Goal: Information Seeking & Learning: Learn about a topic

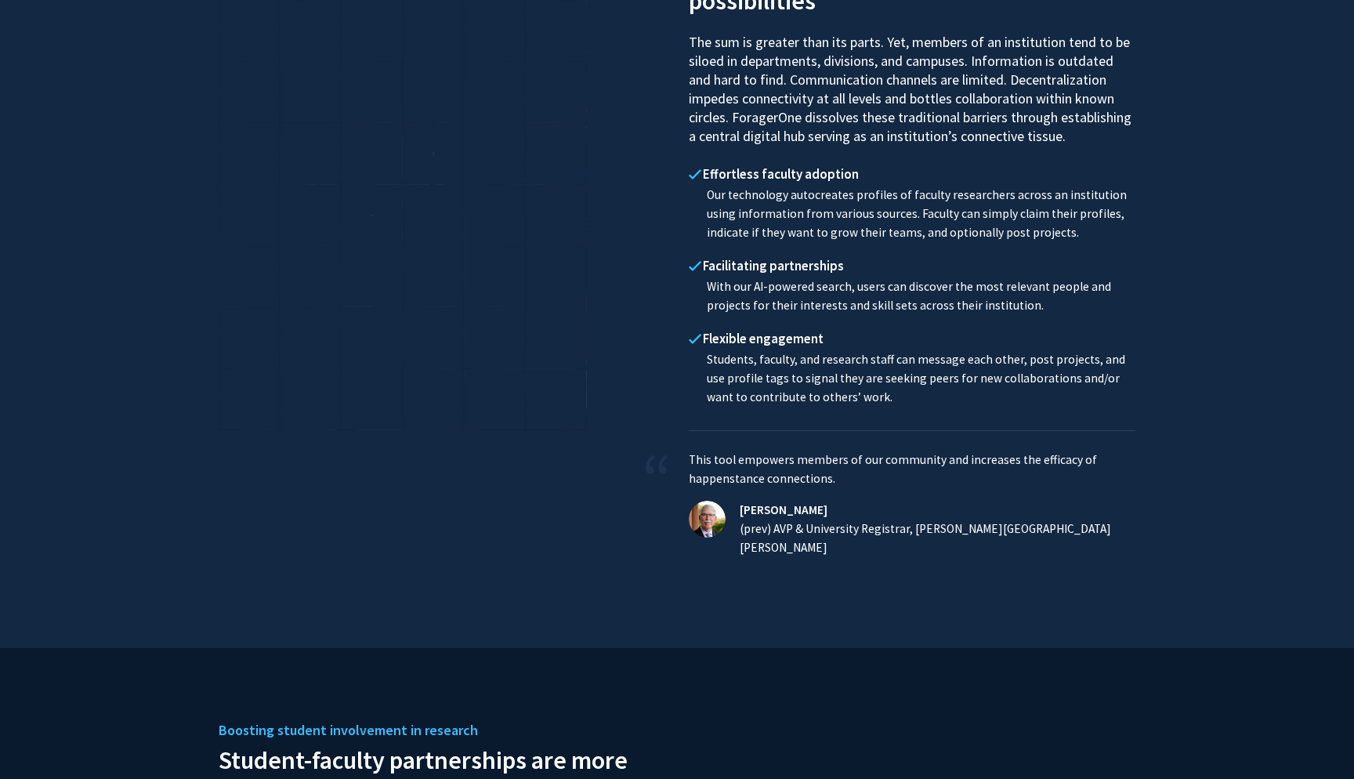
scroll to position [801, 0]
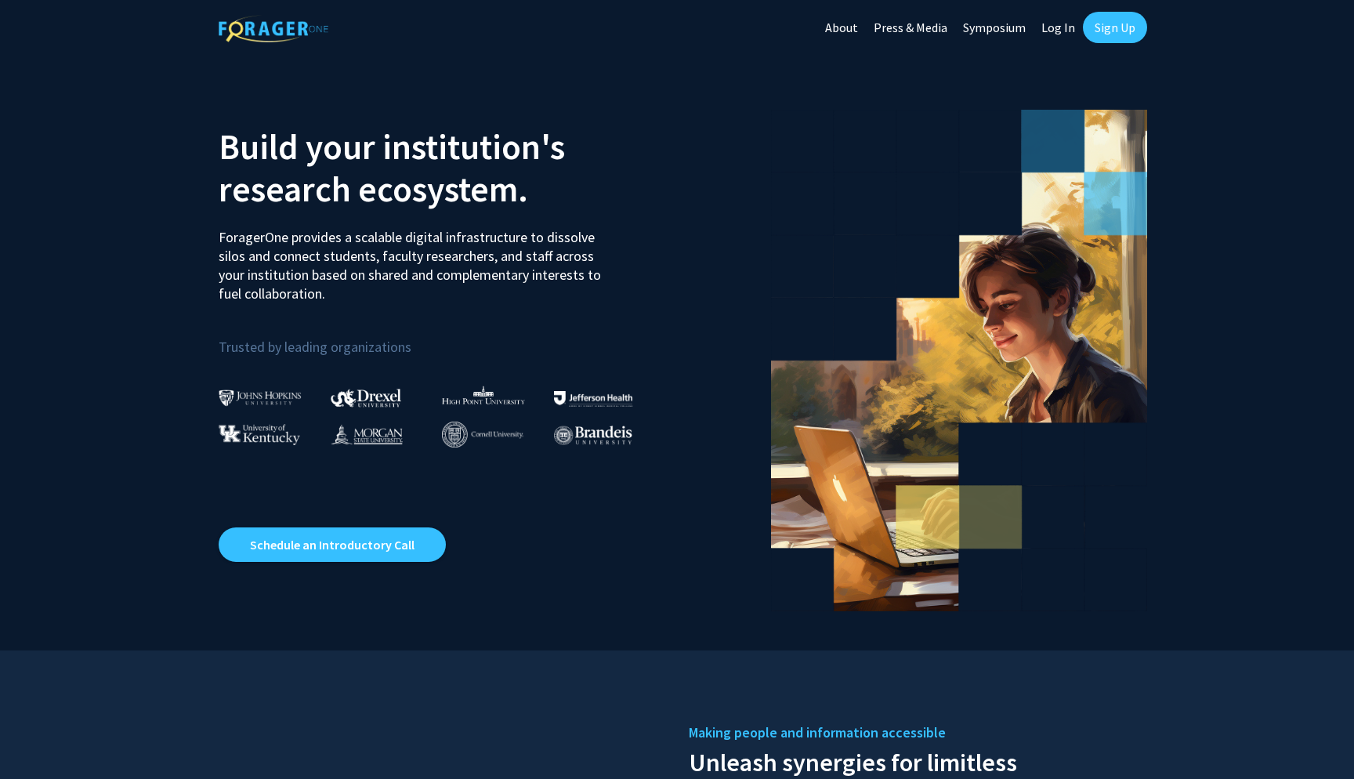
click at [1048, 26] on link "Log In" at bounding box center [1058, 27] width 49 height 55
select select
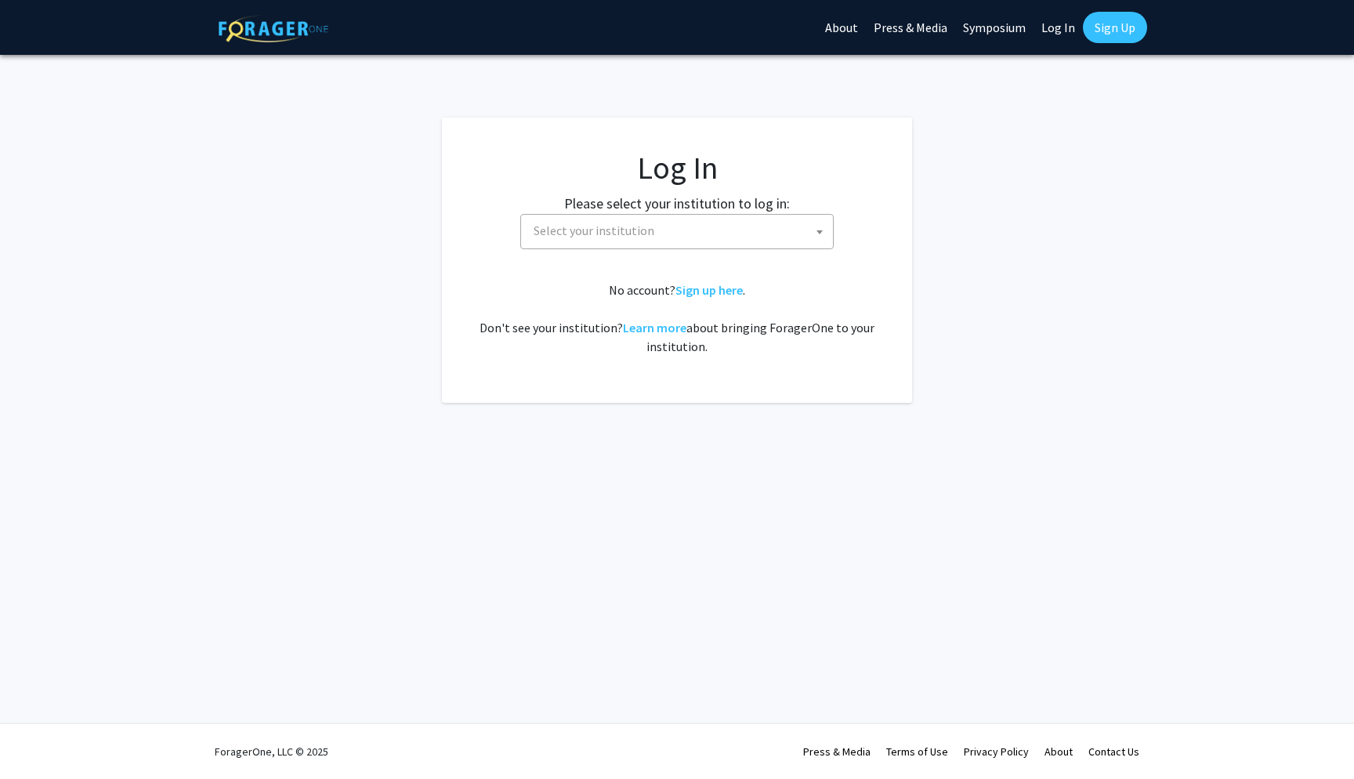
click at [743, 235] on span "Select your institution" at bounding box center [680, 231] width 306 height 32
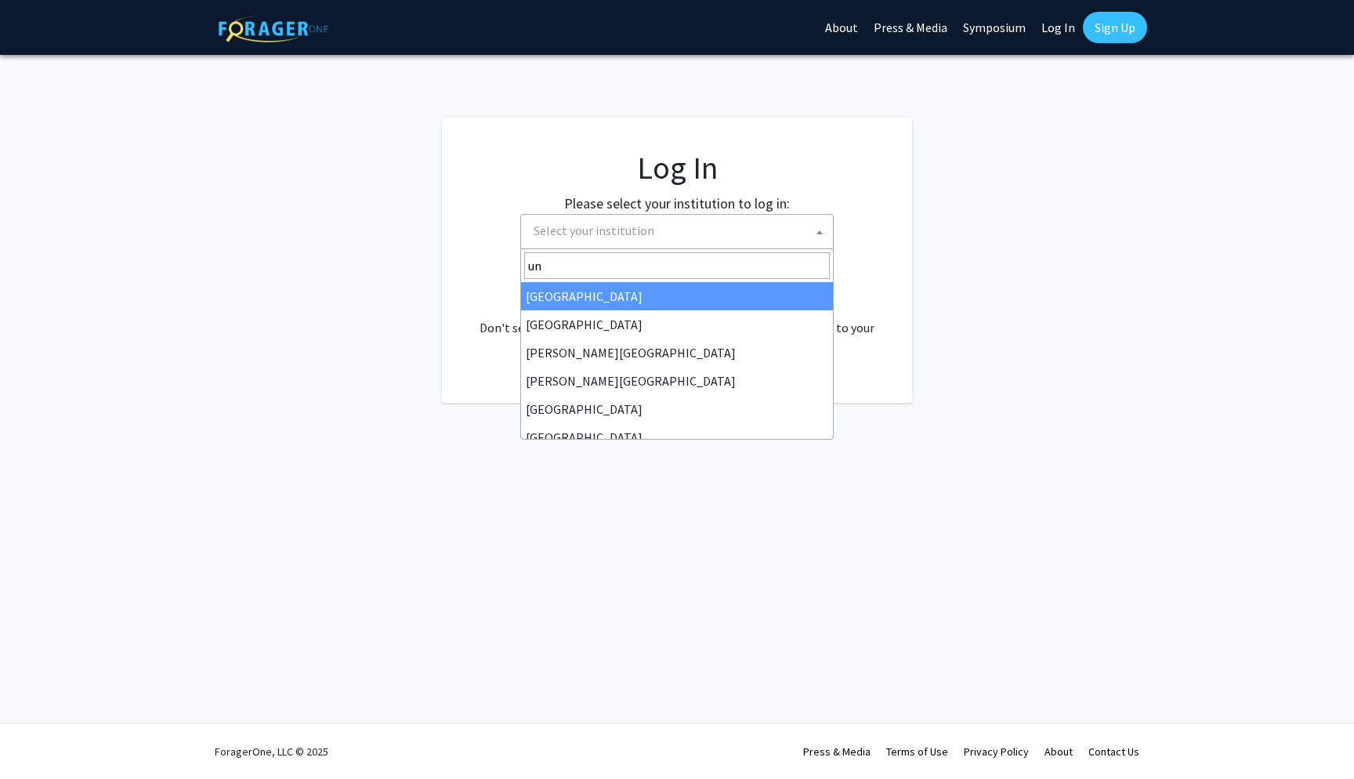
type input "u"
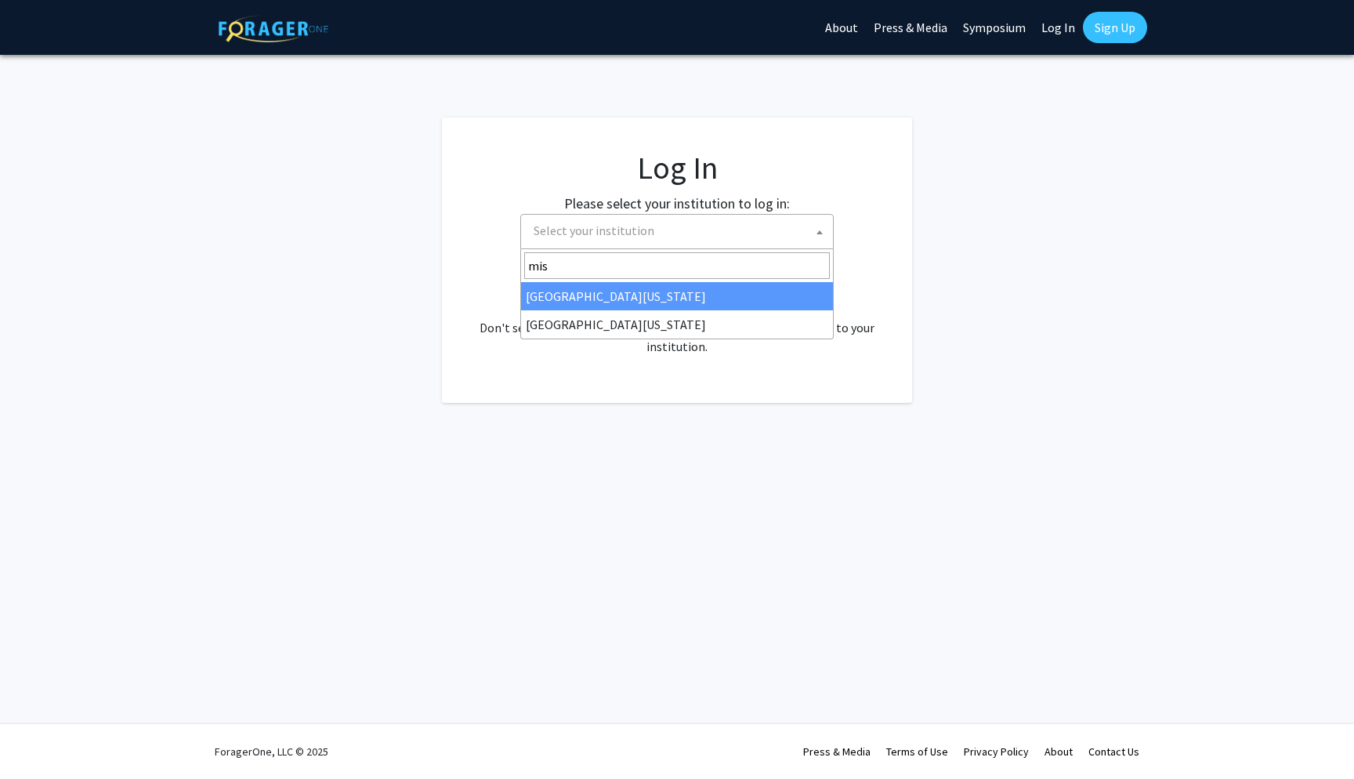
type input "miss"
select select "33"
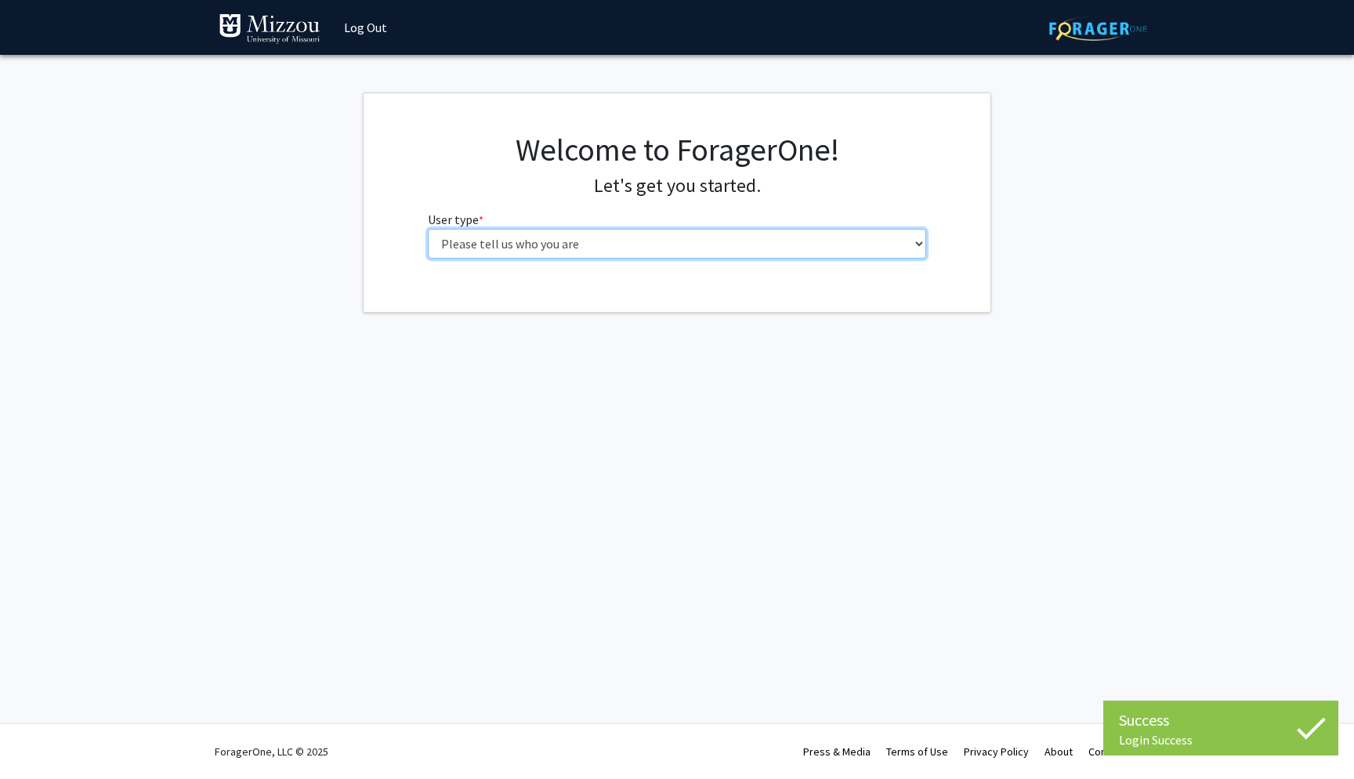
select select "1: undergrad"
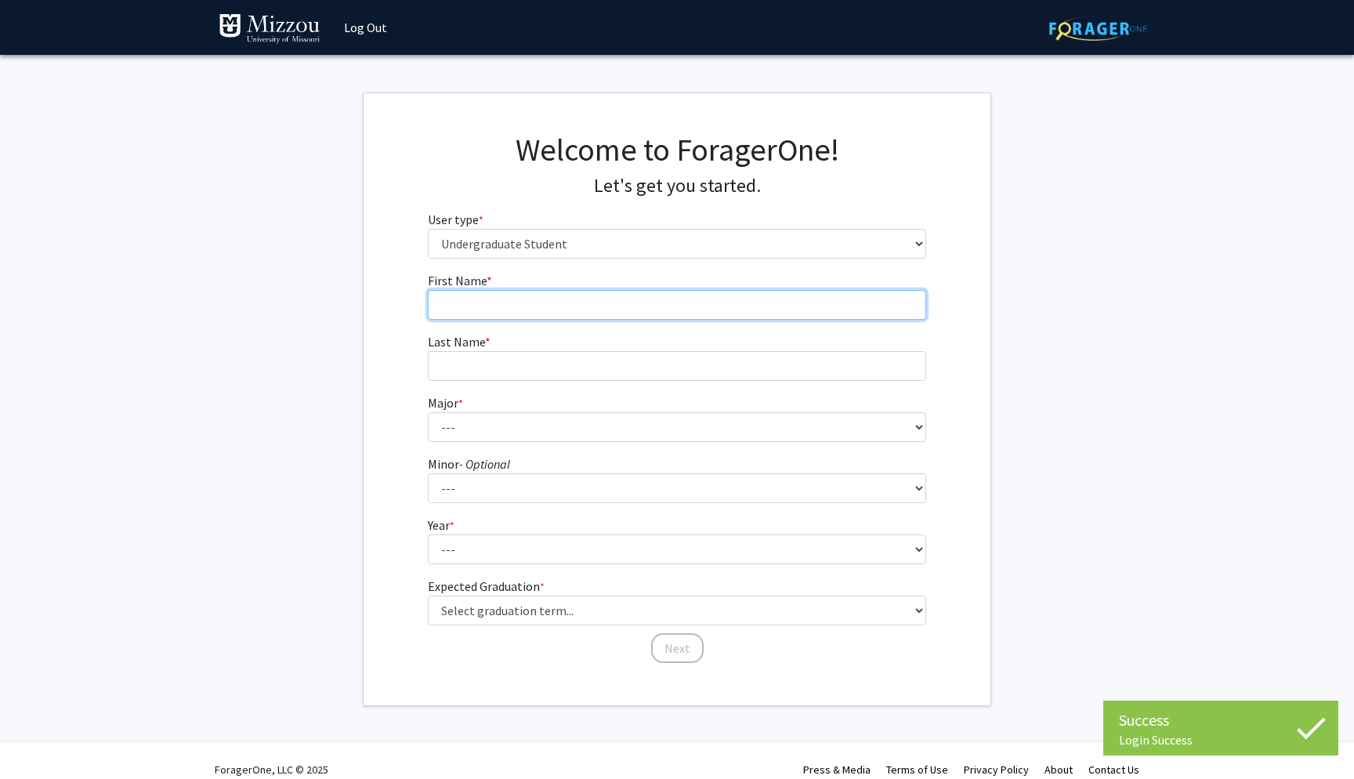
click at [755, 306] on input "First Name * required" at bounding box center [677, 305] width 499 height 30
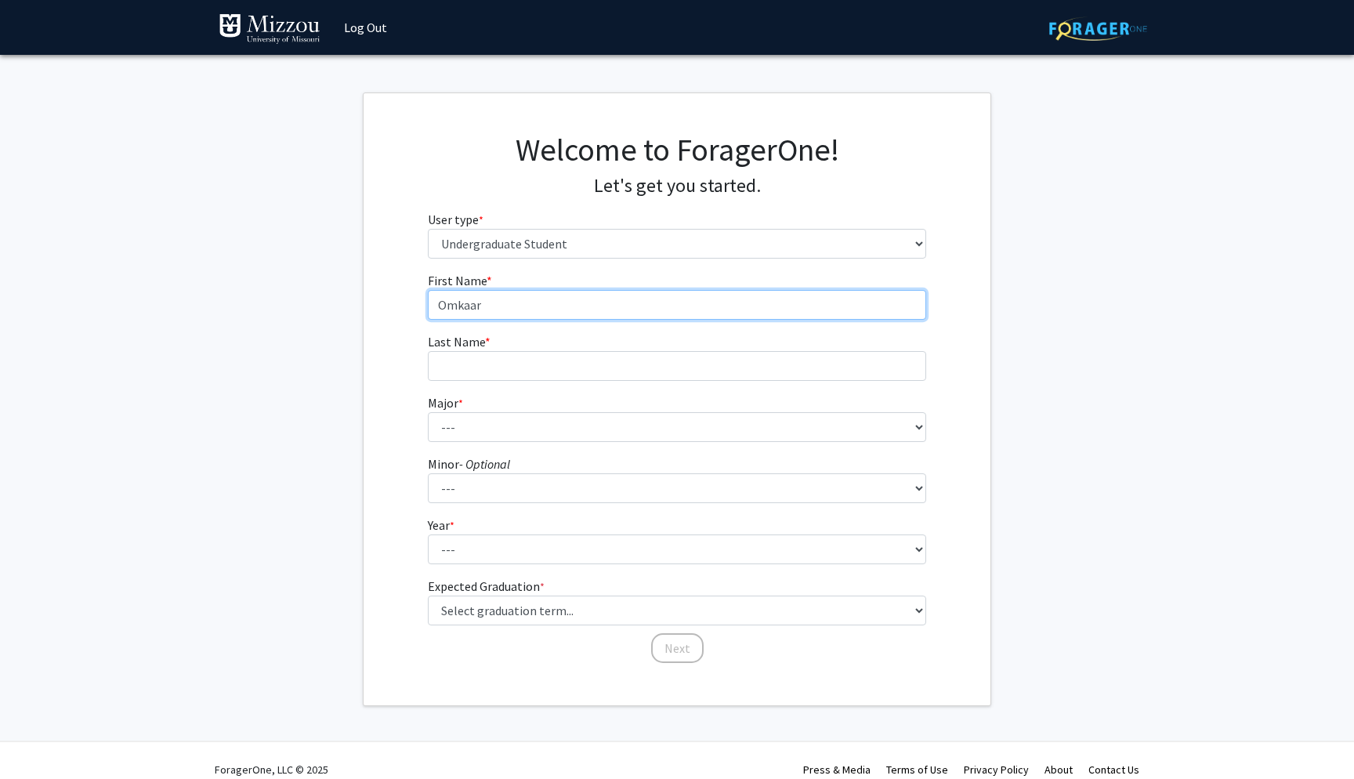
type input "Omkaar"
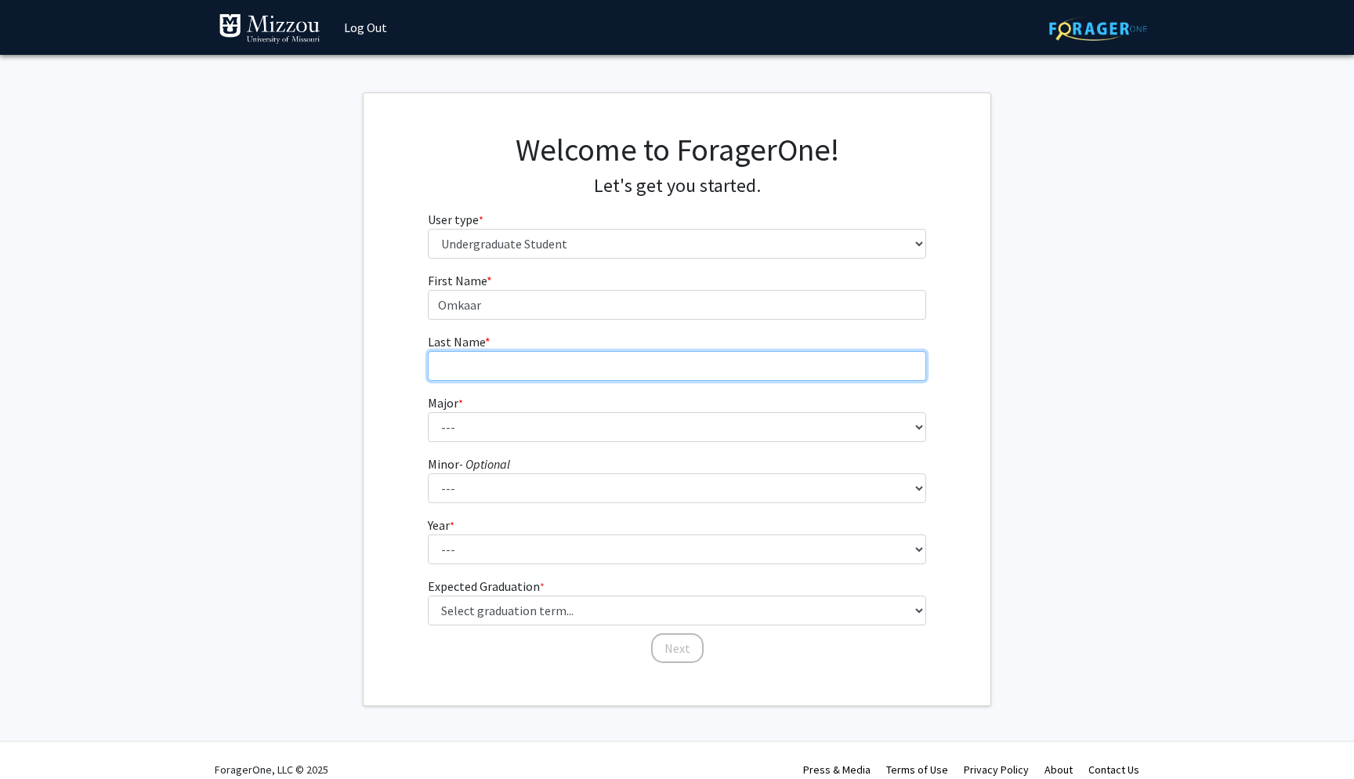
click at [654, 366] on input "Last Name * required" at bounding box center [677, 366] width 499 height 30
type input "Alakkassery"
click at [593, 443] on form "First Name * required [PERSON_NAME] Last Name * required Alakkassery Major * re…" at bounding box center [677, 460] width 499 height 378
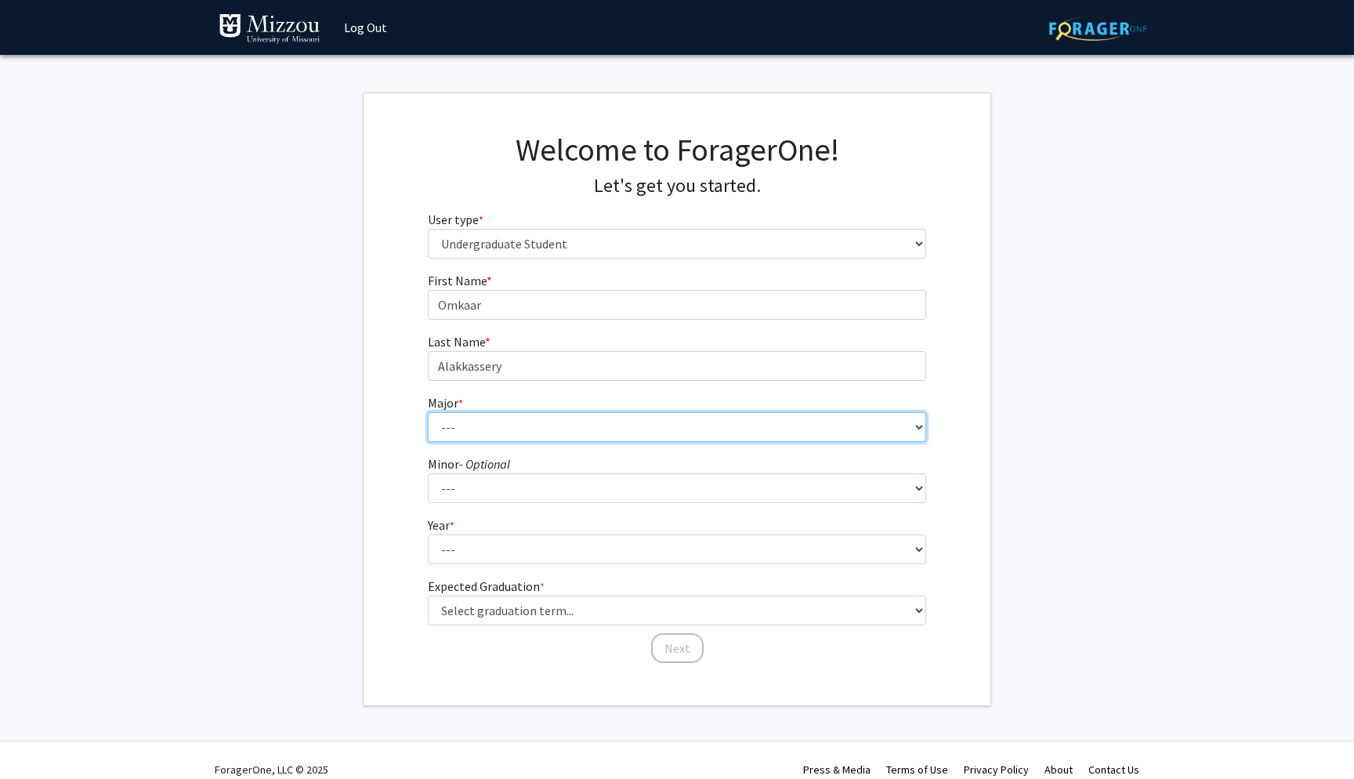
select select "137: 2630"
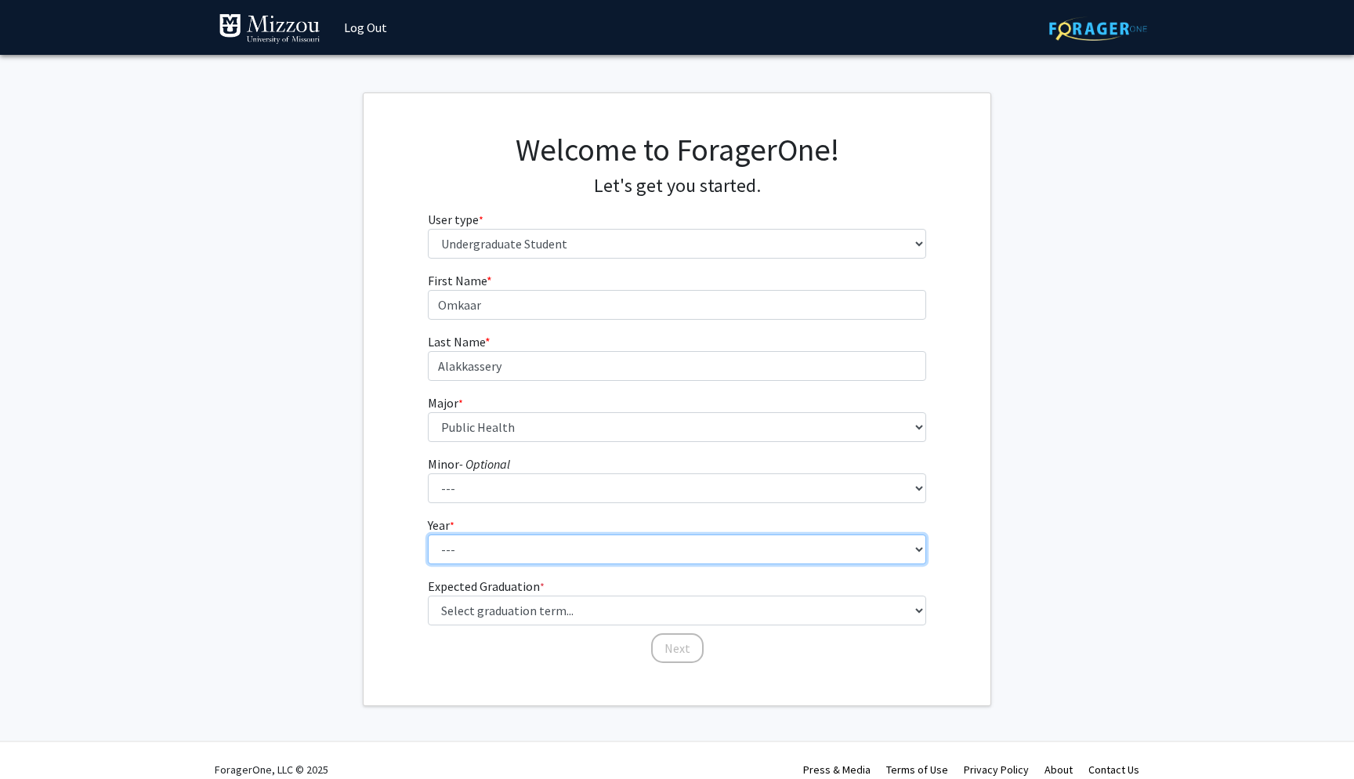
select select "2: sophomore"
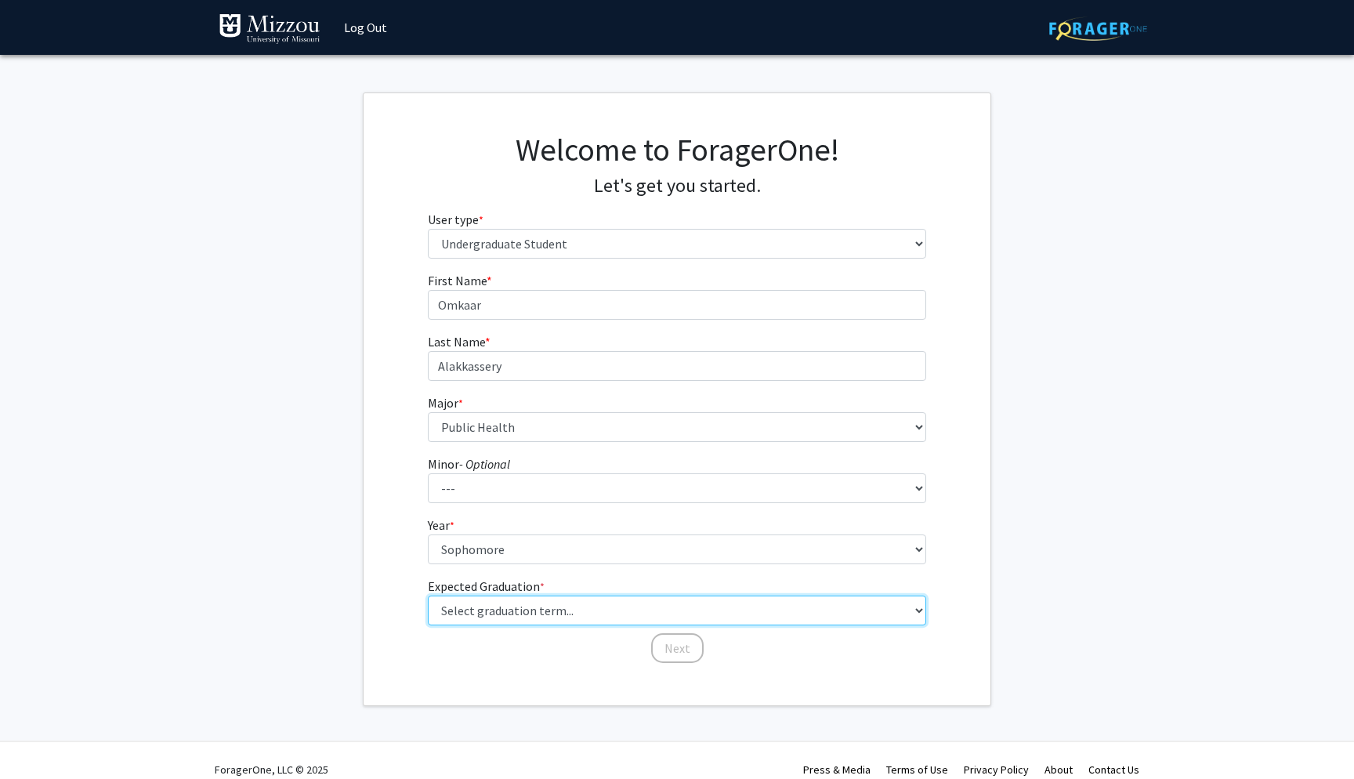
select select "13: spring_2028"
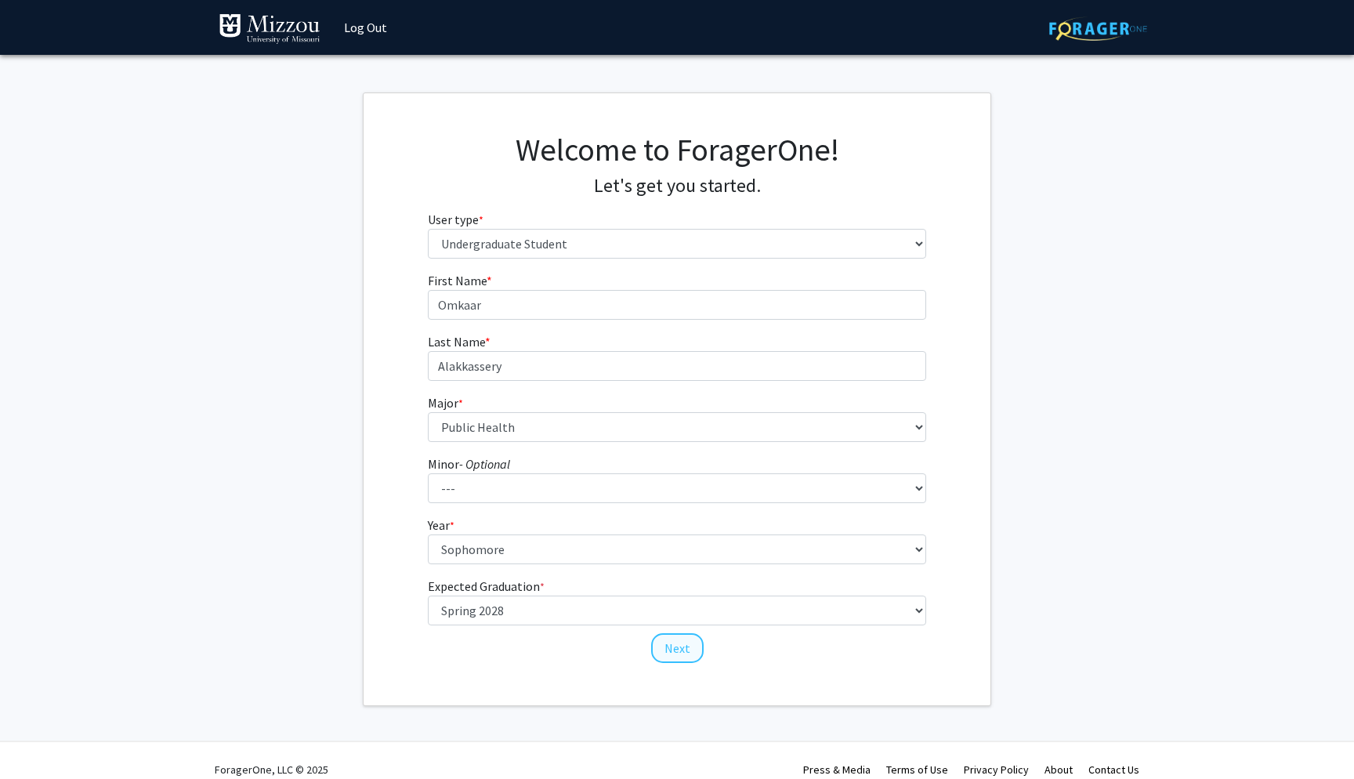
click at [676, 650] on button "Next" at bounding box center [677, 648] width 52 height 30
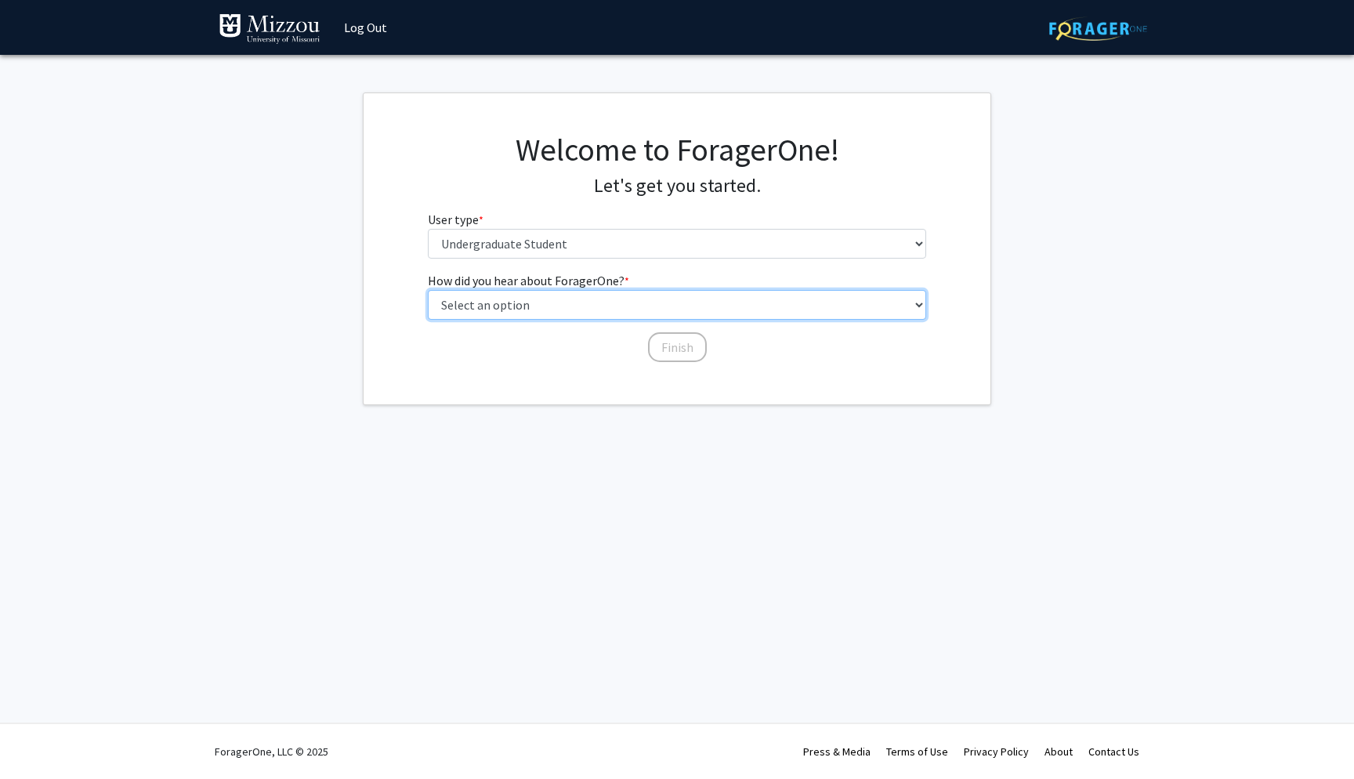
select select "3: university_website"
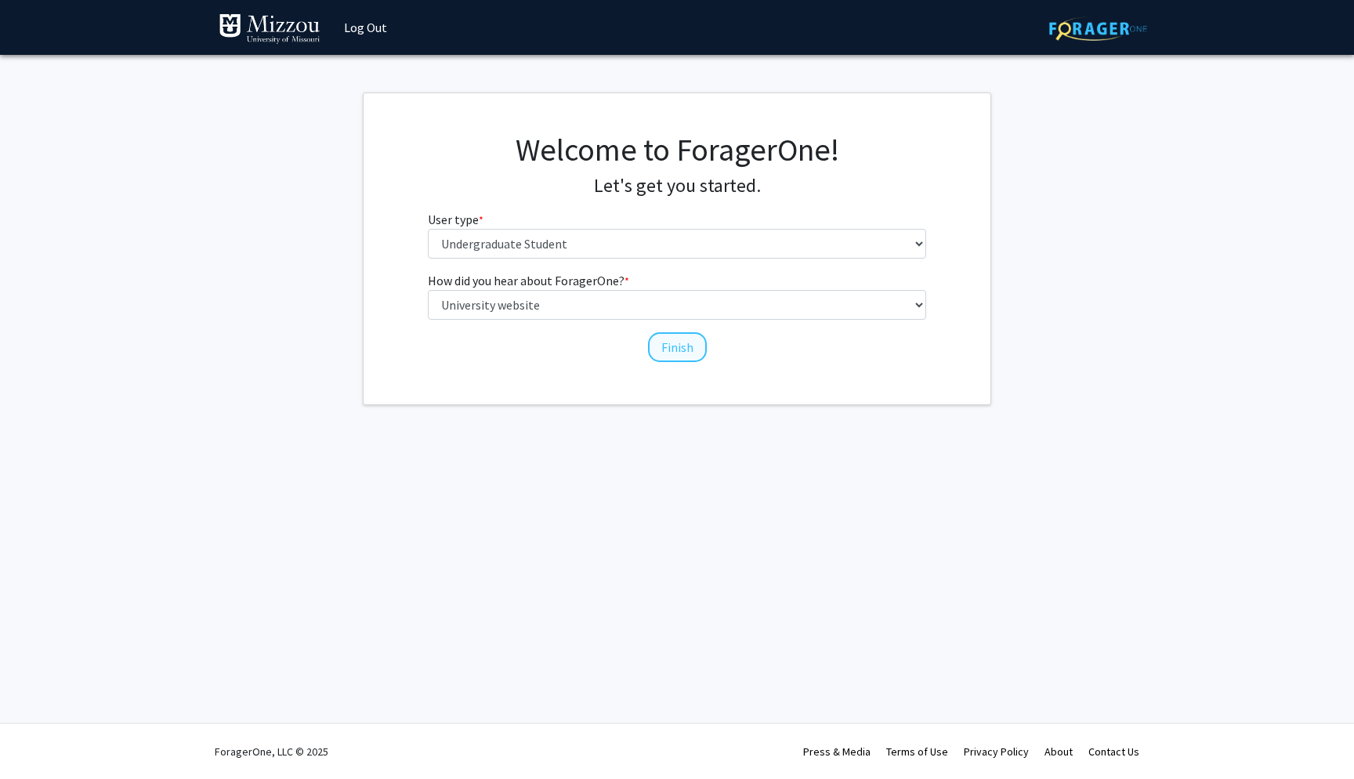
click at [668, 342] on button "Finish" at bounding box center [677, 347] width 59 height 30
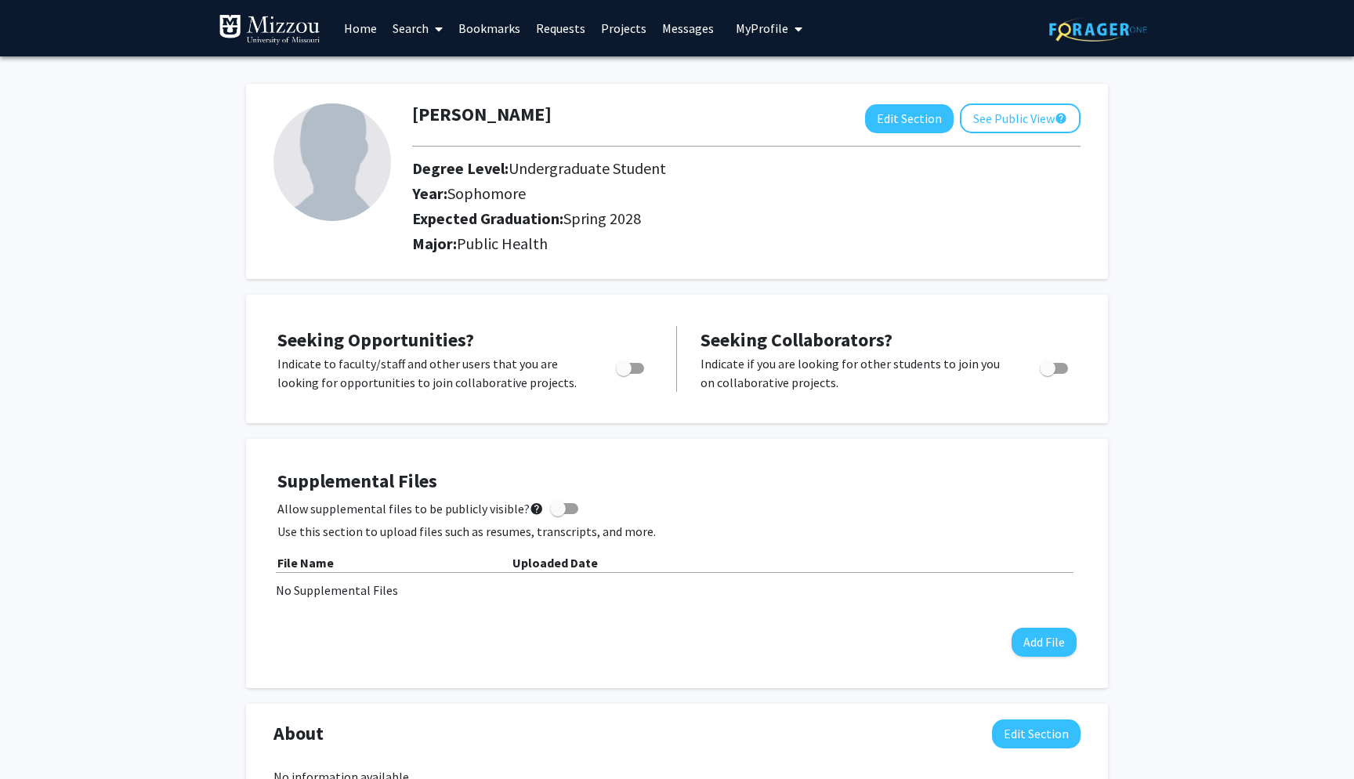
click at [400, 30] on link "Search" at bounding box center [418, 28] width 66 height 55
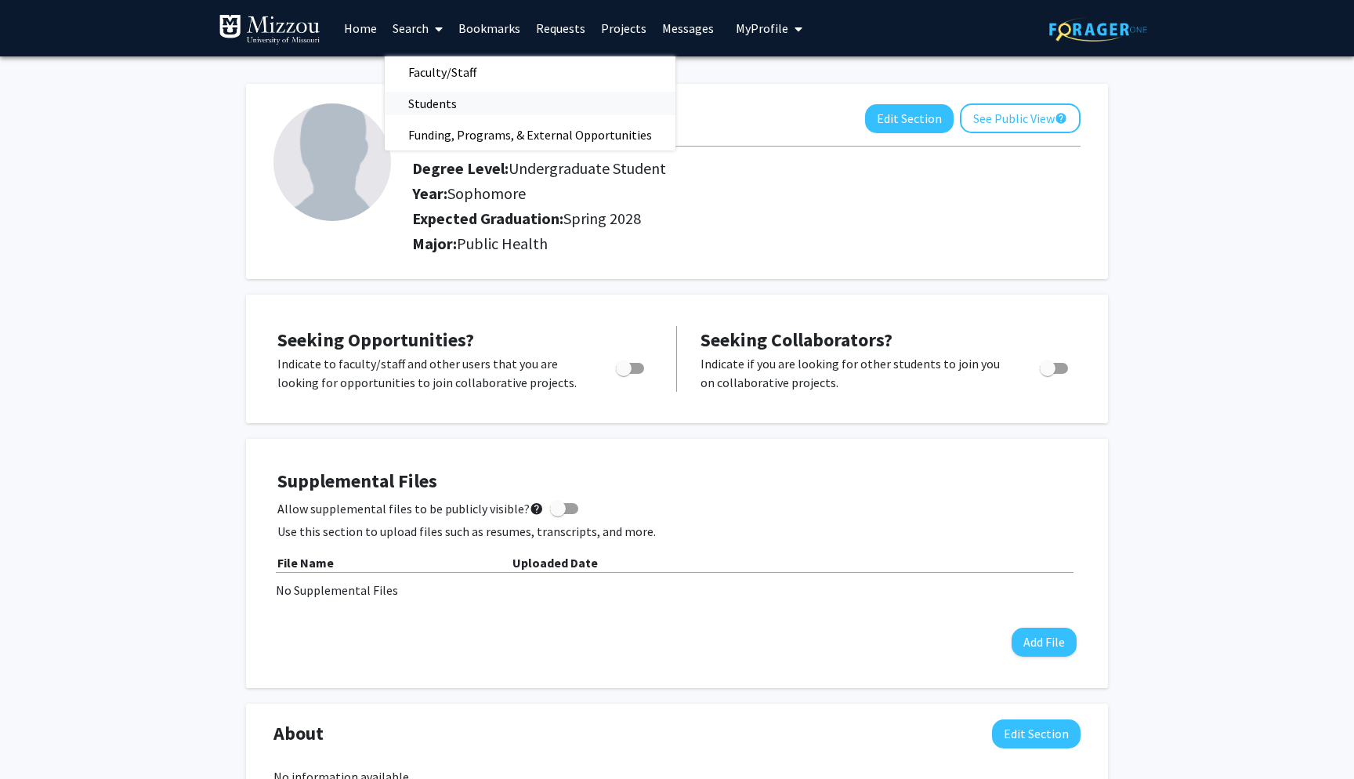
click at [429, 103] on span "Students" at bounding box center [433, 103] width 96 height 31
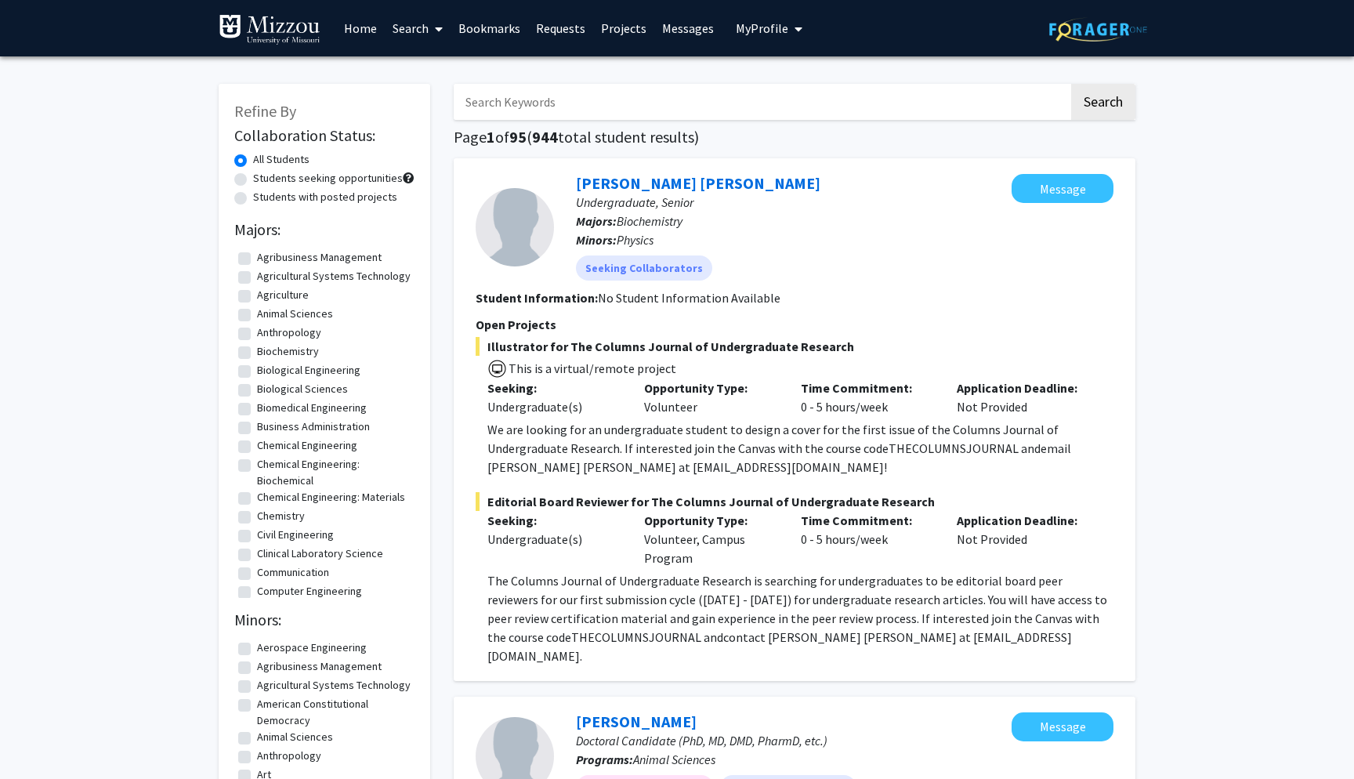
click at [347, 31] on link "Home" at bounding box center [360, 28] width 49 height 55
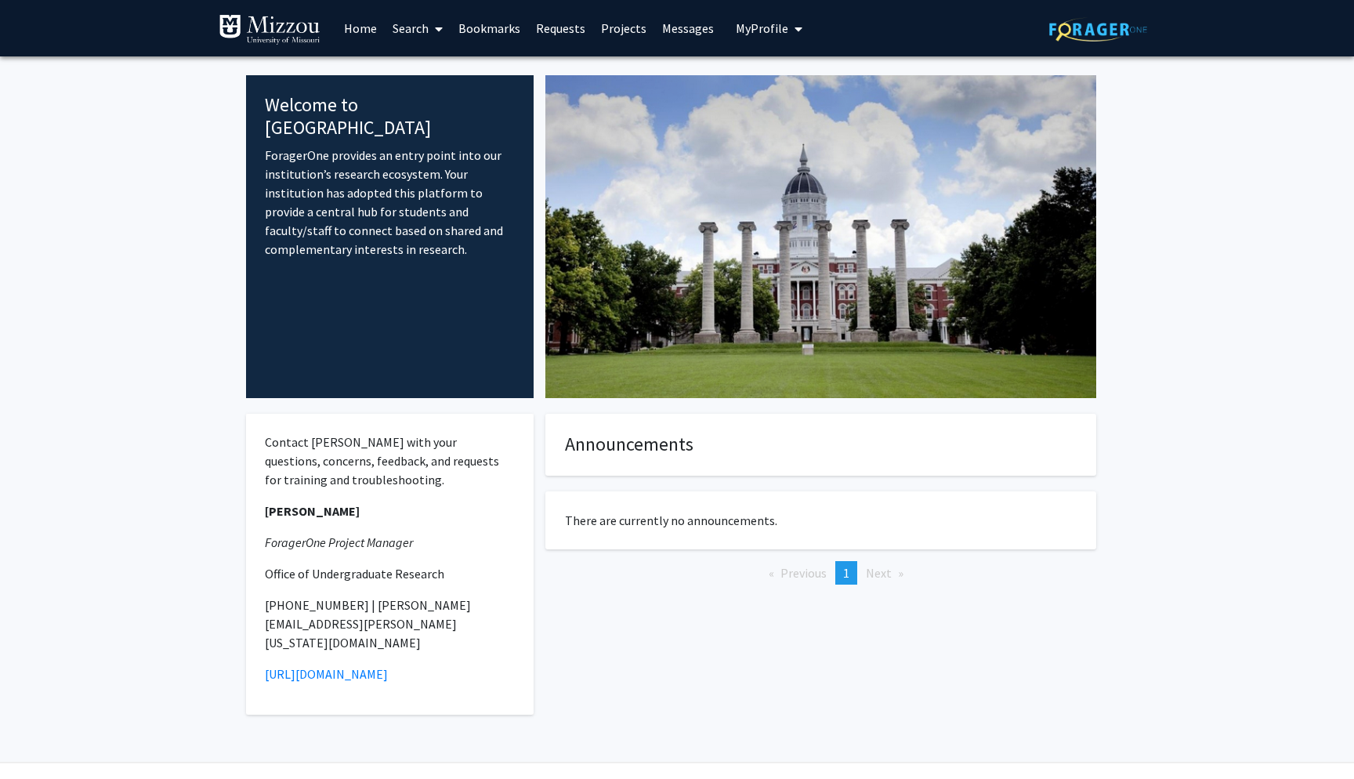
click at [415, 24] on link "Search" at bounding box center [418, 28] width 66 height 55
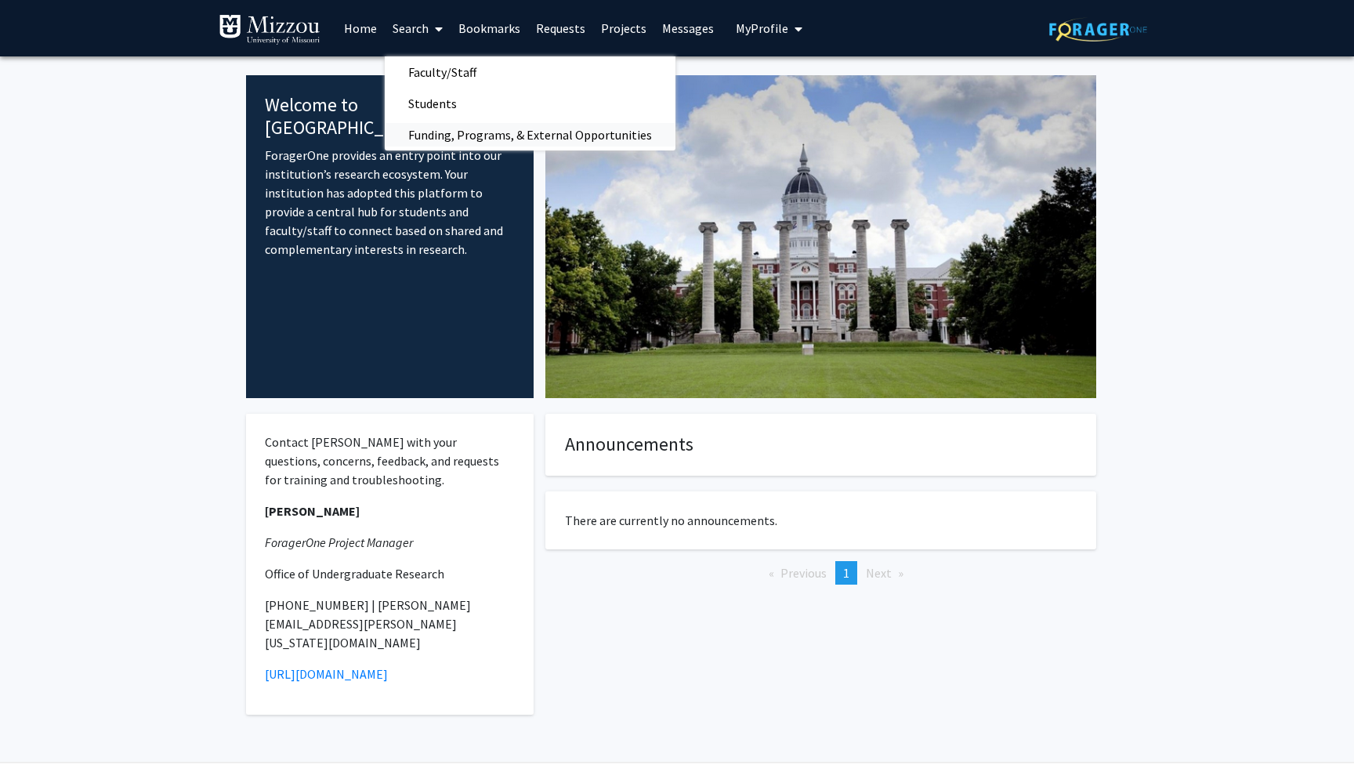
click at [470, 142] on span "Funding, Programs, & External Opportunities" at bounding box center [530, 134] width 291 height 31
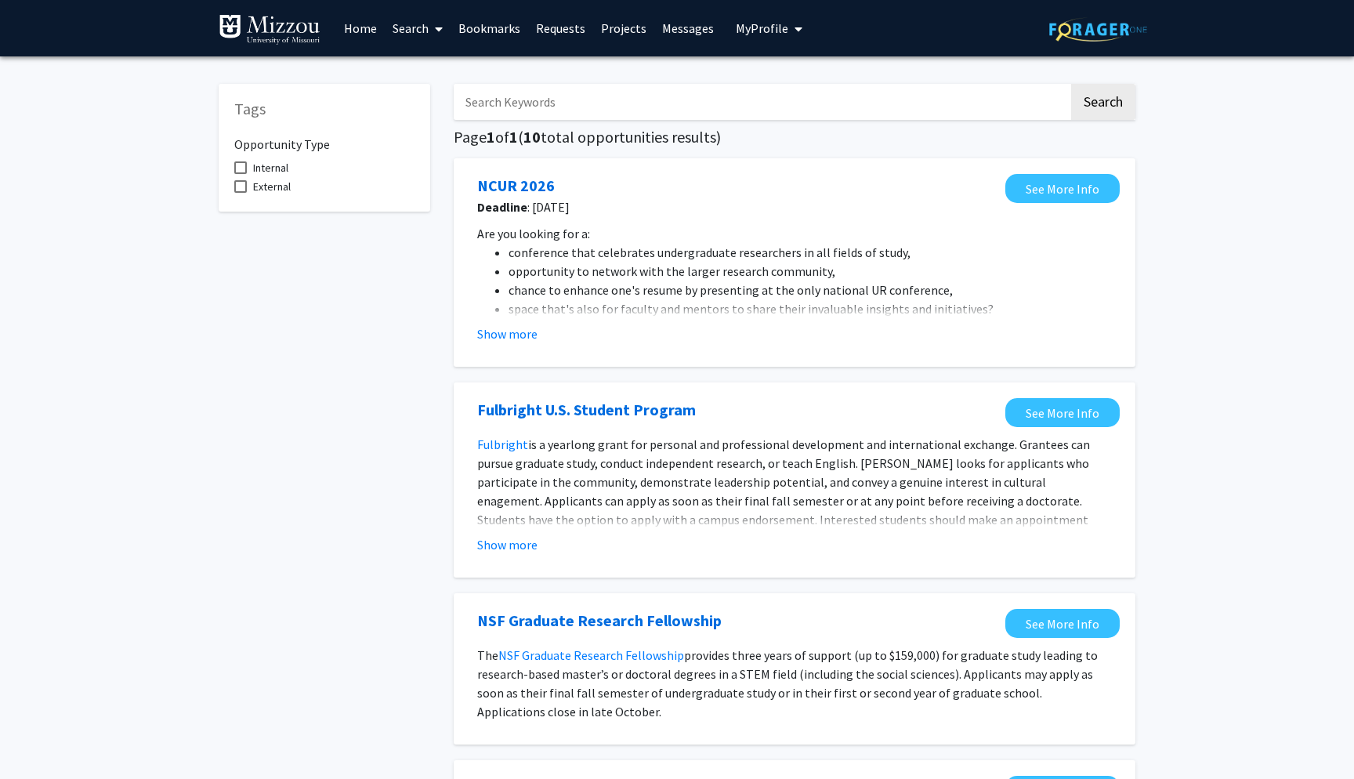
click at [428, 29] on link "Search" at bounding box center [418, 28] width 66 height 55
click at [463, 71] on span "Faculty/Staff" at bounding box center [442, 71] width 115 height 31
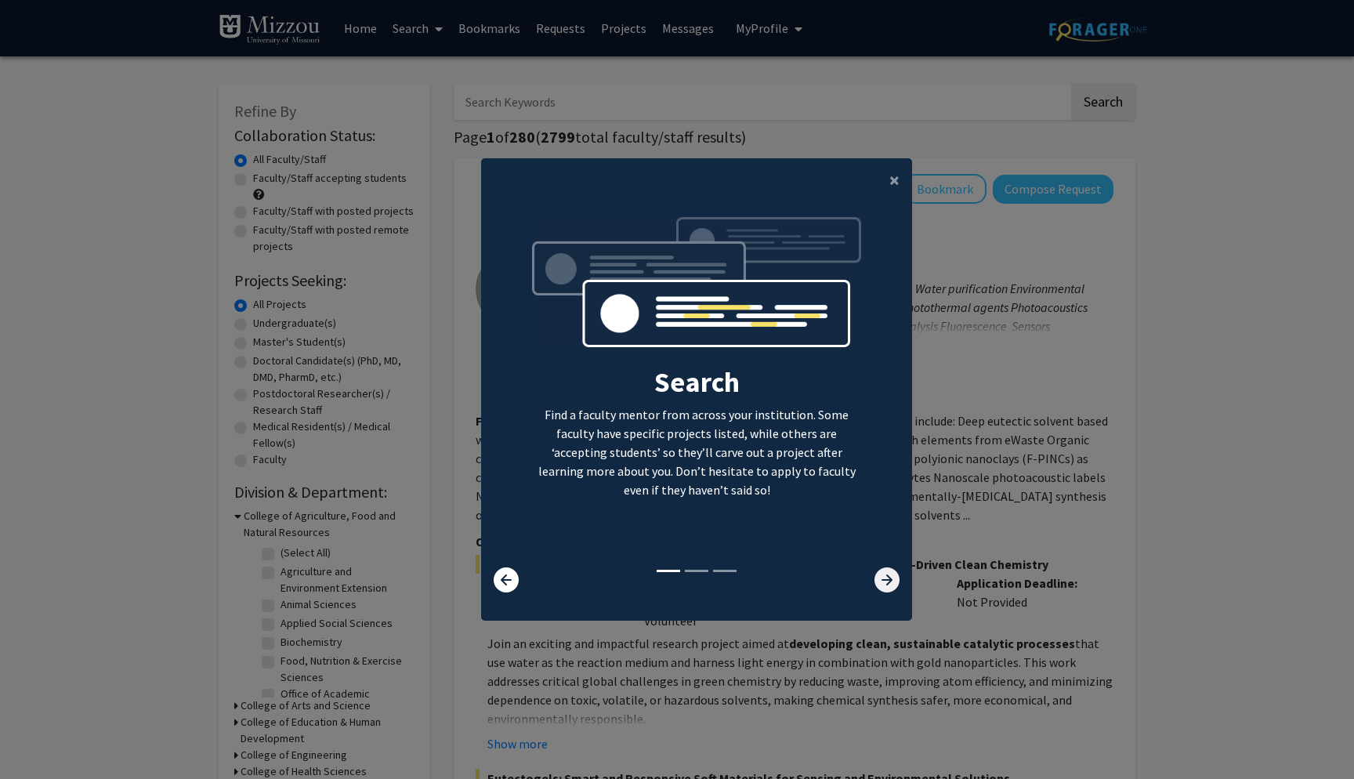
click at [889, 588] on icon at bounding box center [886, 579] width 25 height 25
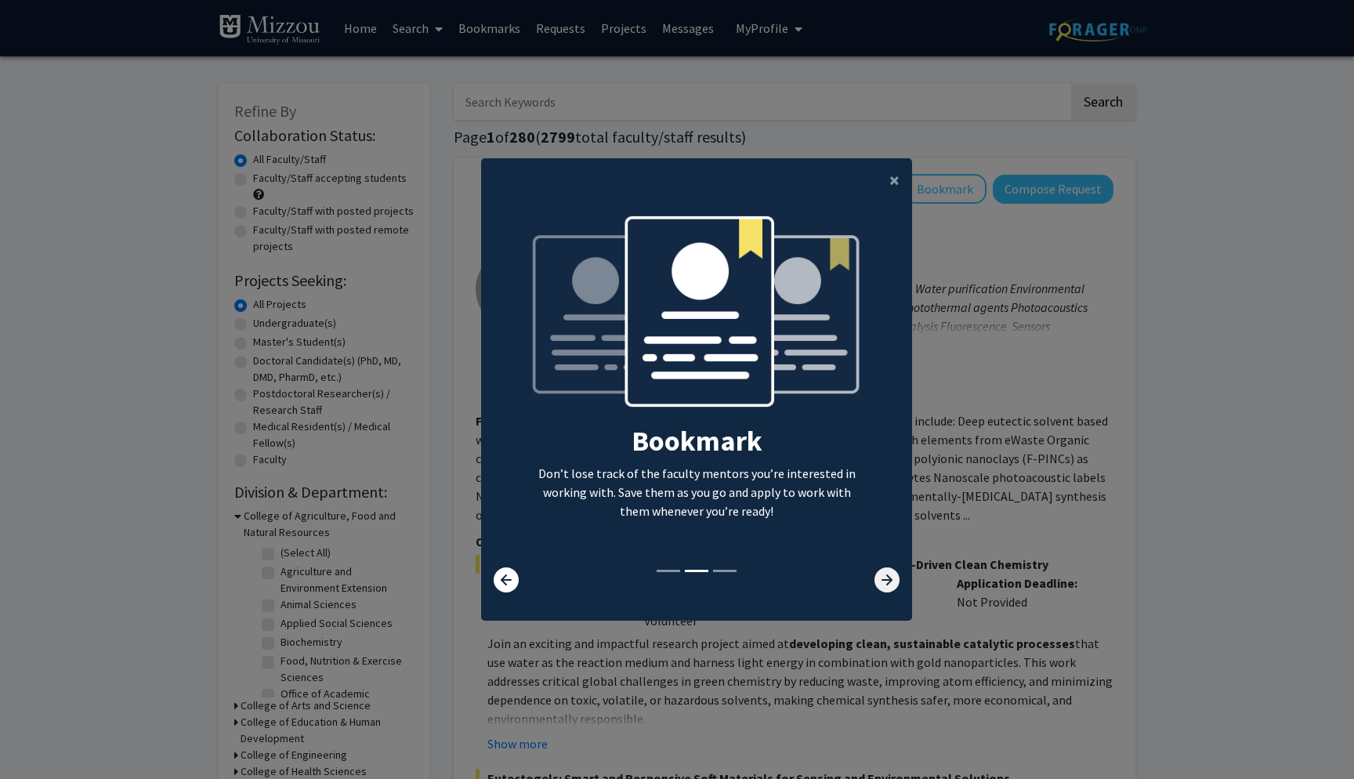
click at [889, 588] on icon at bounding box center [886, 579] width 25 height 25
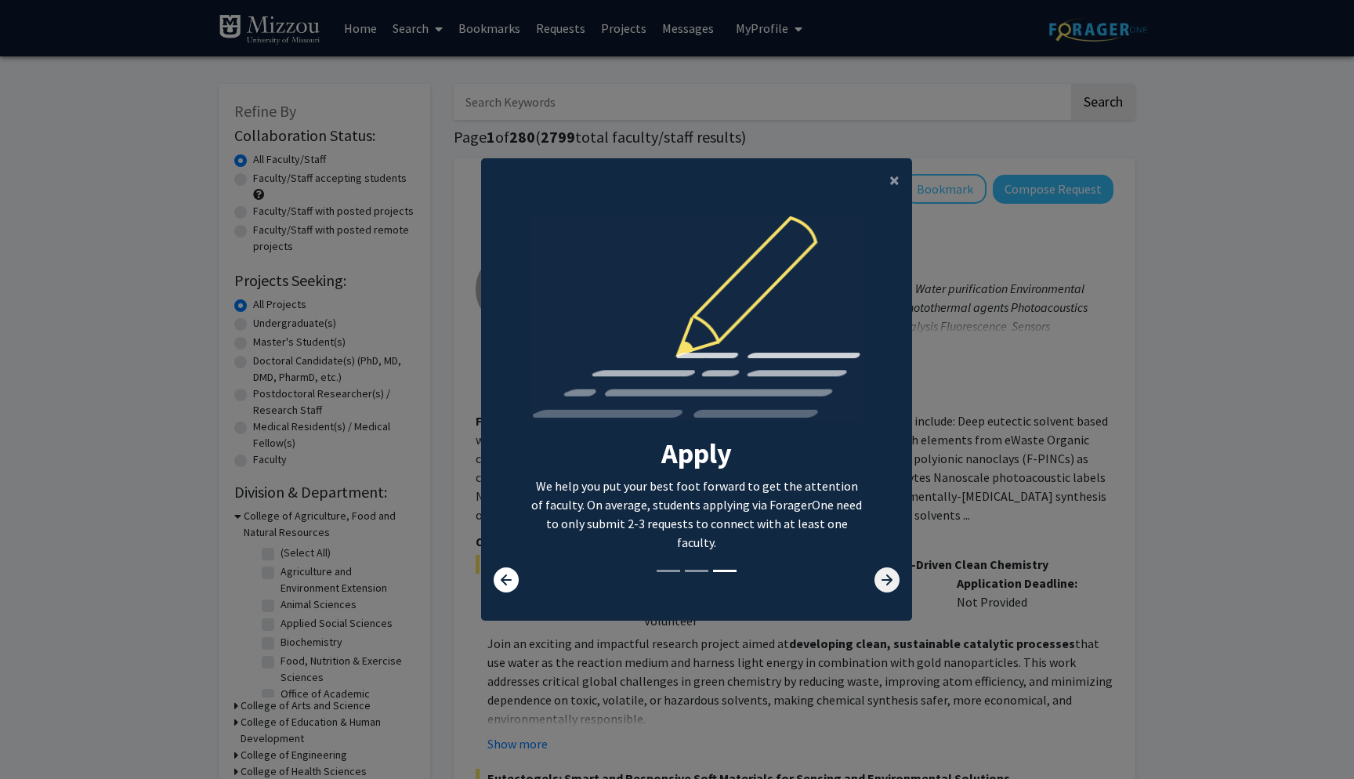
click at [890, 590] on icon at bounding box center [886, 579] width 25 height 25
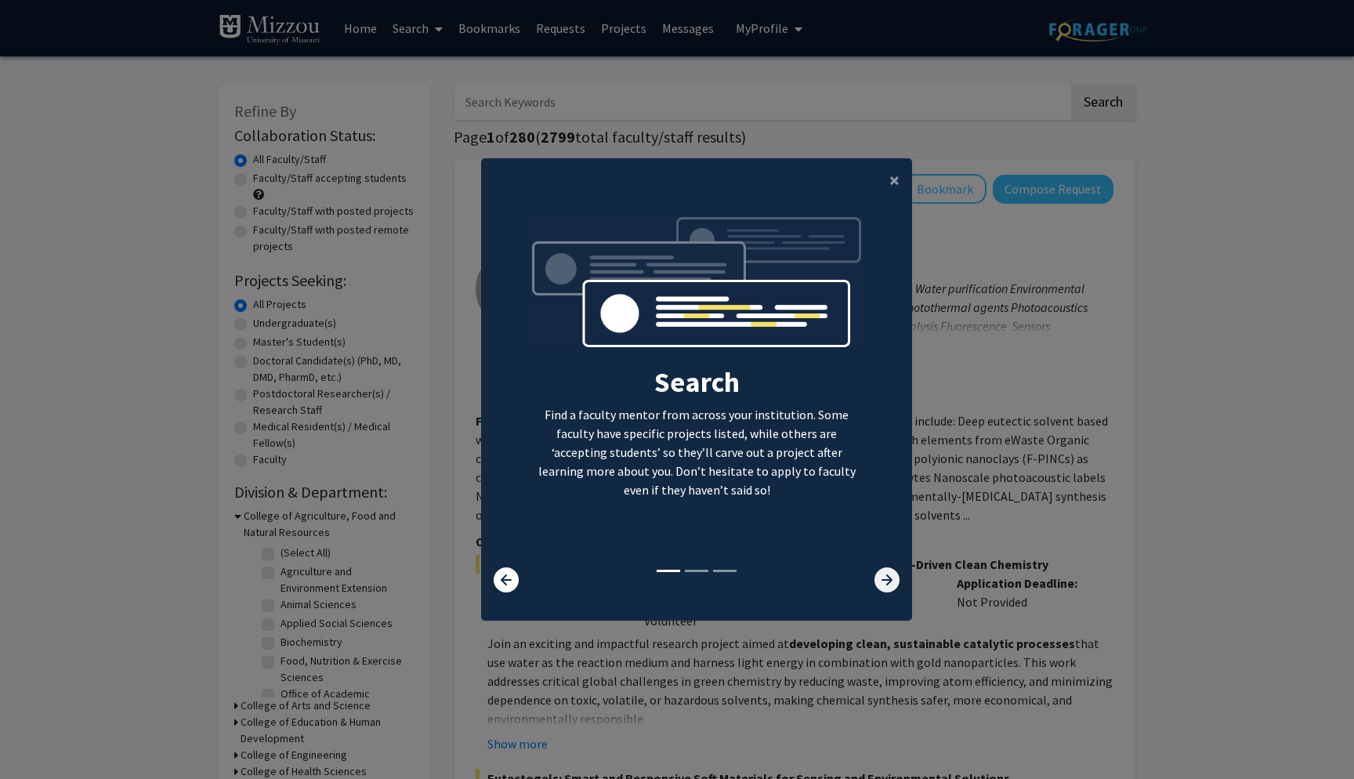
click at [890, 590] on icon at bounding box center [886, 579] width 25 height 25
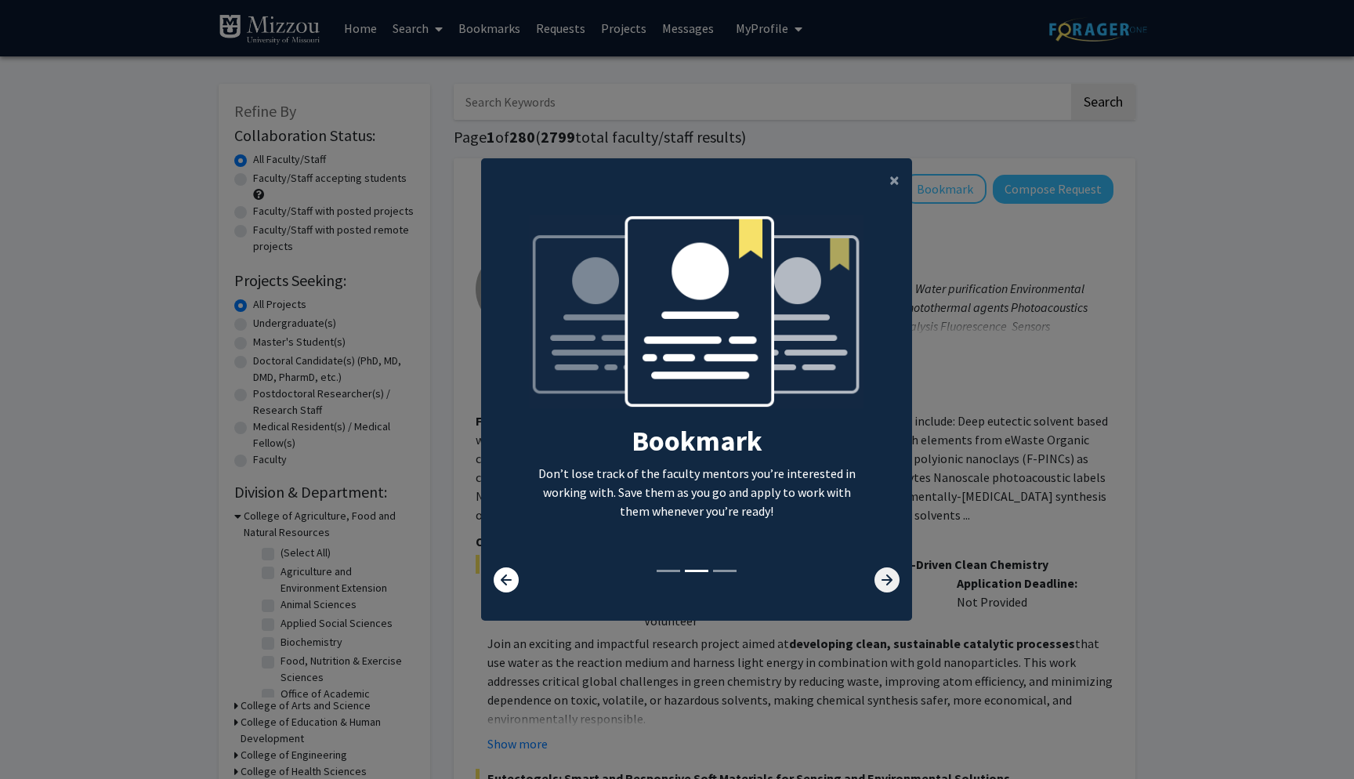
click at [890, 589] on icon at bounding box center [886, 579] width 25 height 25
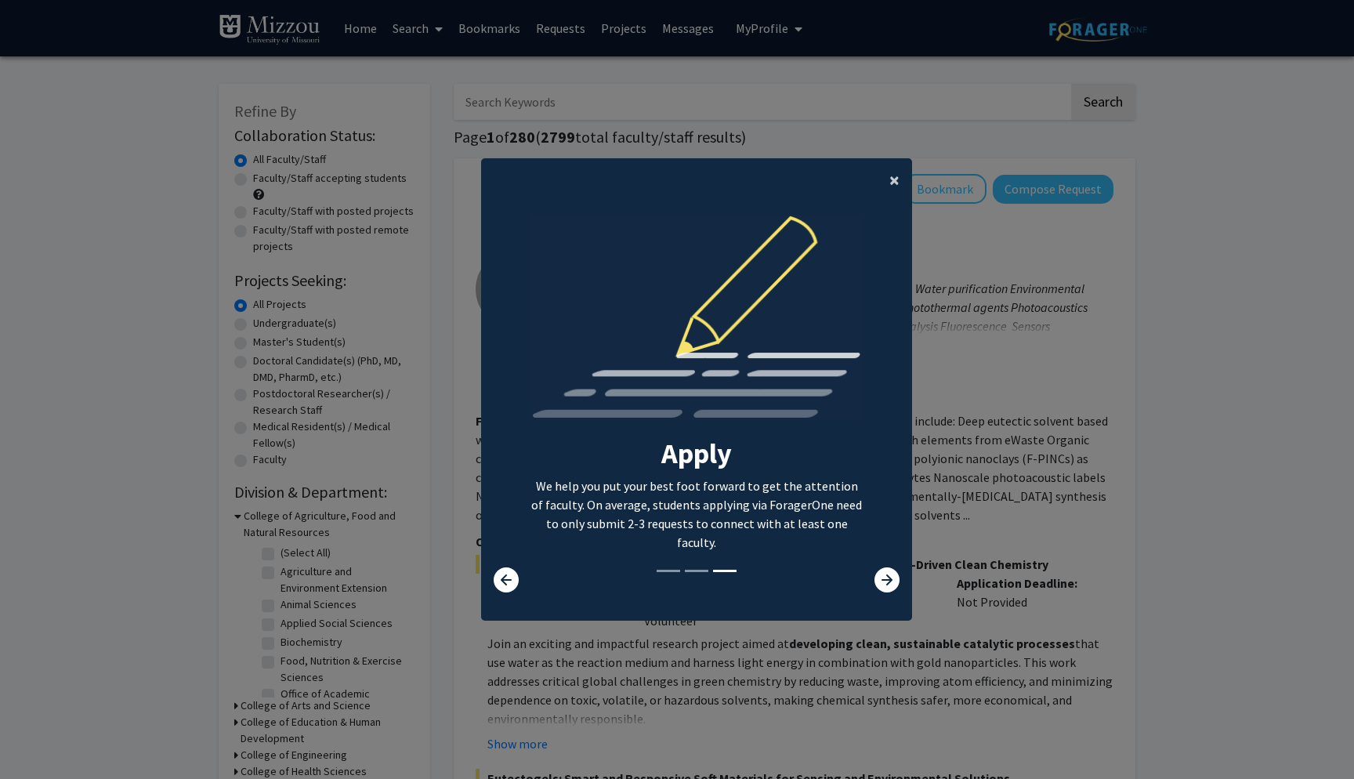
click at [896, 176] on span "×" at bounding box center [894, 180] width 10 height 24
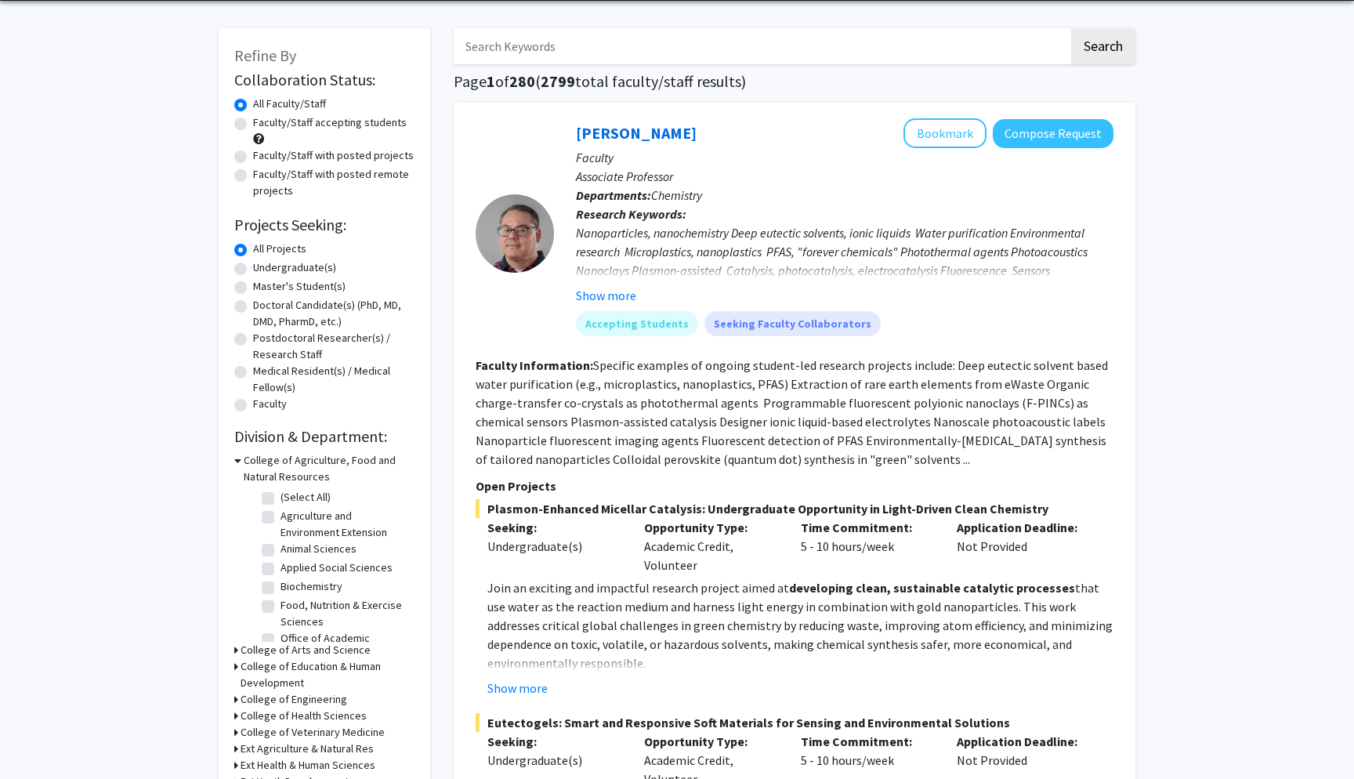
scroll to position [94, 0]
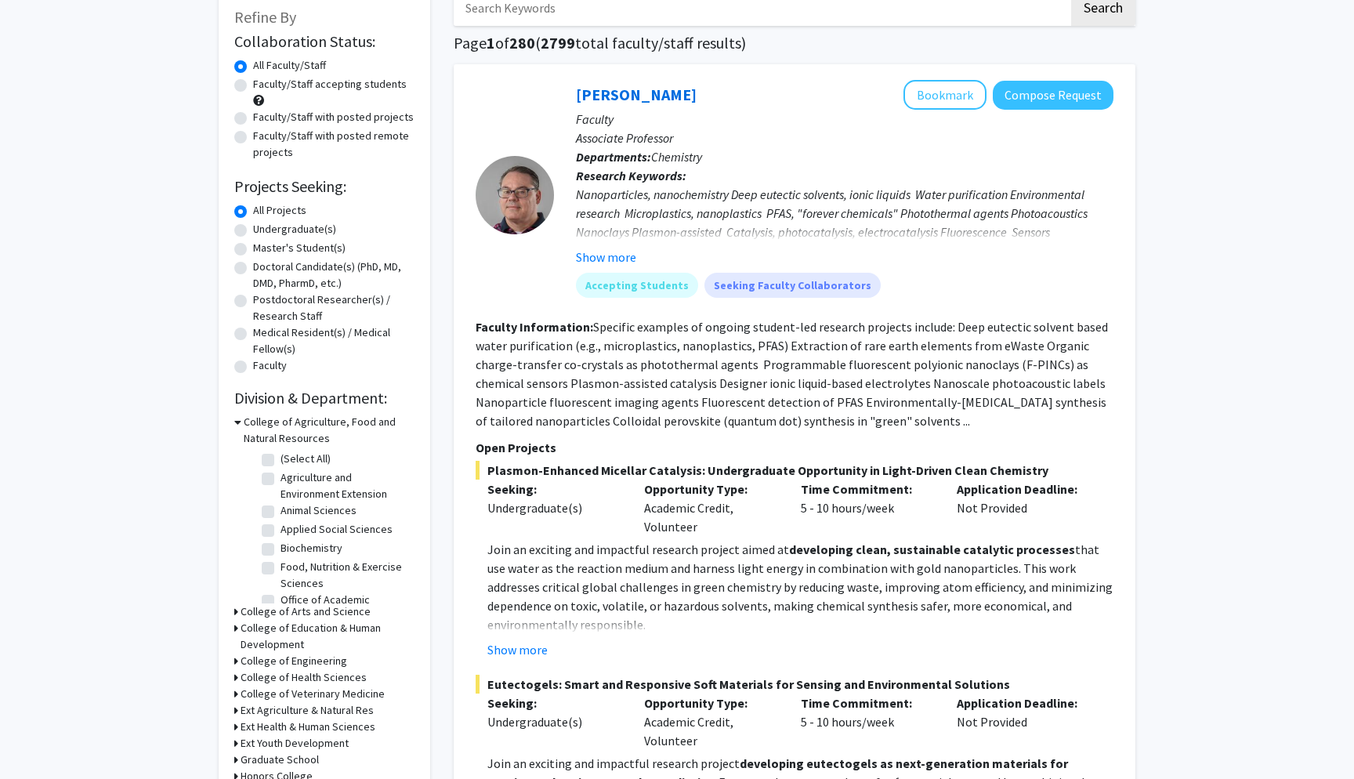
click at [266, 447] on h3 "College of Agriculture, Food and Natural Resources" at bounding box center [329, 430] width 171 height 33
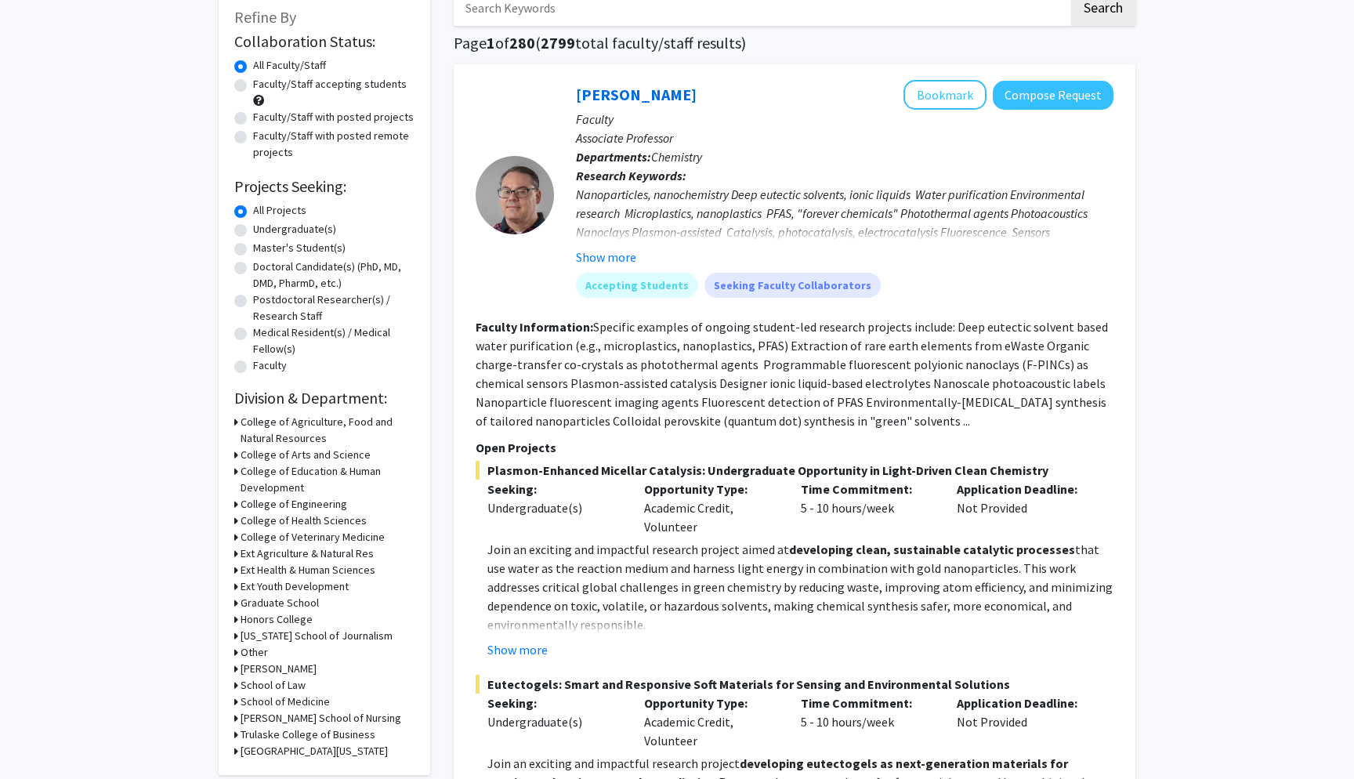
click at [236, 421] on icon at bounding box center [236, 422] width 4 height 16
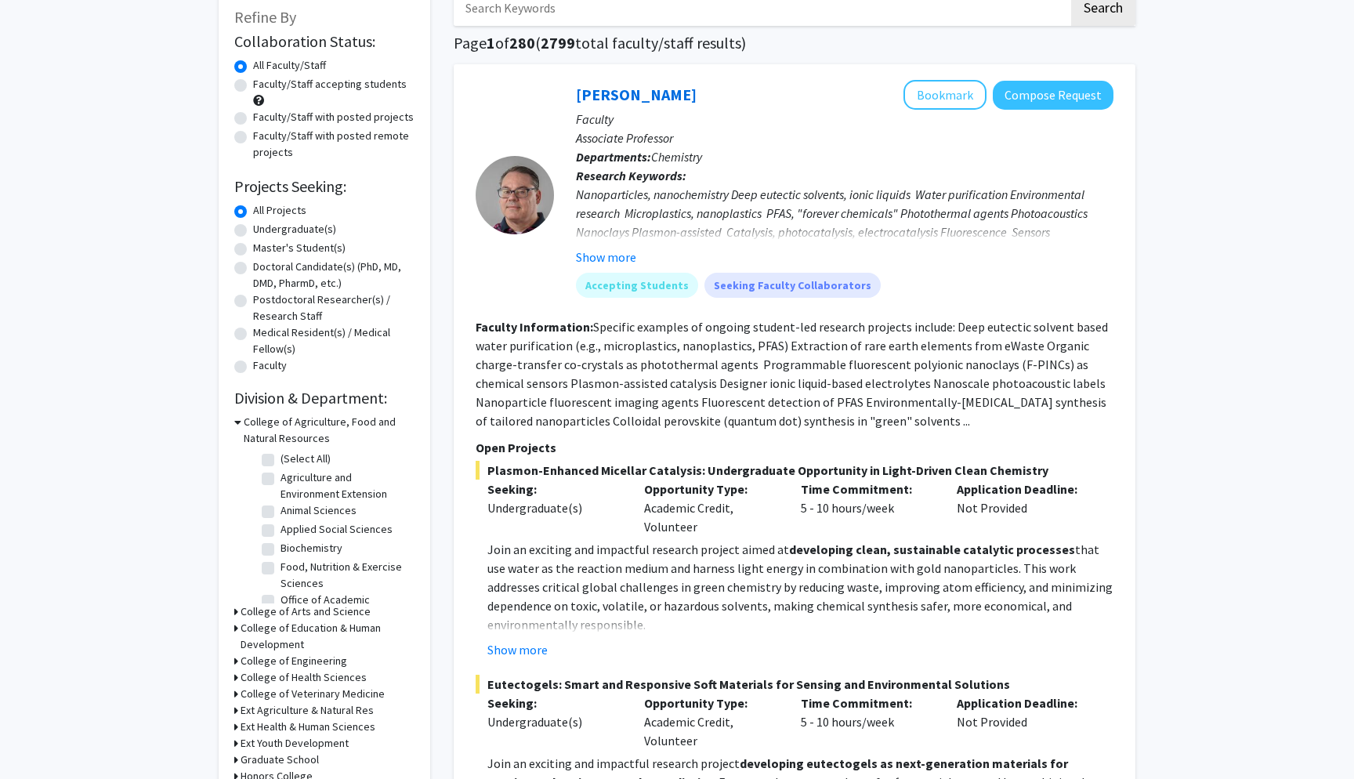
click at [281, 553] on label "Biochemistry" at bounding box center [312, 548] width 62 height 16
click at [281, 550] on input "Biochemistry" at bounding box center [286, 545] width 10 height 10
checkbox input "true"
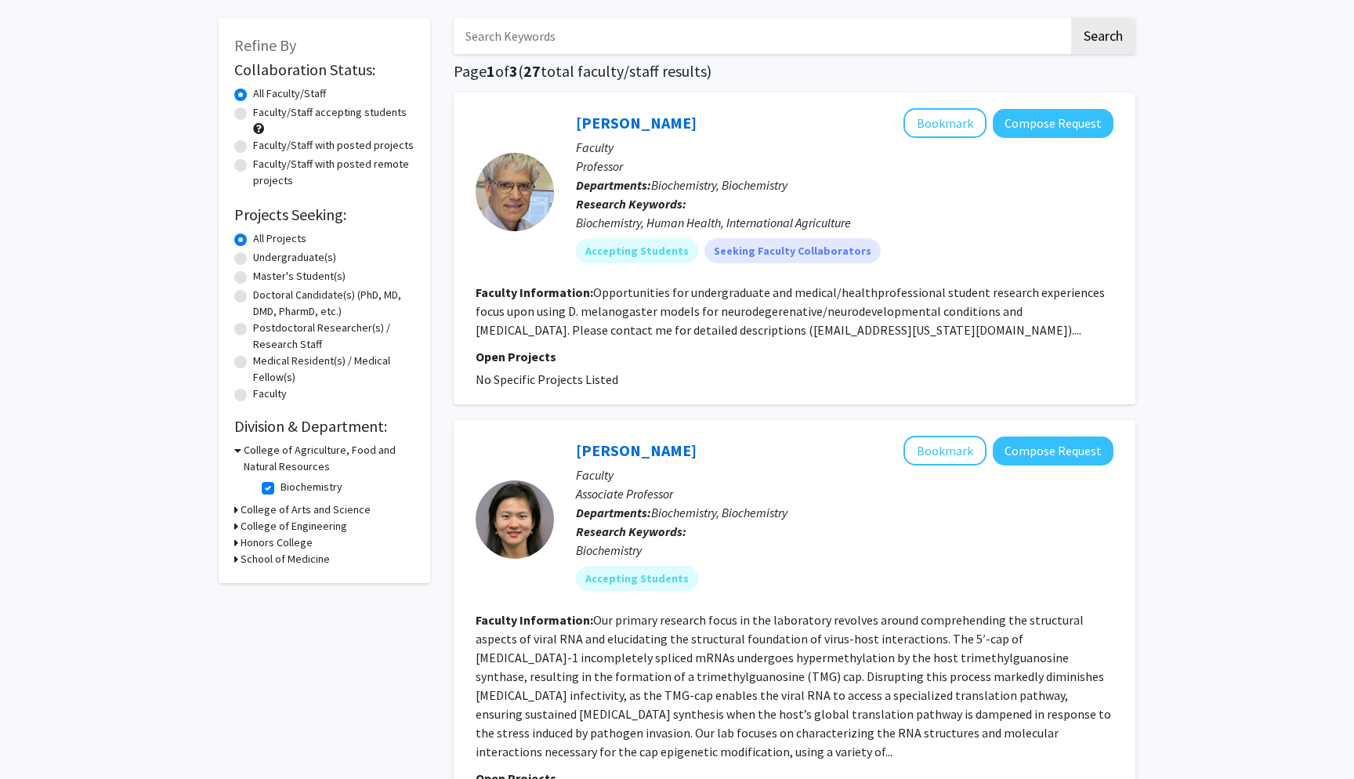
scroll to position [67, 0]
click at [245, 510] on h3 "College of Arts and Science" at bounding box center [306, 509] width 130 height 16
click at [281, 491] on label "Biochemistry" at bounding box center [312, 486] width 62 height 16
click at [281, 488] on input "Biochemistry" at bounding box center [286, 483] width 10 height 10
checkbox input "false"
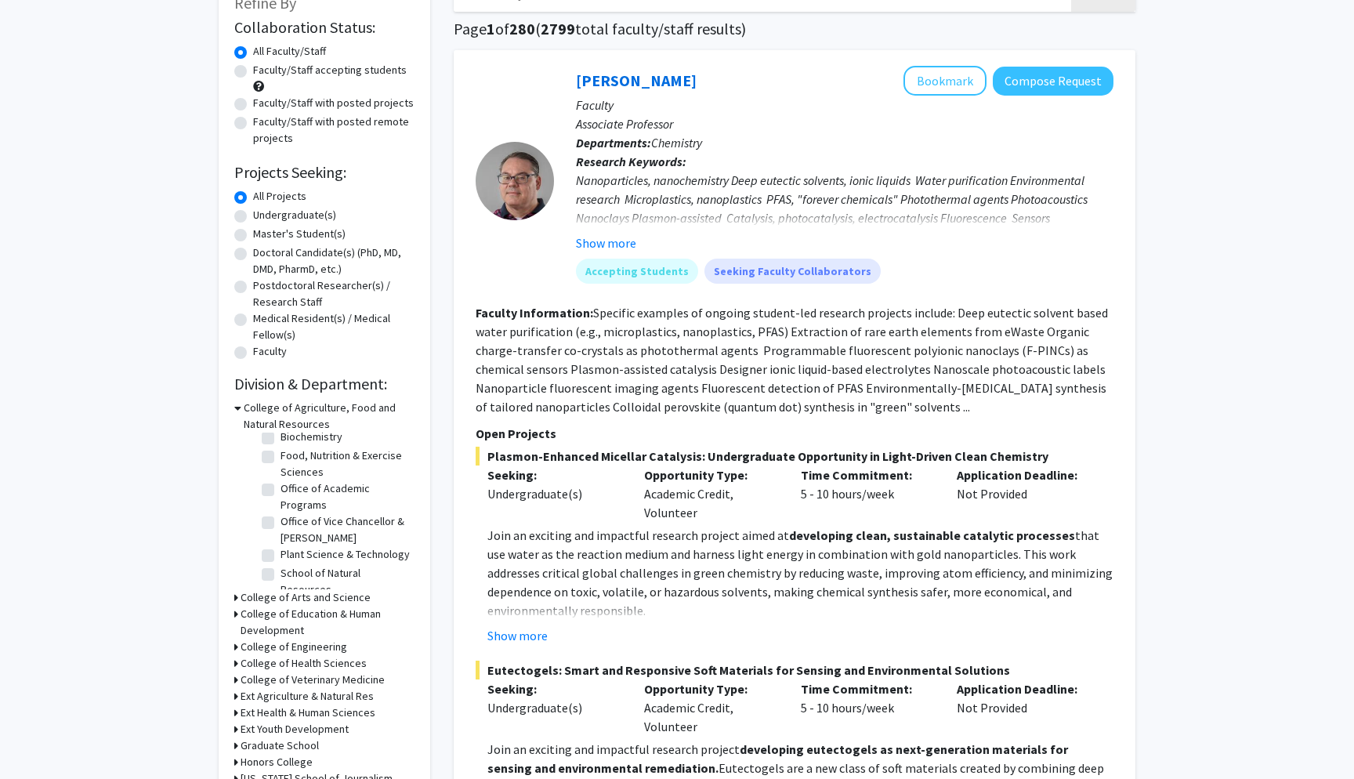
scroll to position [96, 0]
click at [247, 599] on h3 "College of Arts and Science" at bounding box center [306, 597] width 130 height 16
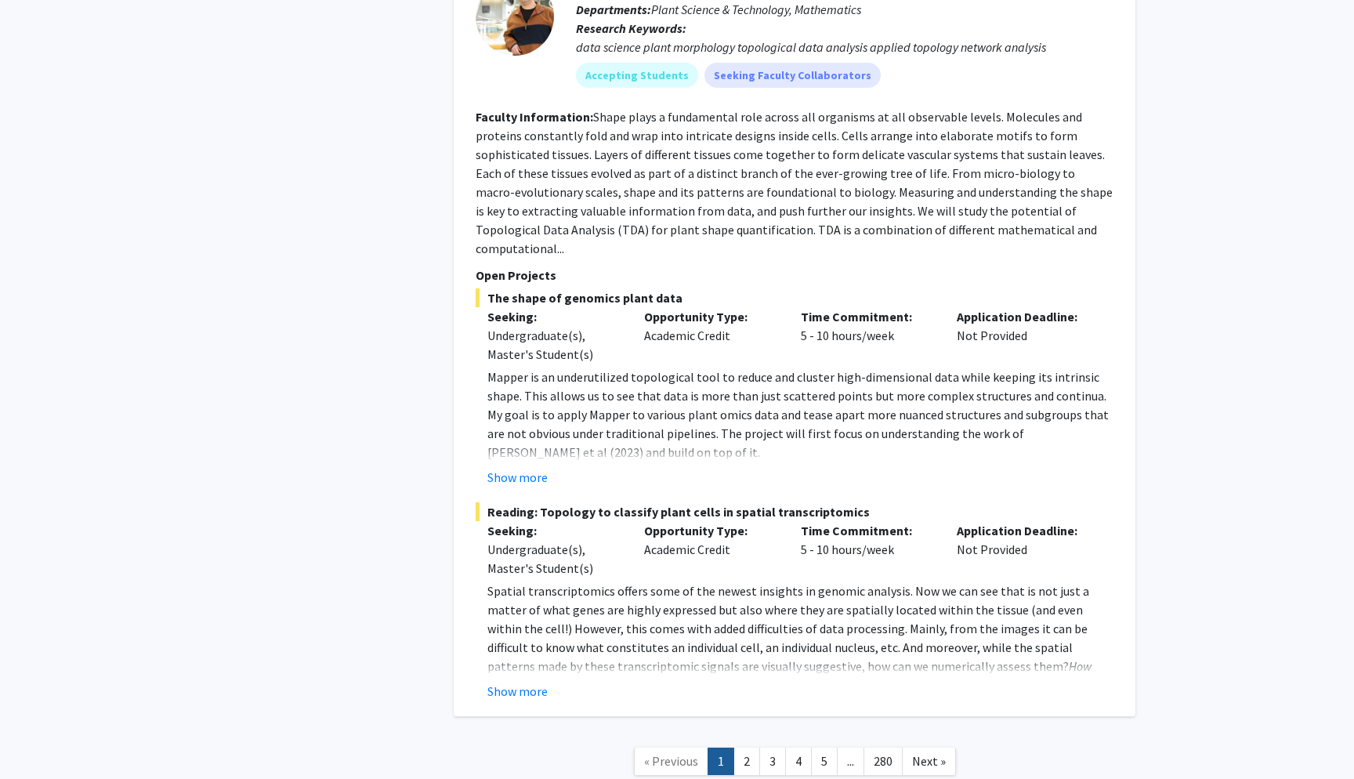
scroll to position [7817, 0]
click at [746, 748] on link "2" at bounding box center [746, 761] width 27 height 27
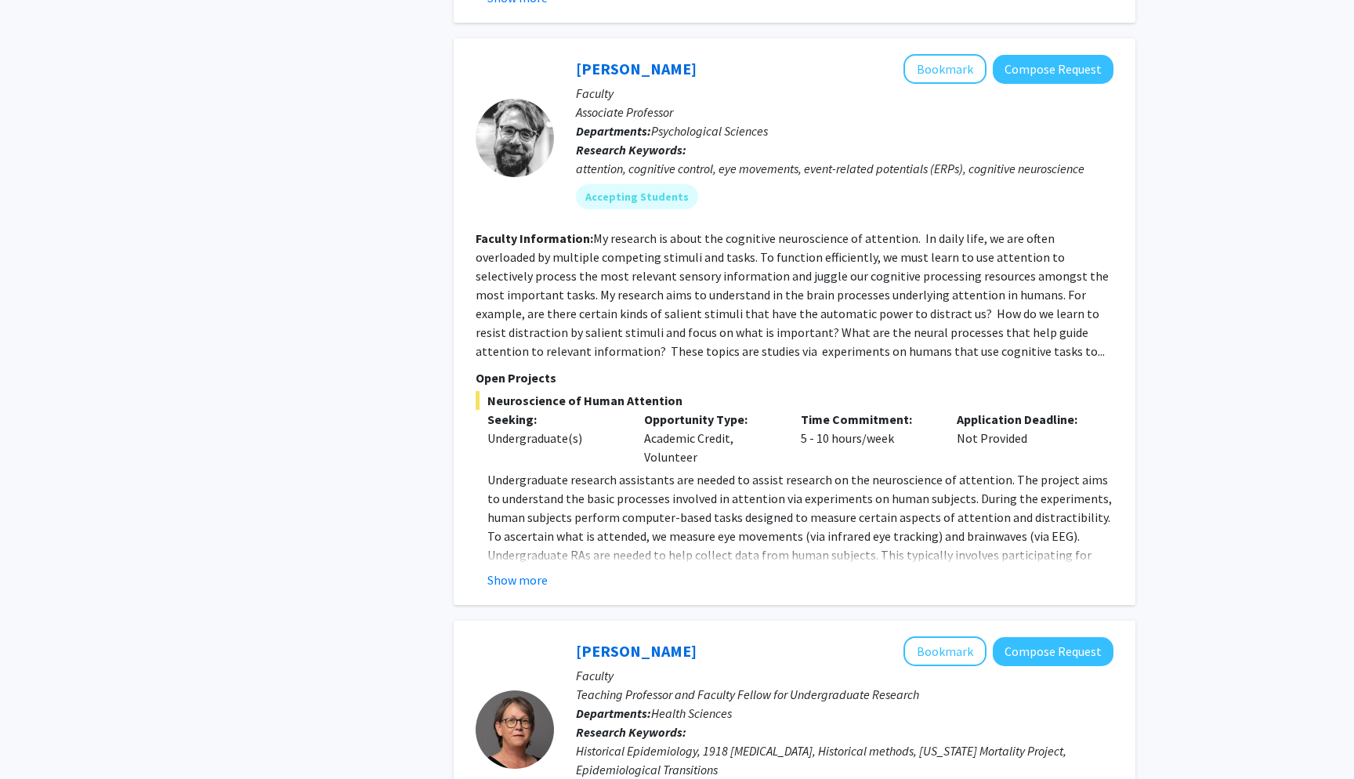
scroll to position [1267, 0]
click at [531, 569] on button "Show more" at bounding box center [517, 578] width 60 height 19
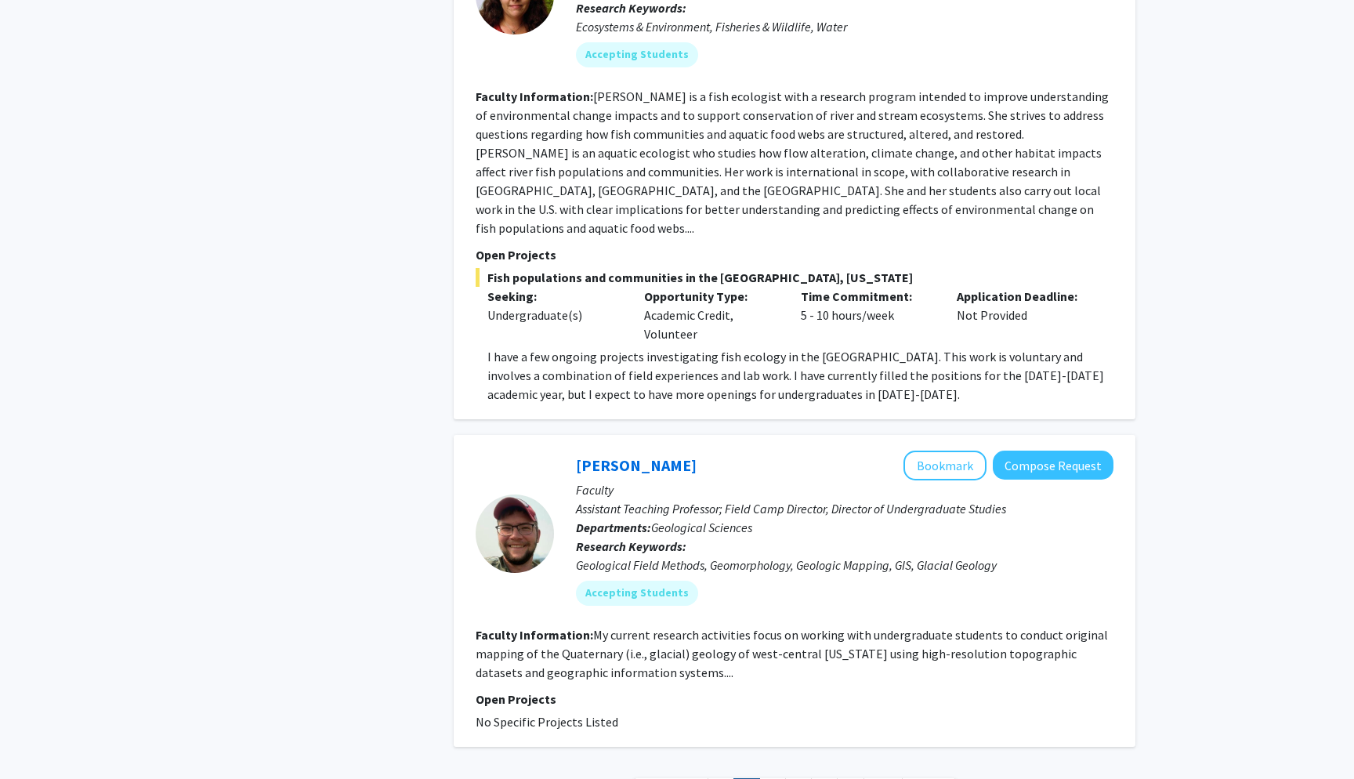
scroll to position [4878, 0]
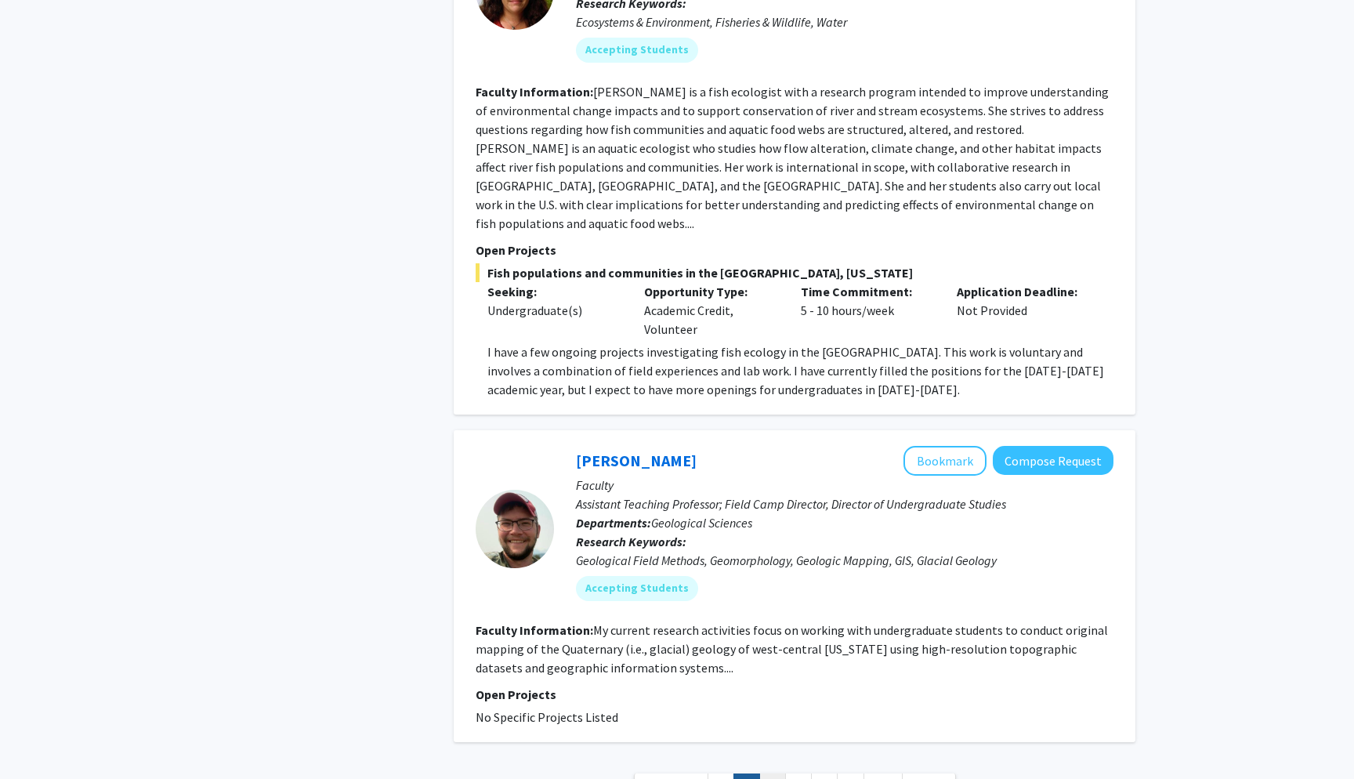
click at [781, 773] on link "3" at bounding box center [772, 786] width 27 height 27
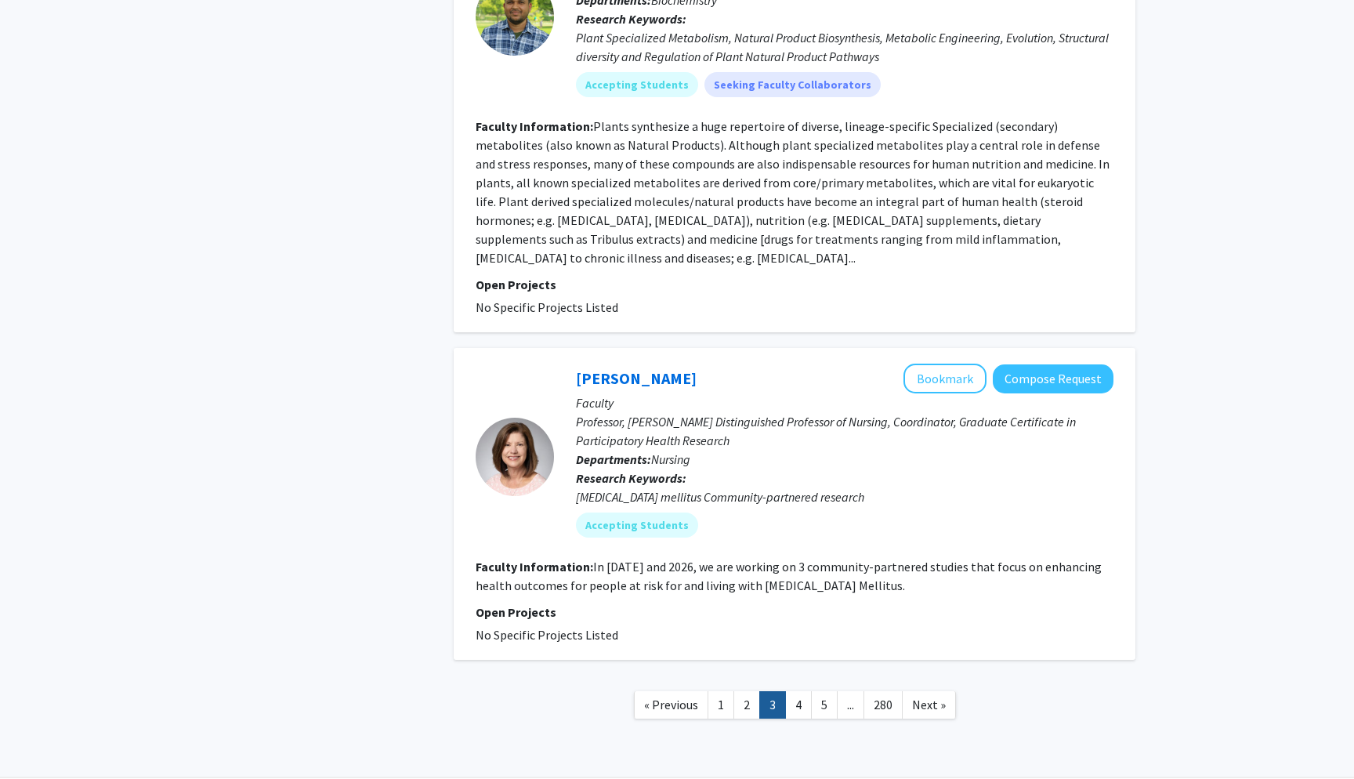
scroll to position [3171, 0]
click at [808, 692] on link "4" at bounding box center [798, 705] width 27 height 27
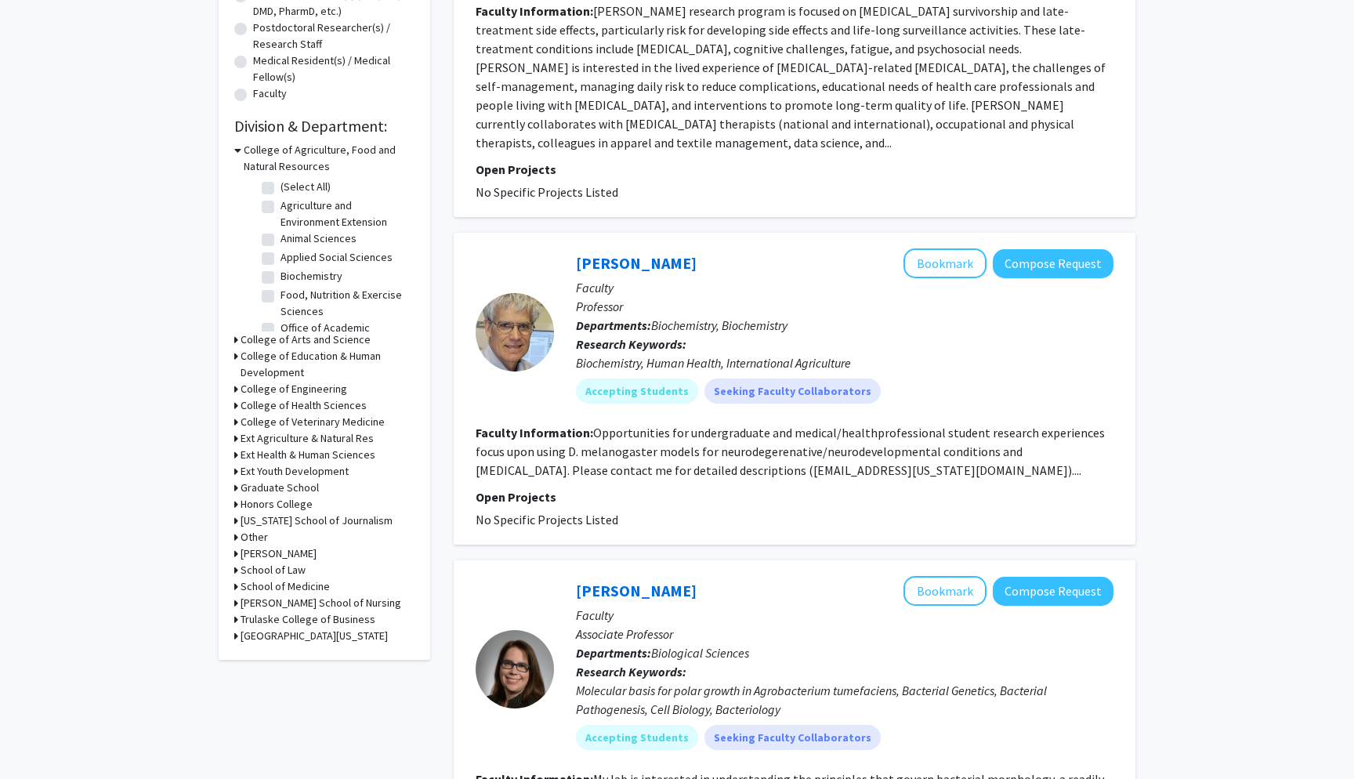
scroll to position [380, 0]
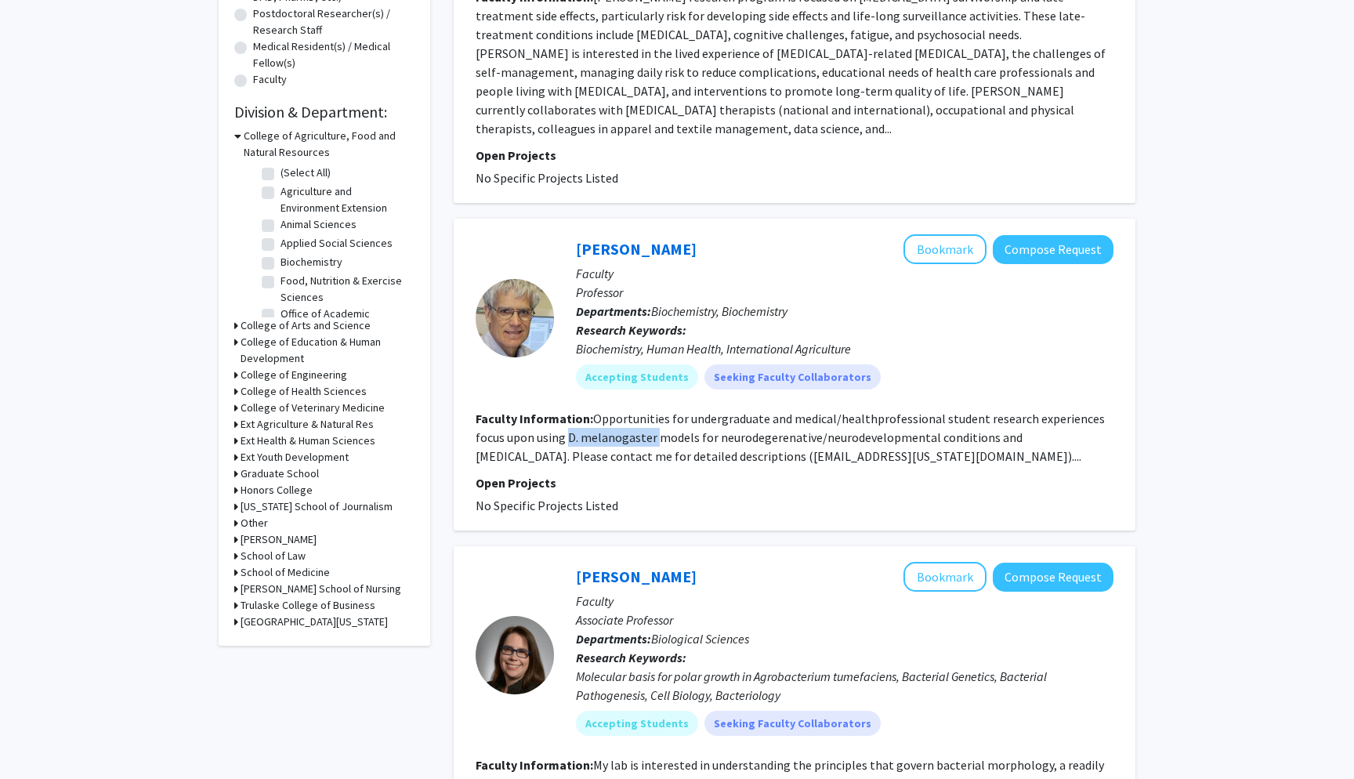
drag, startPoint x: 567, startPoint y: 420, endPoint x: 656, endPoint y: 425, distance: 88.7
click at [656, 425] on fg-read-more "Opportunities for undergraduate and medical/healthprofessional student research…" at bounding box center [790, 437] width 629 height 53
copy fg-read-more "D. melanogaster"
click at [948, 234] on button "Bookmark" at bounding box center [944, 249] width 83 height 30
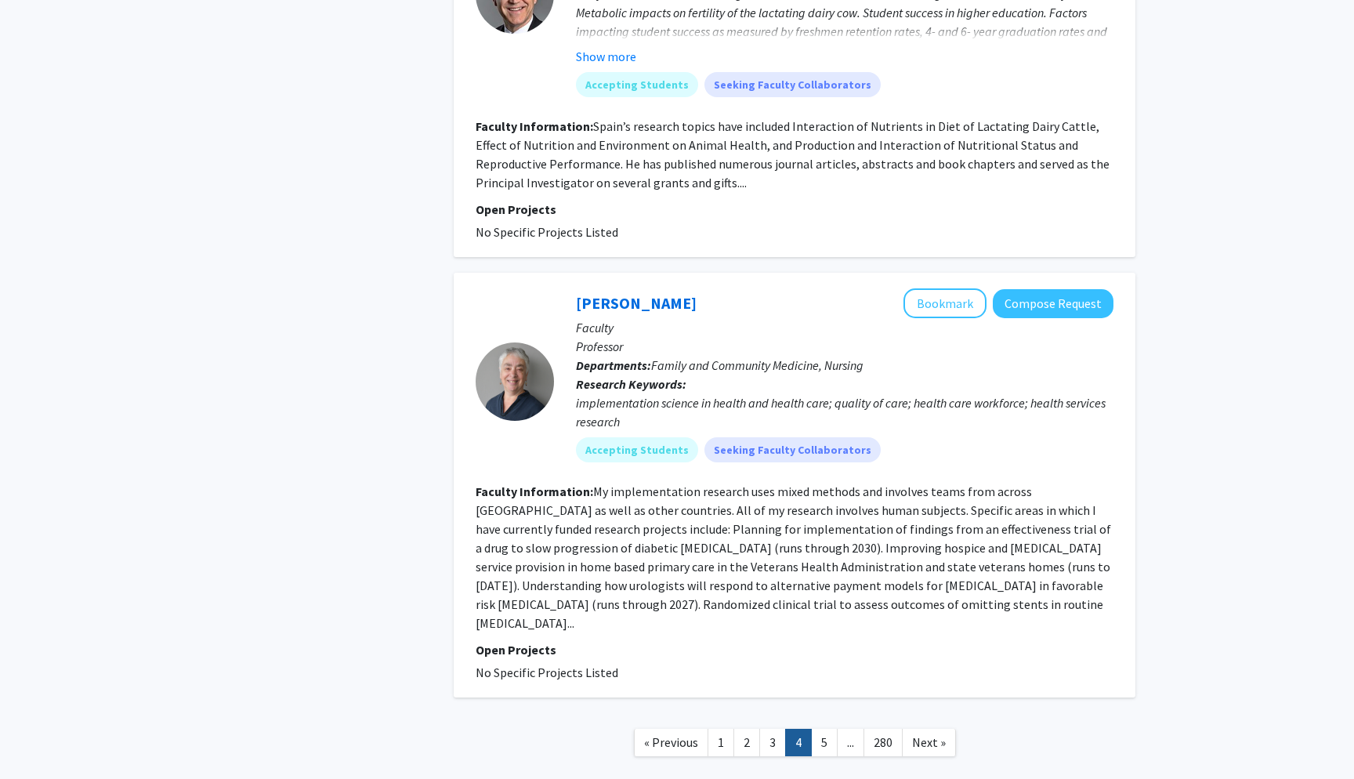
scroll to position [3641, 0]
click at [820, 729] on link "5" at bounding box center [824, 742] width 27 height 27
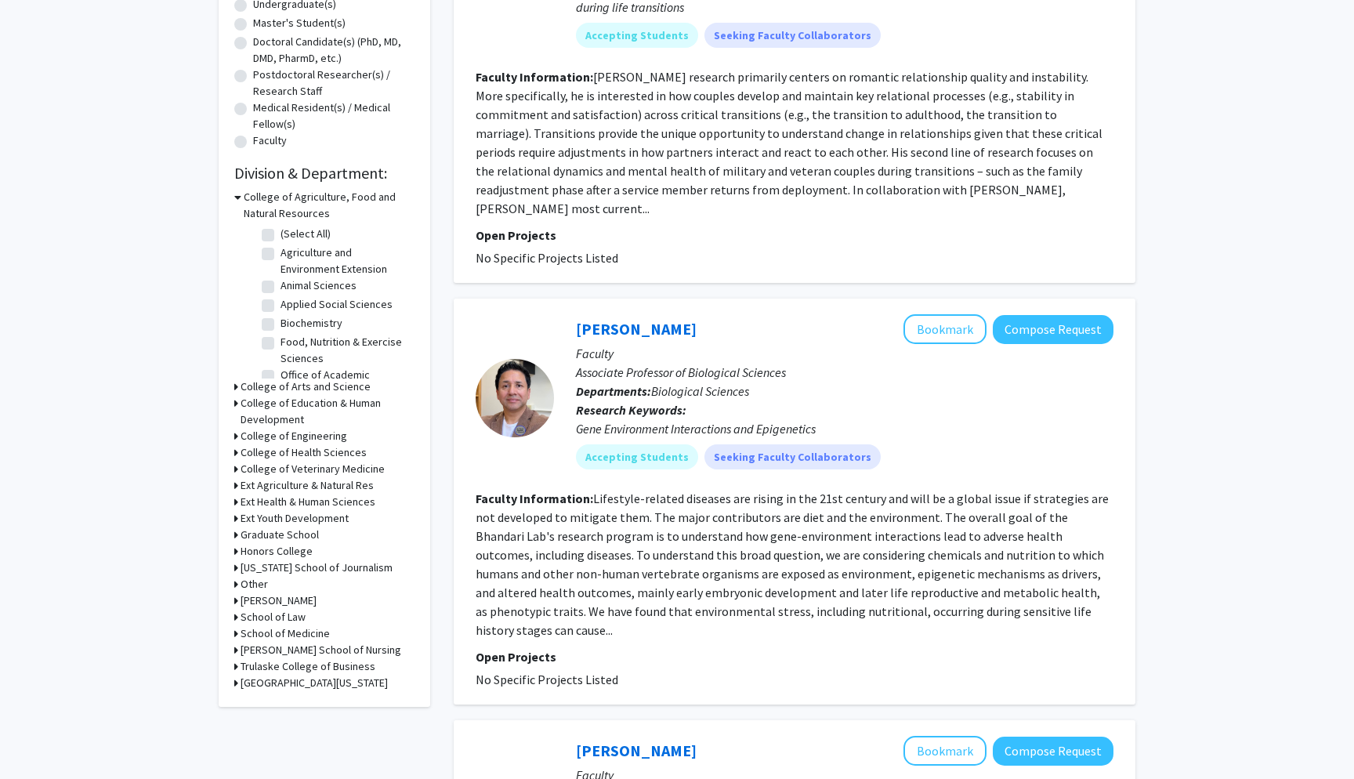
scroll to position [328, 0]
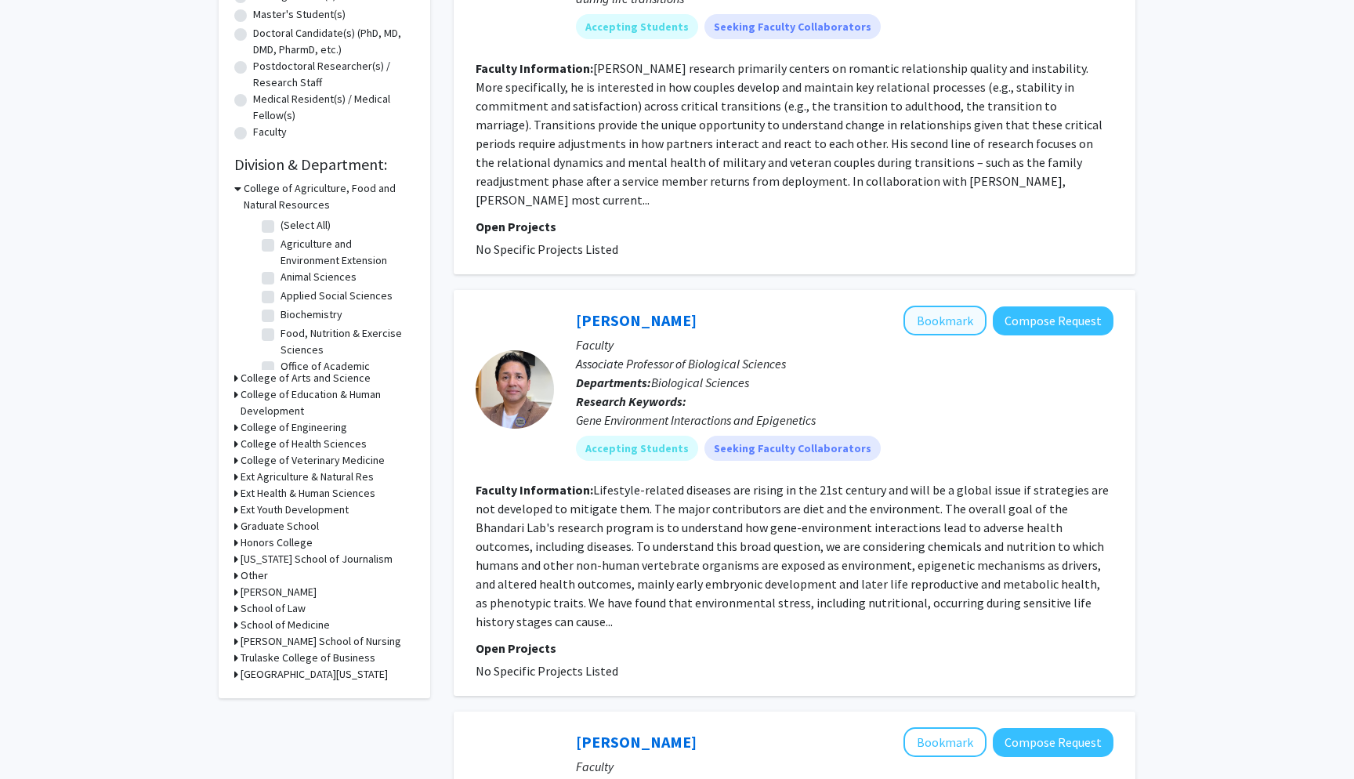
click at [966, 306] on button "Bookmark" at bounding box center [944, 321] width 83 height 30
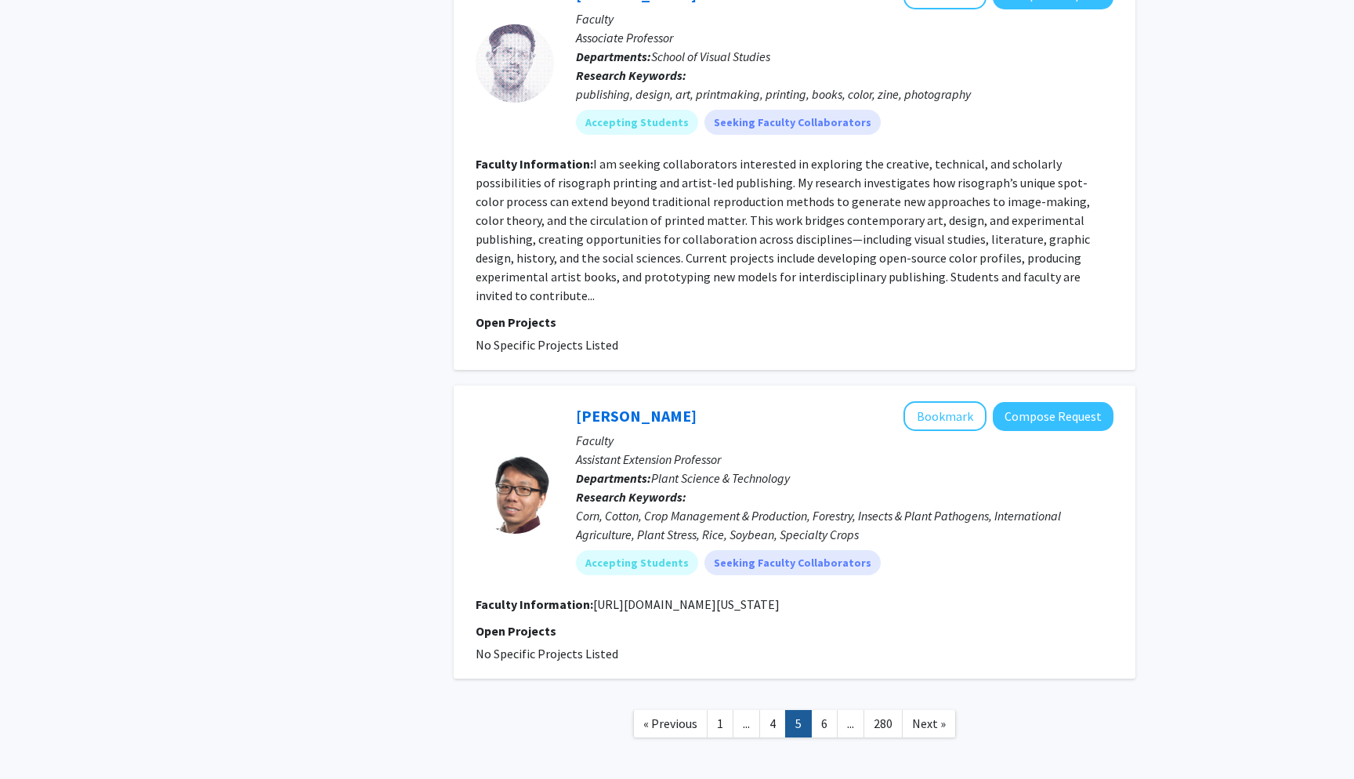
scroll to position [3140, 0]
click at [825, 711] on link "6" at bounding box center [824, 724] width 27 height 27
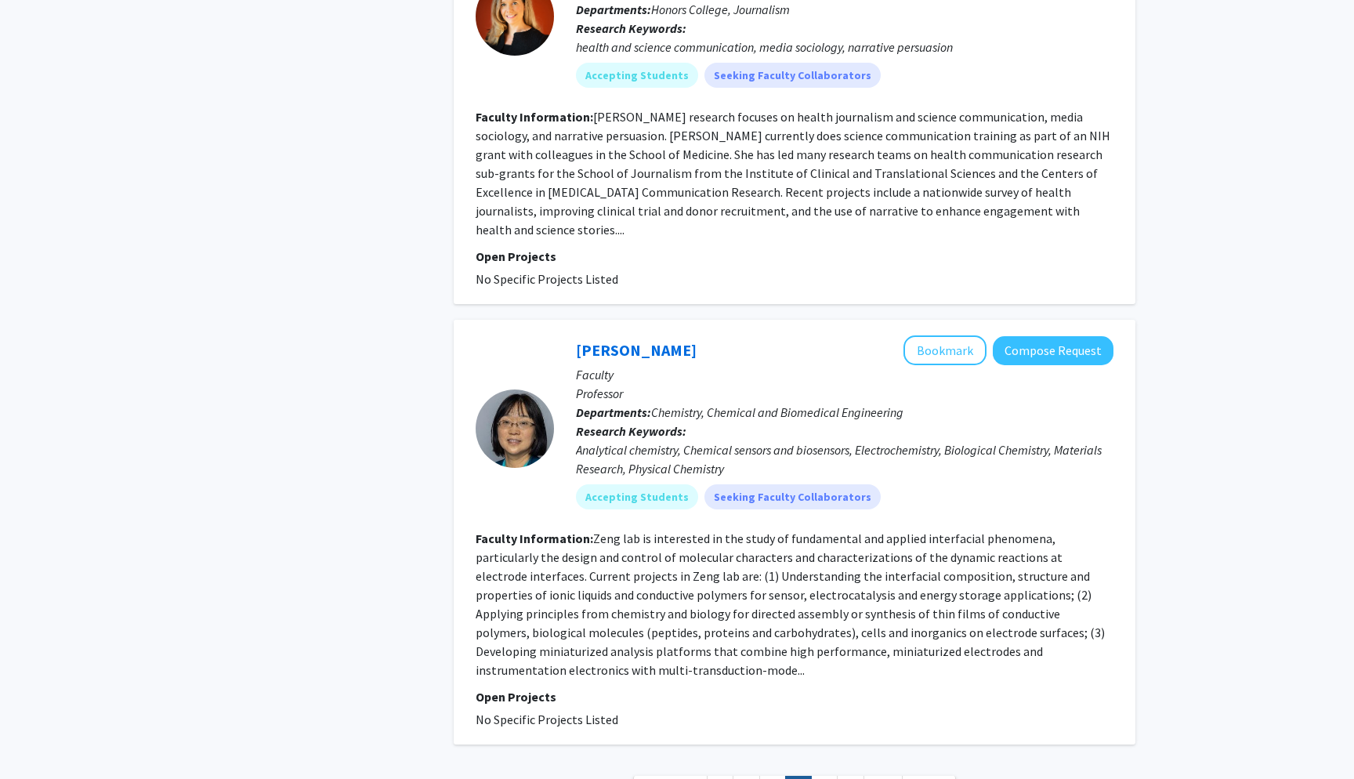
scroll to position [3428, 0]
click at [820, 773] on link "7" at bounding box center [824, 786] width 27 height 27
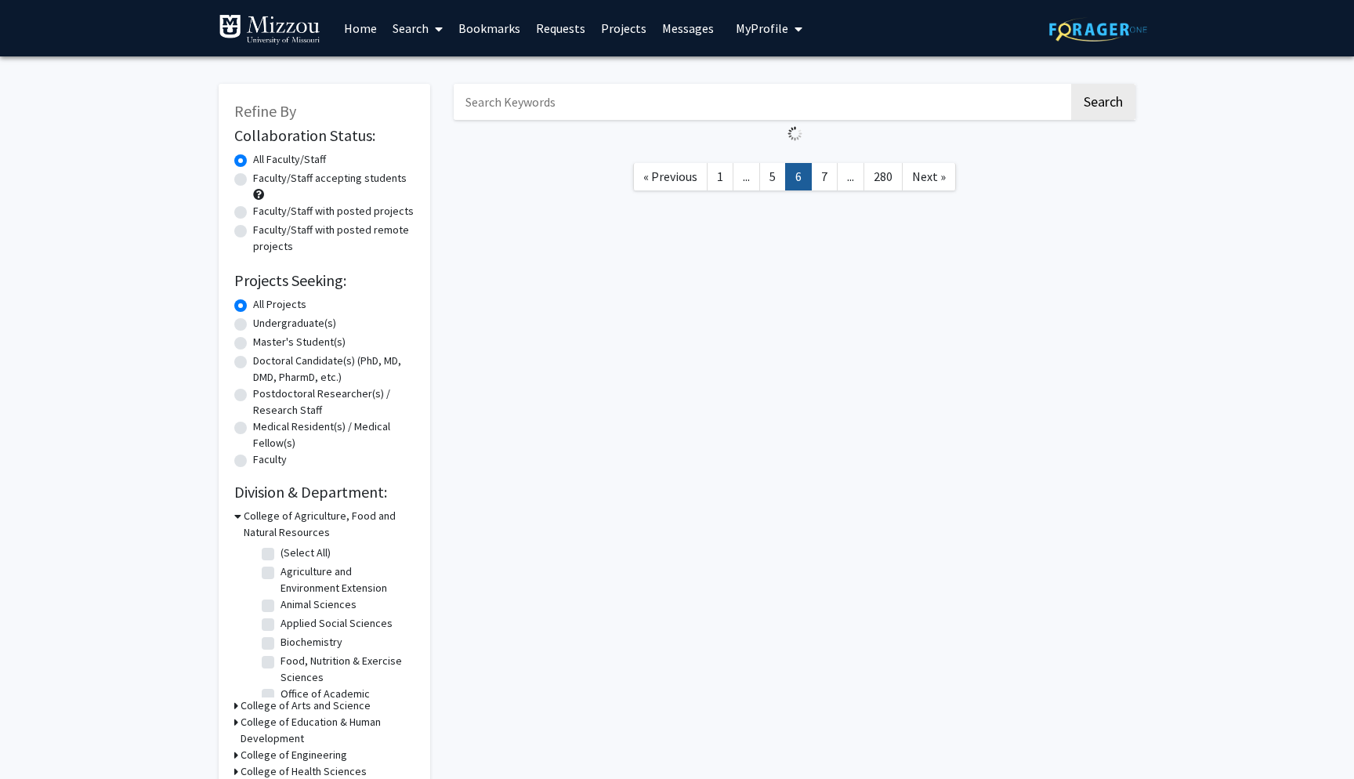
click at [820, 712] on div "Search « Previous 1 ... 5 6 7 ... 280 Next »" at bounding box center [794, 547] width 705 height 958
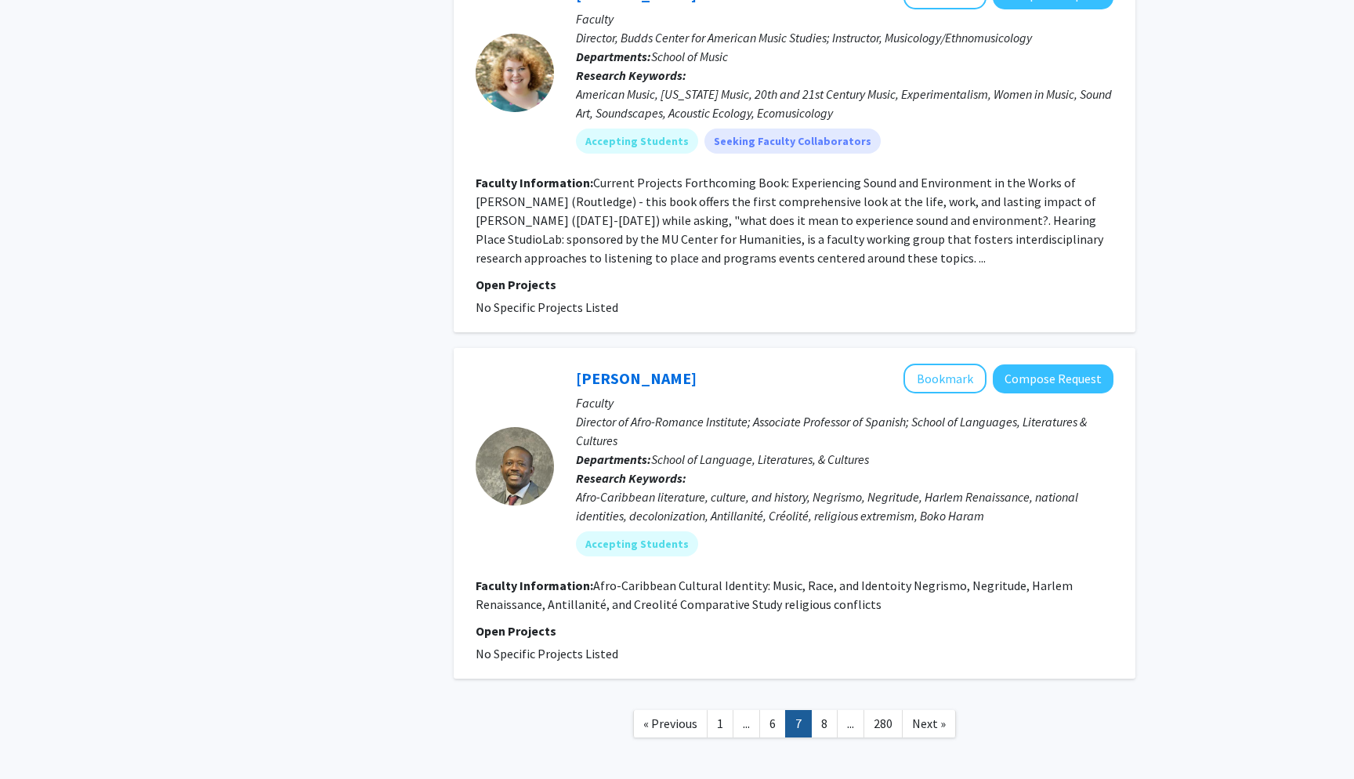
scroll to position [3478, 0]
click at [820, 711] on link "8" at bounding box center [824, 724] width 27 height 27
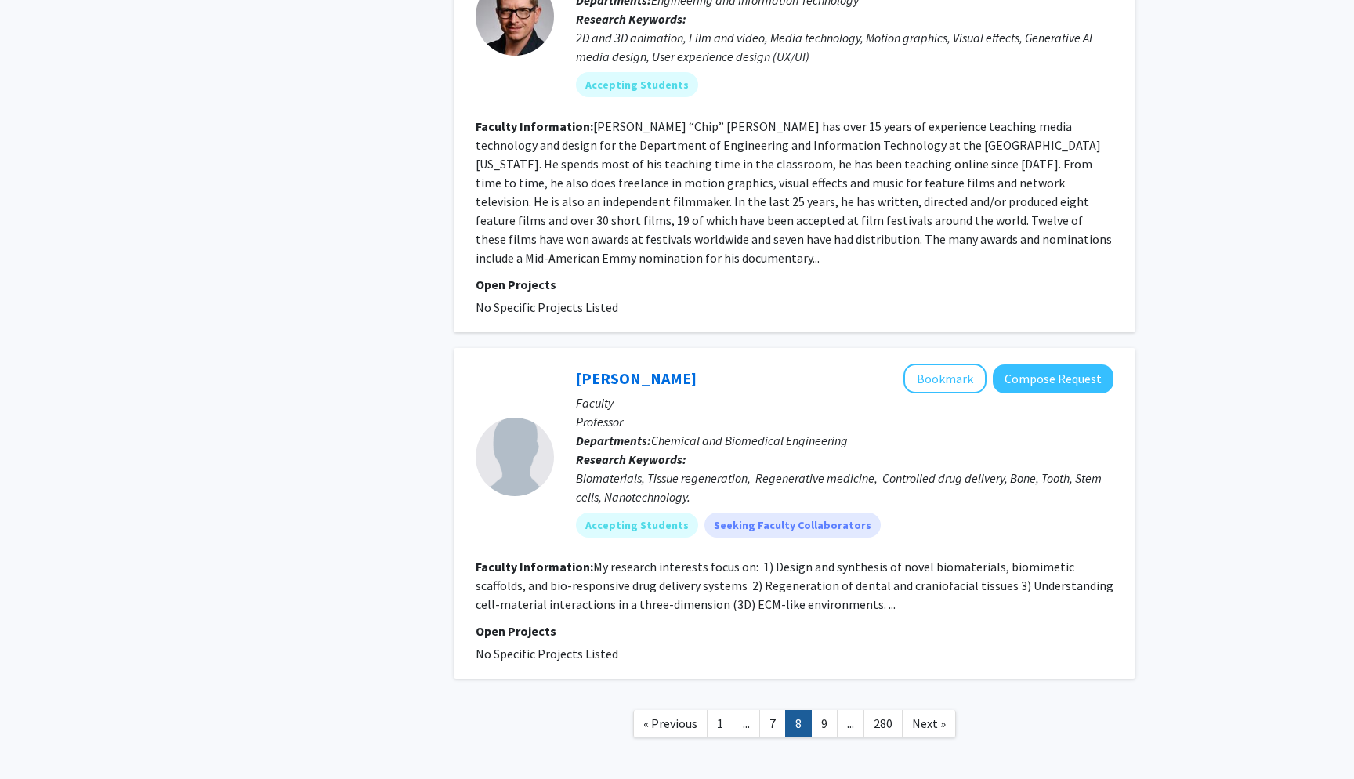
scroll to position [3535, 0]
click at [824, 711] on link "9" at bounding box center [824, 724] width 27 height 27
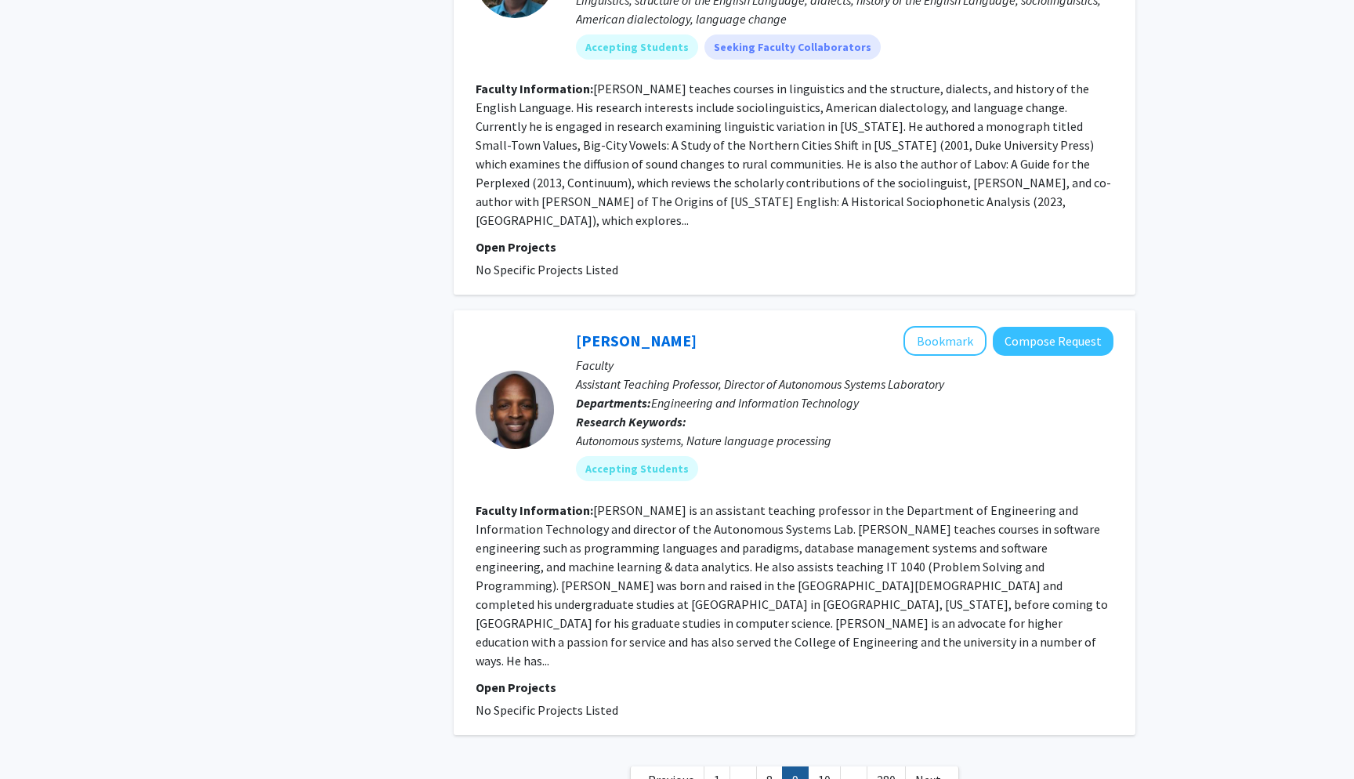
scroll to position [3566, 0]
click at [823, 767] on link "10" at bounding box center [824, 780] width 33 height 27
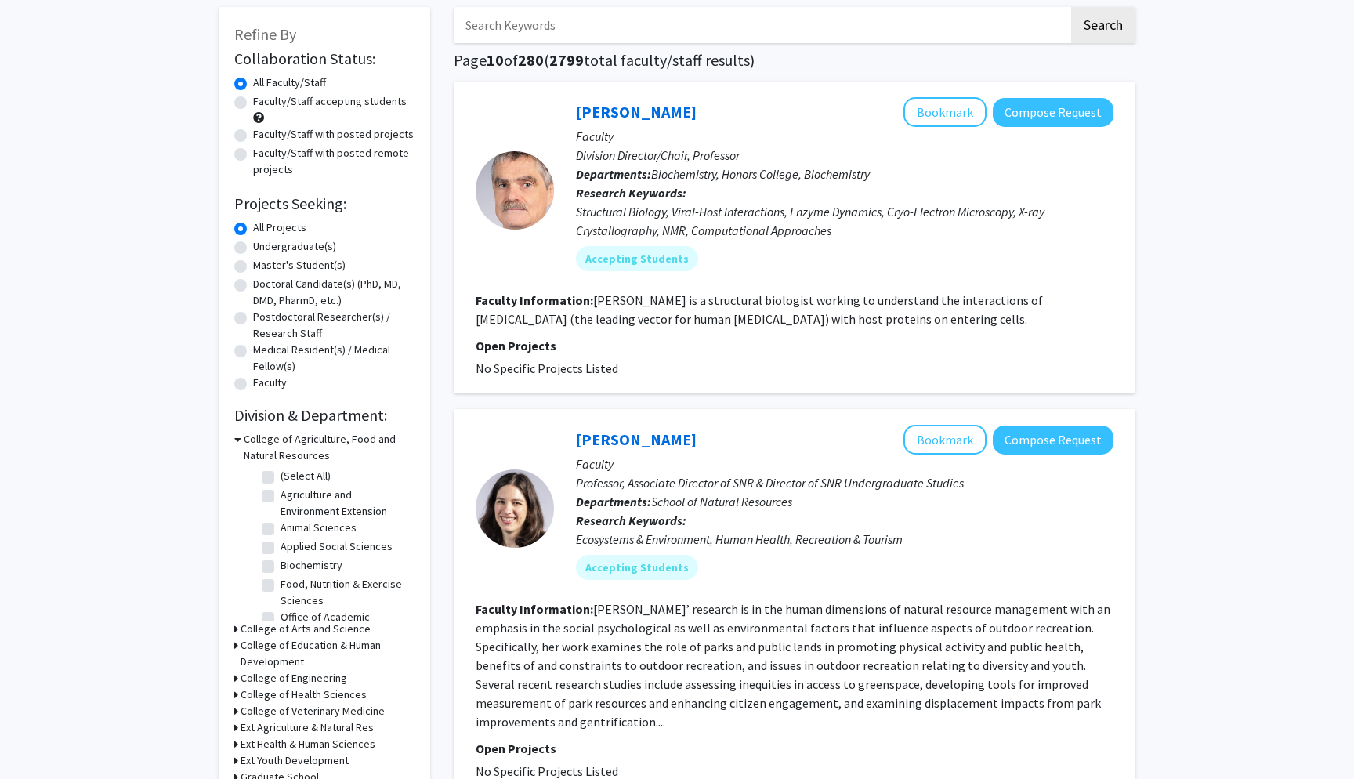
scroll to position [71, 0]
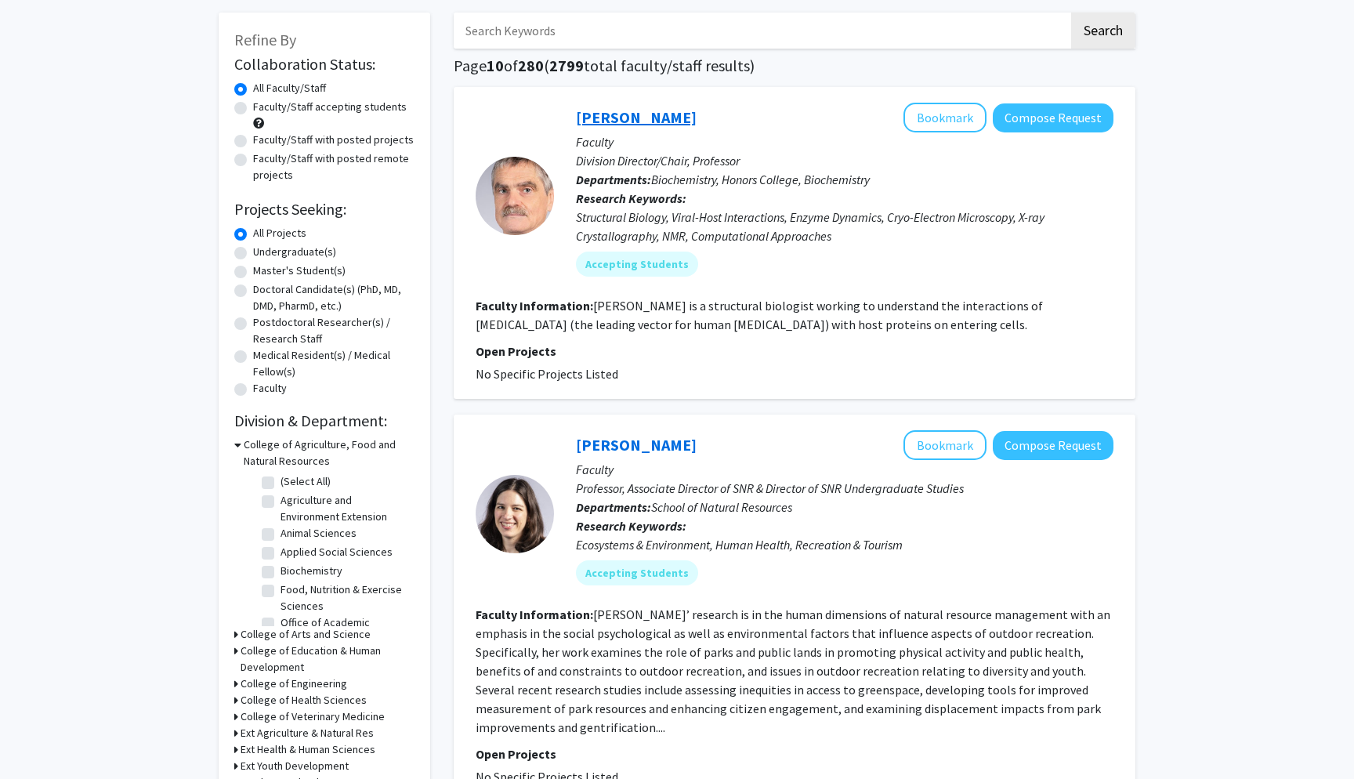
click at [684, 121] on link "[PERSON_NAME]" at bounding box center [636, 117] width 121 height 20
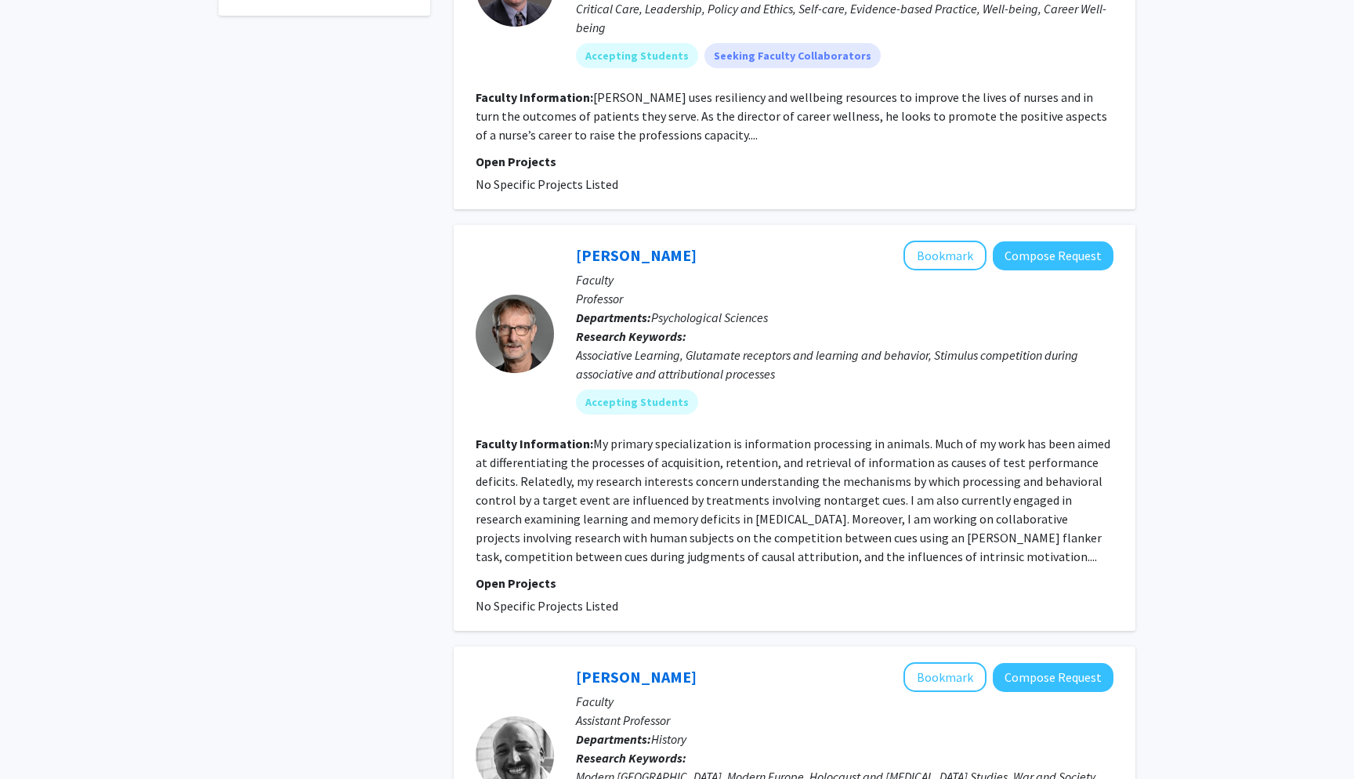
scroll to position [1011, 0]
click at [598, 409] on mat-chip "Accepting Students" at bounding box center [637, 401] width 122 height 25
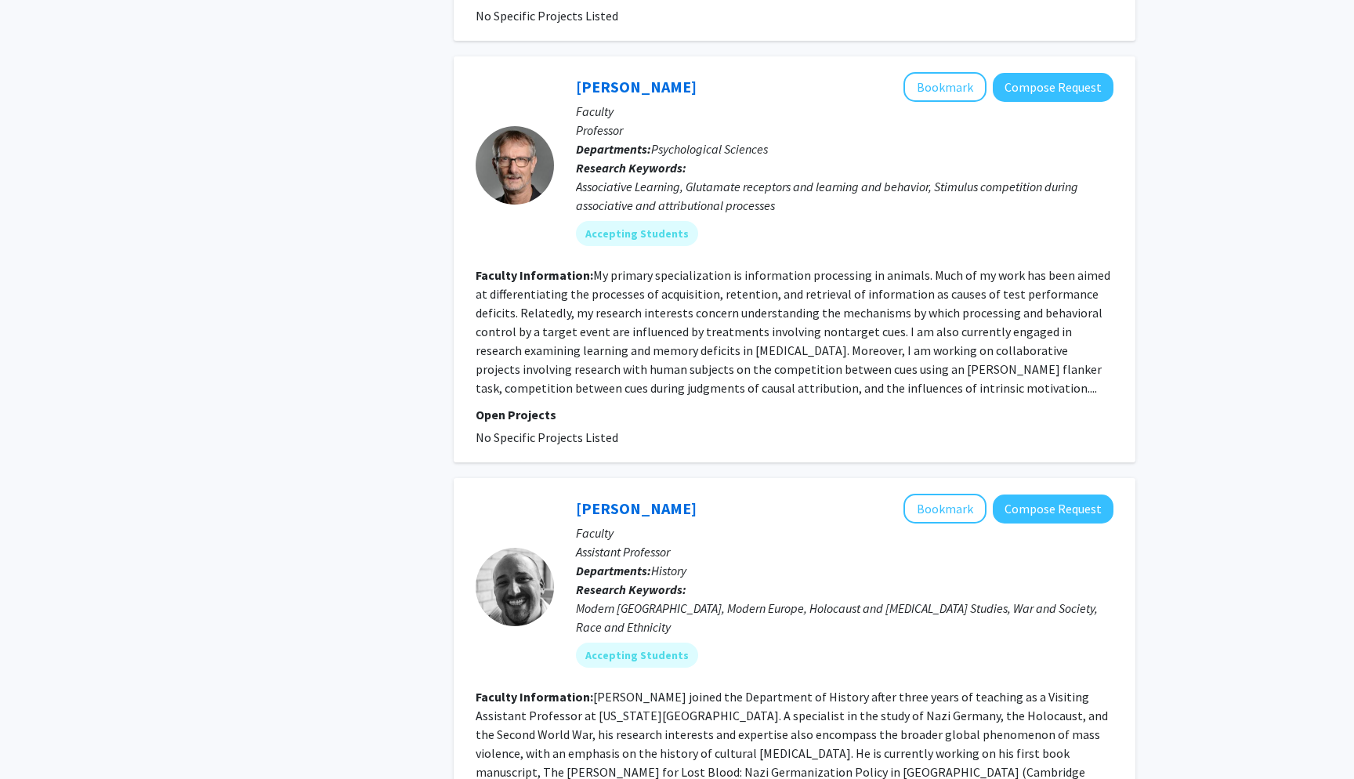
click at [657, 337] on fg-read-more "My primary specialization is information processing in animals. Much of my work…" at bounding box center [793, 331] width 635 height 129
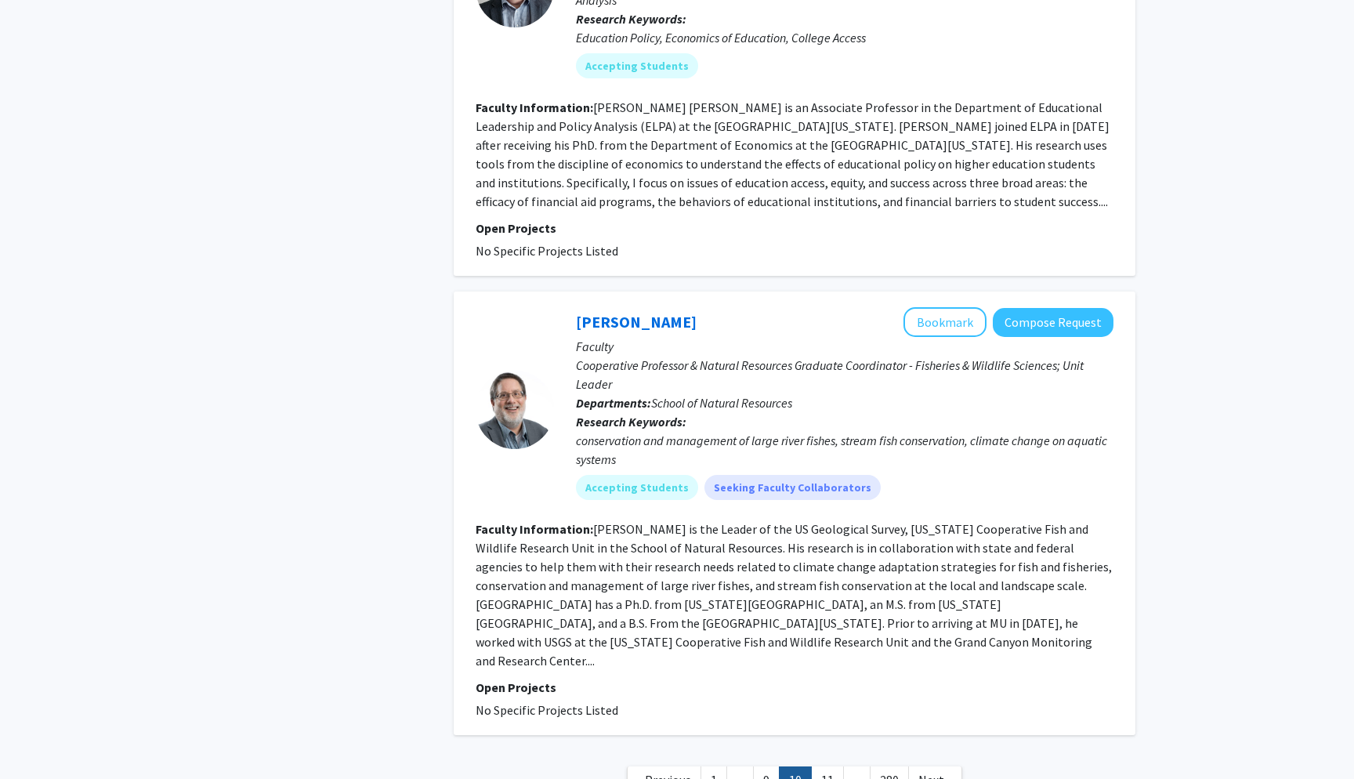
scroll to position [3510, 0]
click at [830, 767] on link "11" at bounding box center [827, 780] width 33 height 27
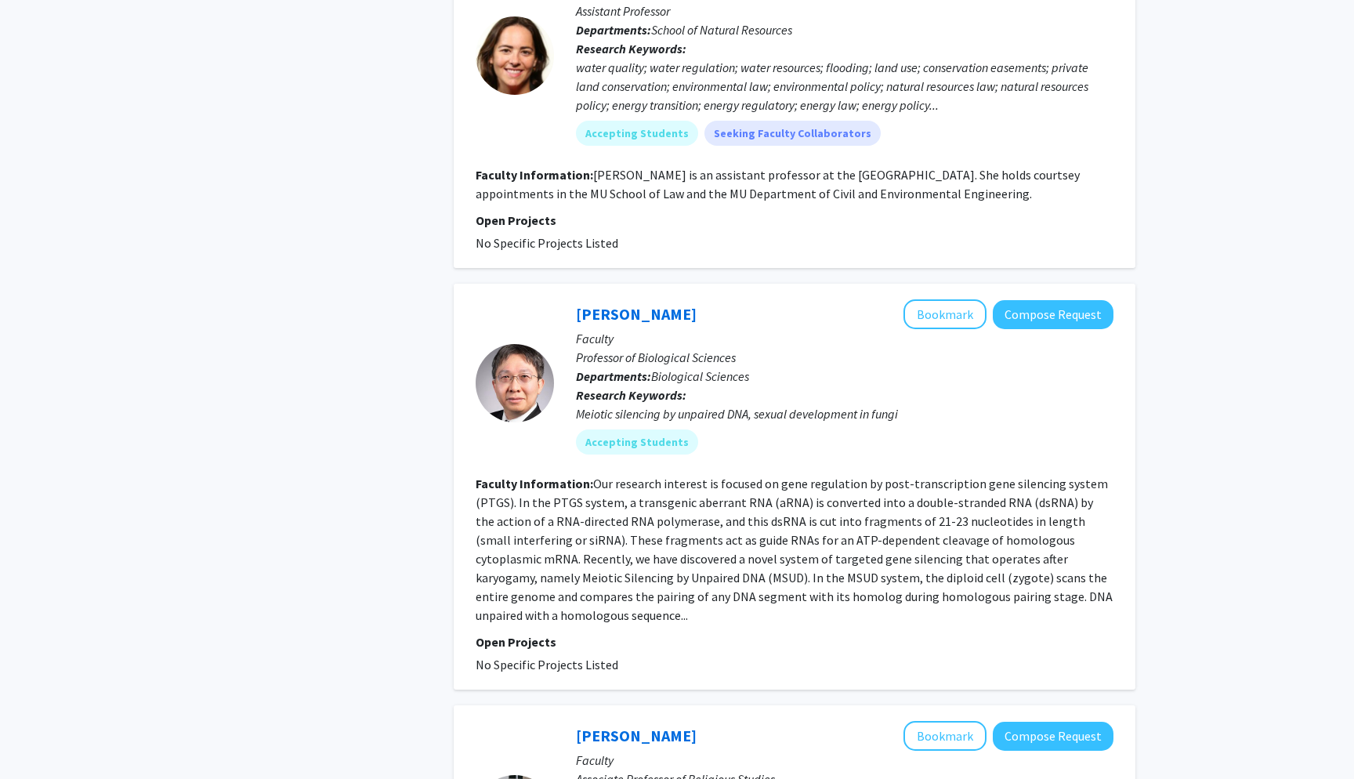
scroll to position [1568, 0]
click at [632, 303] on link "[PERSON_NAME]" at bounding box center [636, 313] width 121 height 20
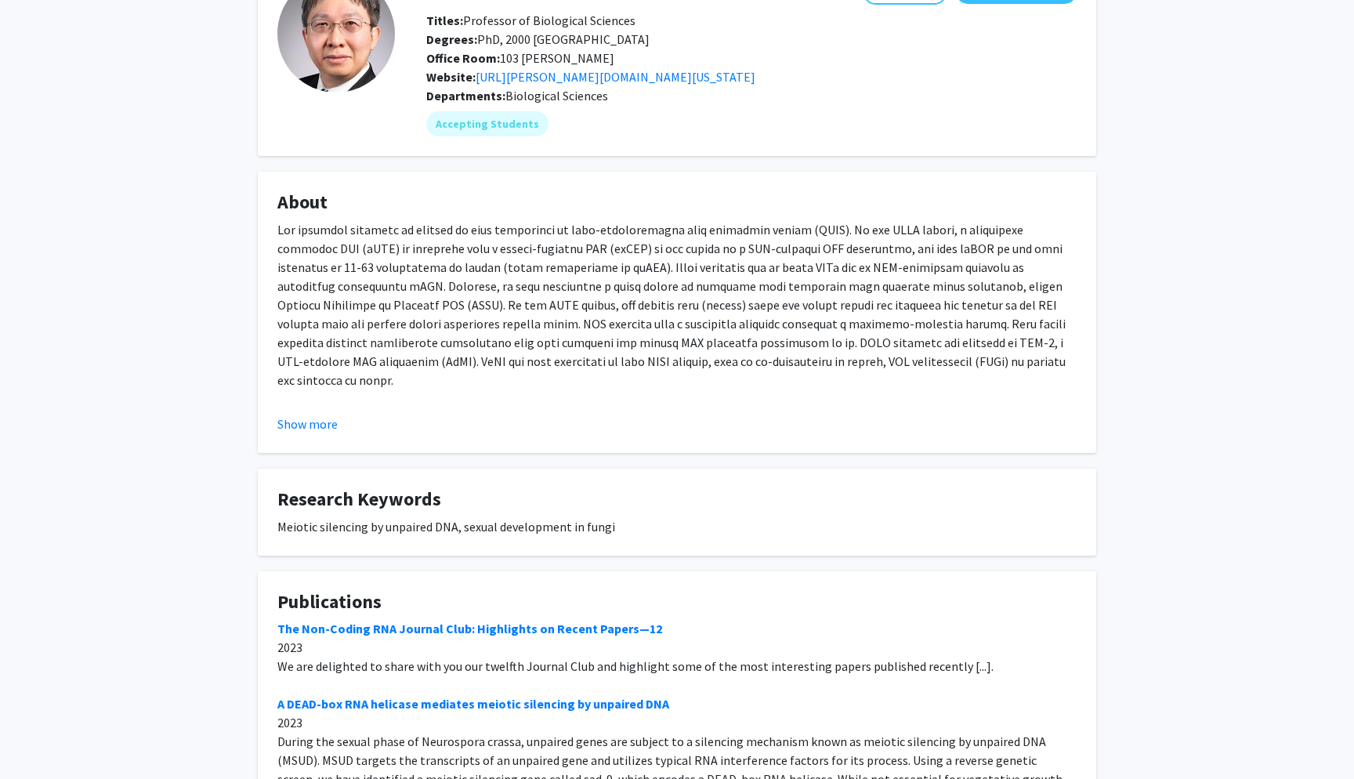
scroll to position [208, 0]
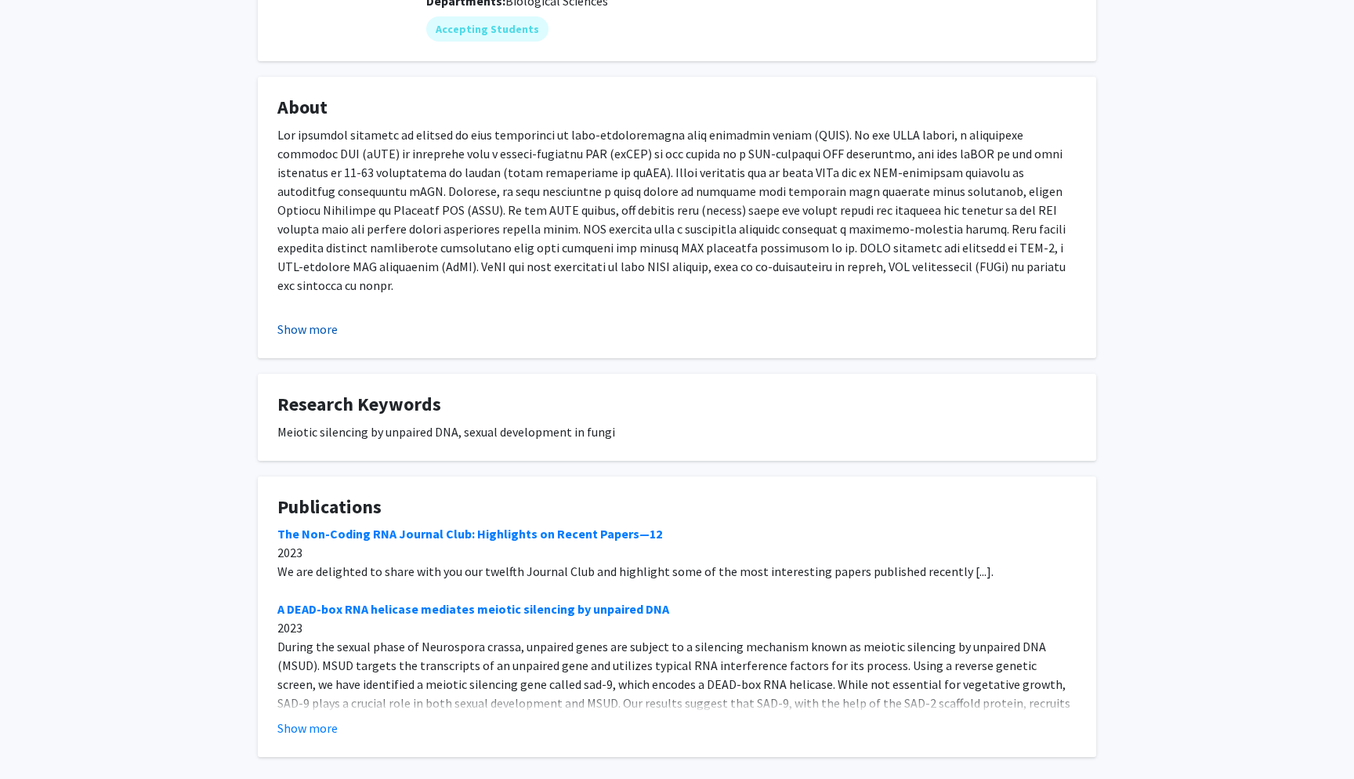
click at [297, 329] on button "Show more" at bounding box center [307, 329] width 60 height 19
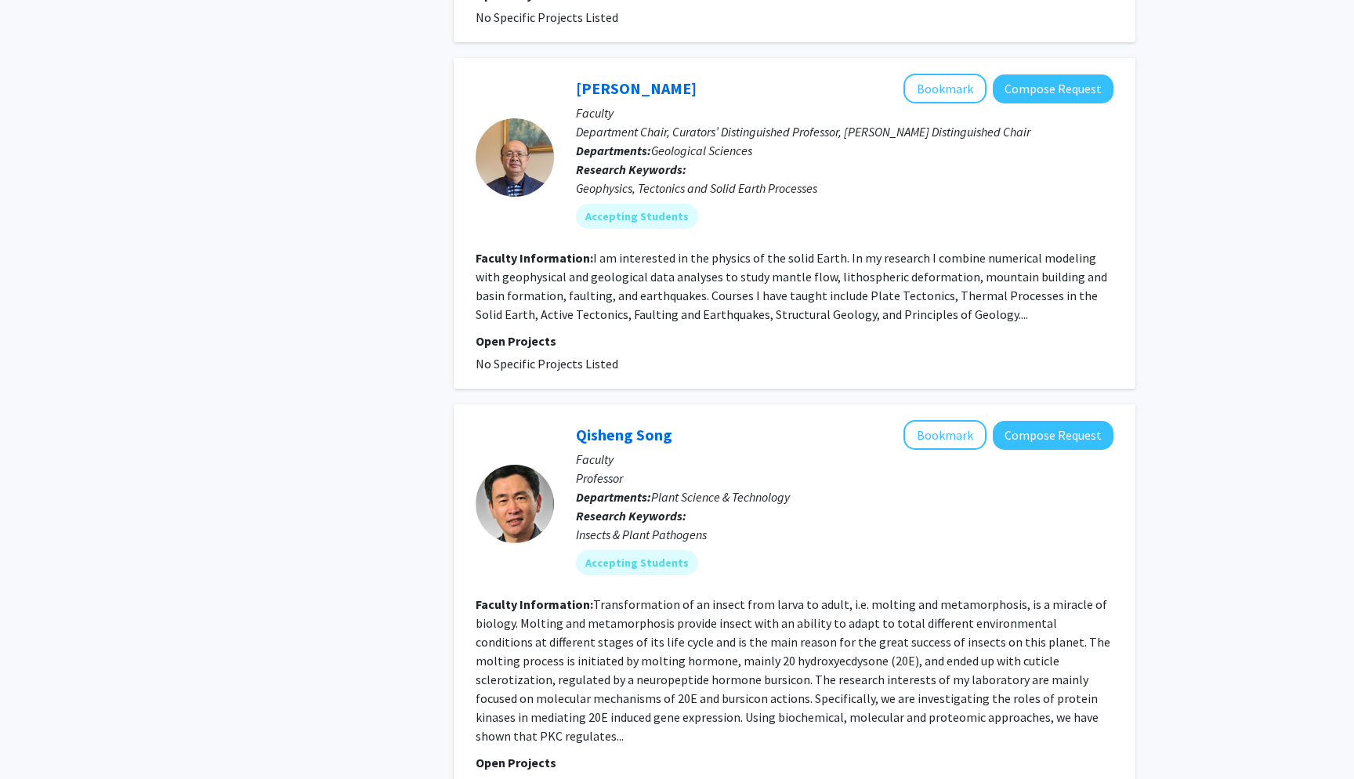
scroll to position [3516, 0]
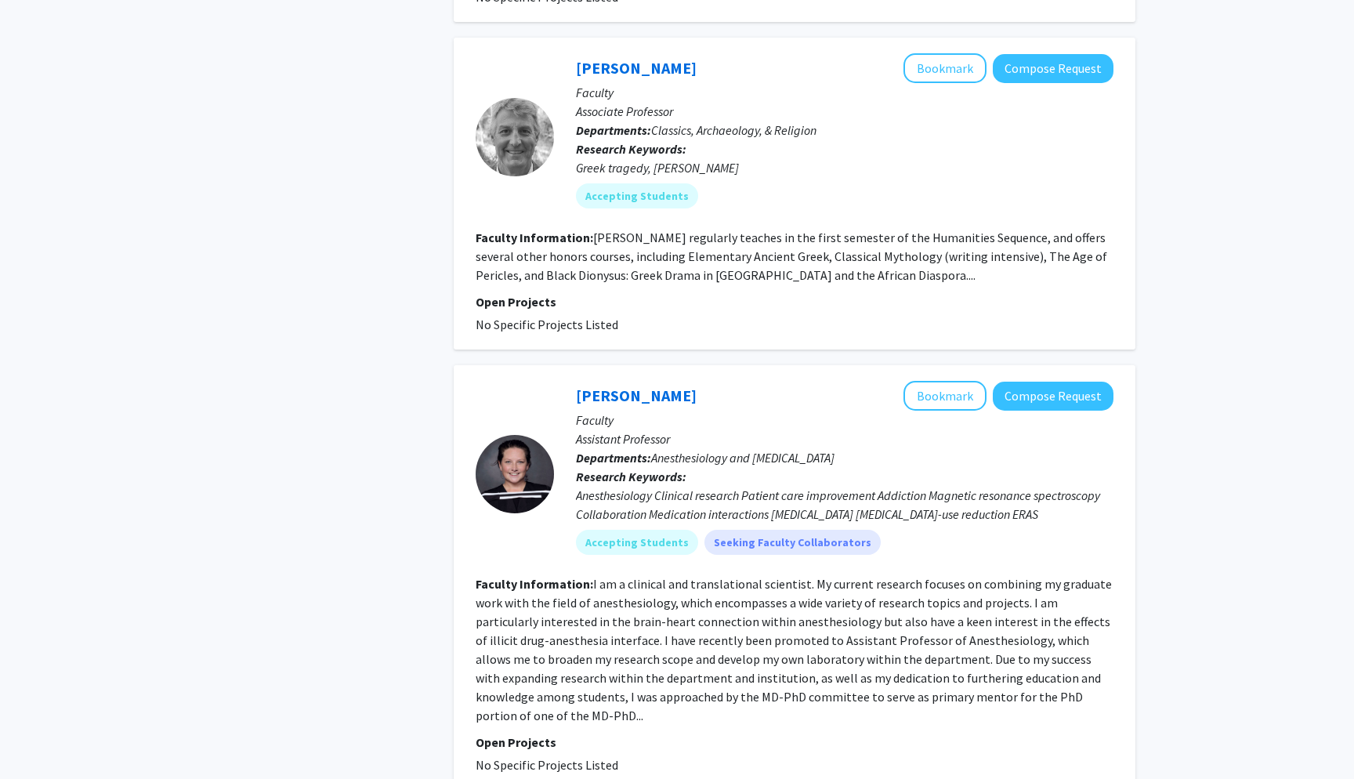
scroll to position [1408, 0]
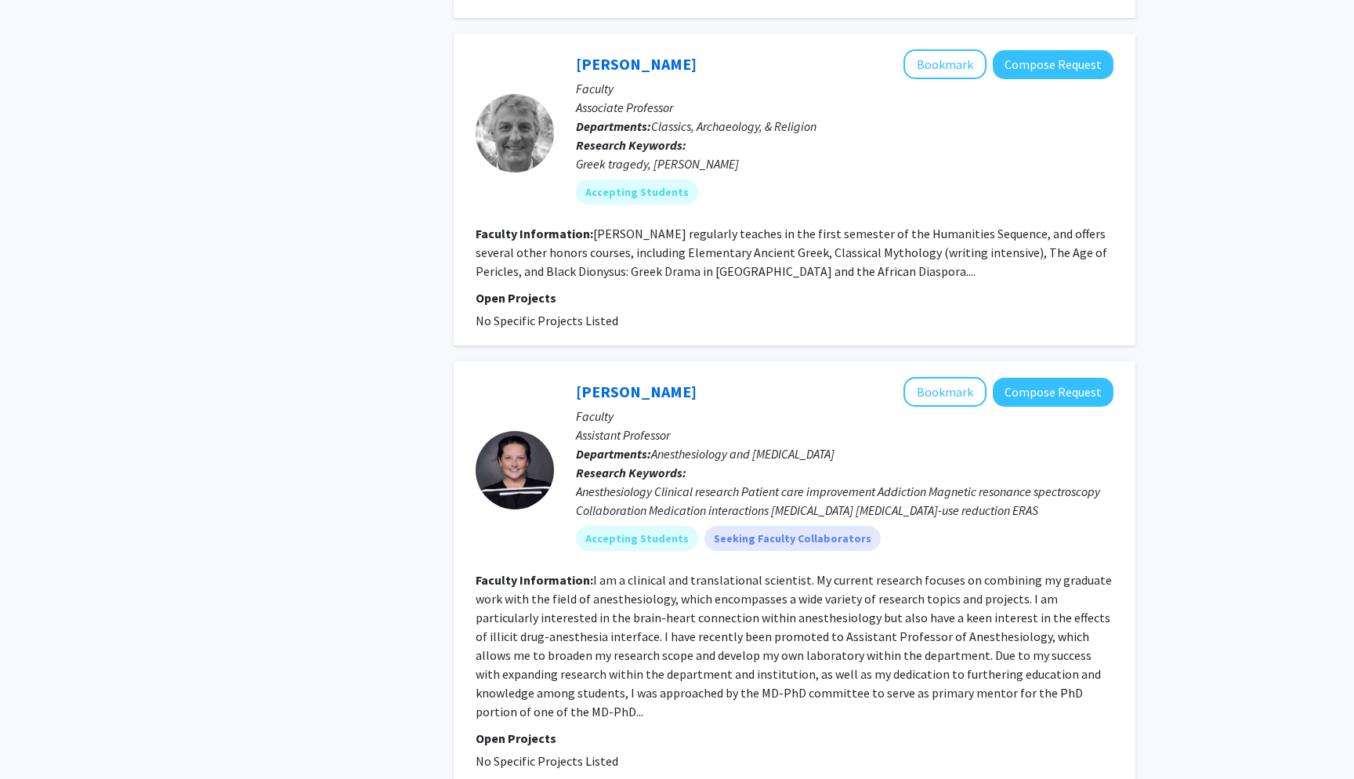
click at [1018, 648] on fg-search-faculty "[PERSON_NAME] Bookmark Compose Request Faculty Assistant Professor Departments:…" at bounding box center [795, 573] width 638 height 393
click at [1015, 634] on fg-read-more "I am a clinical and translational scientist. My current research focuses on com…" at bounding box center [794, 645] width 636 height 147
click at [632, 382] on link "[PERSON_NAME]" at bounding box center [636, 392] width 121 height 20
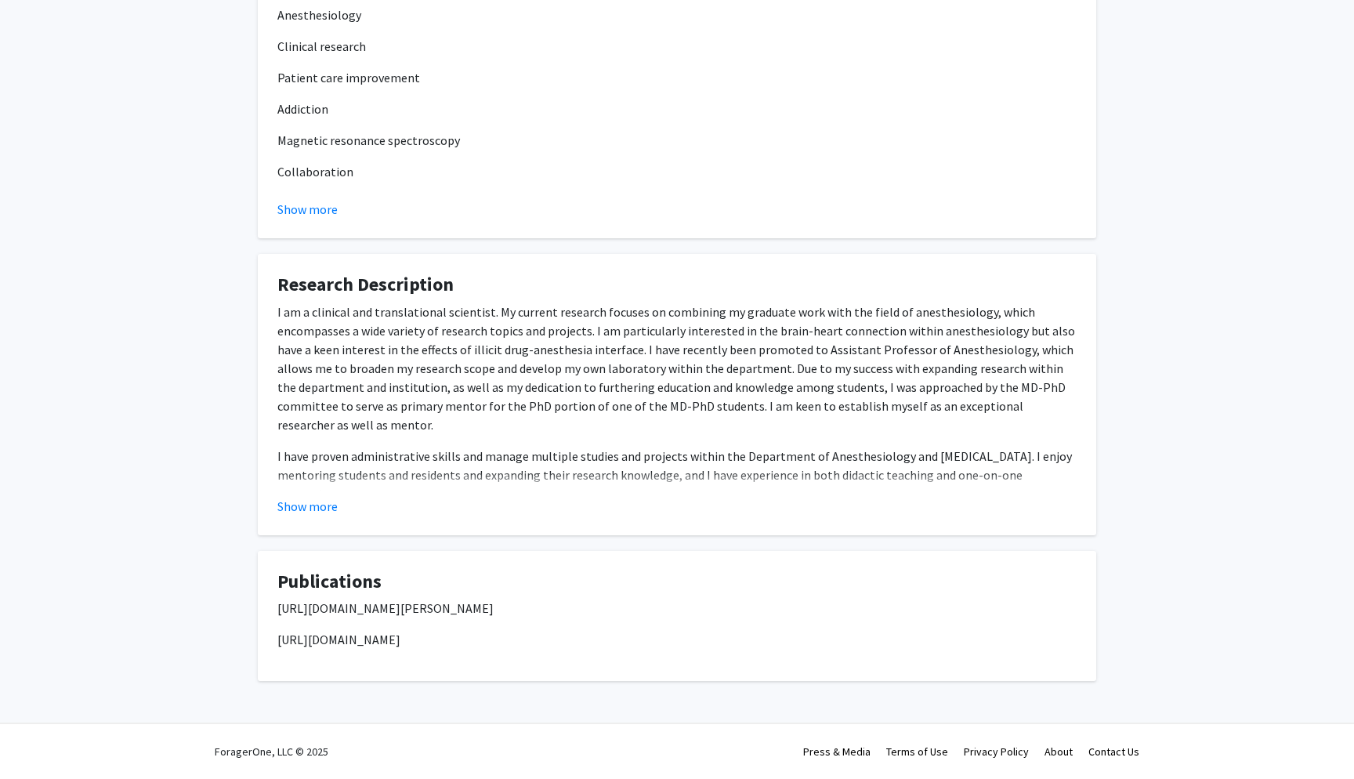
scroll to position [328, 0]
click at [316, 505] on button "Show more" at bounding box center [307, 506] width 60 height 19
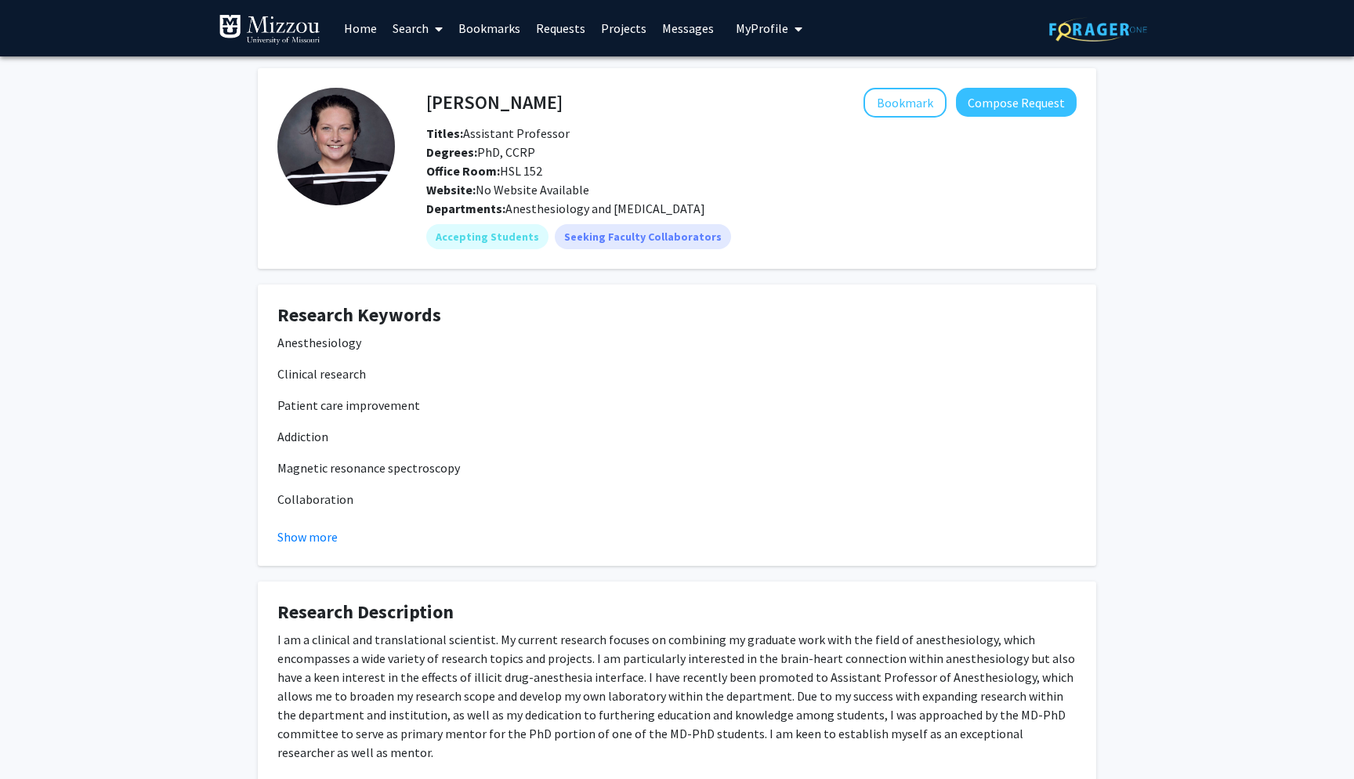
scroll to position [0, 0]
click at [892, 112] on button "Bookmark" at bounding box center [904, 103] width 83 height 30
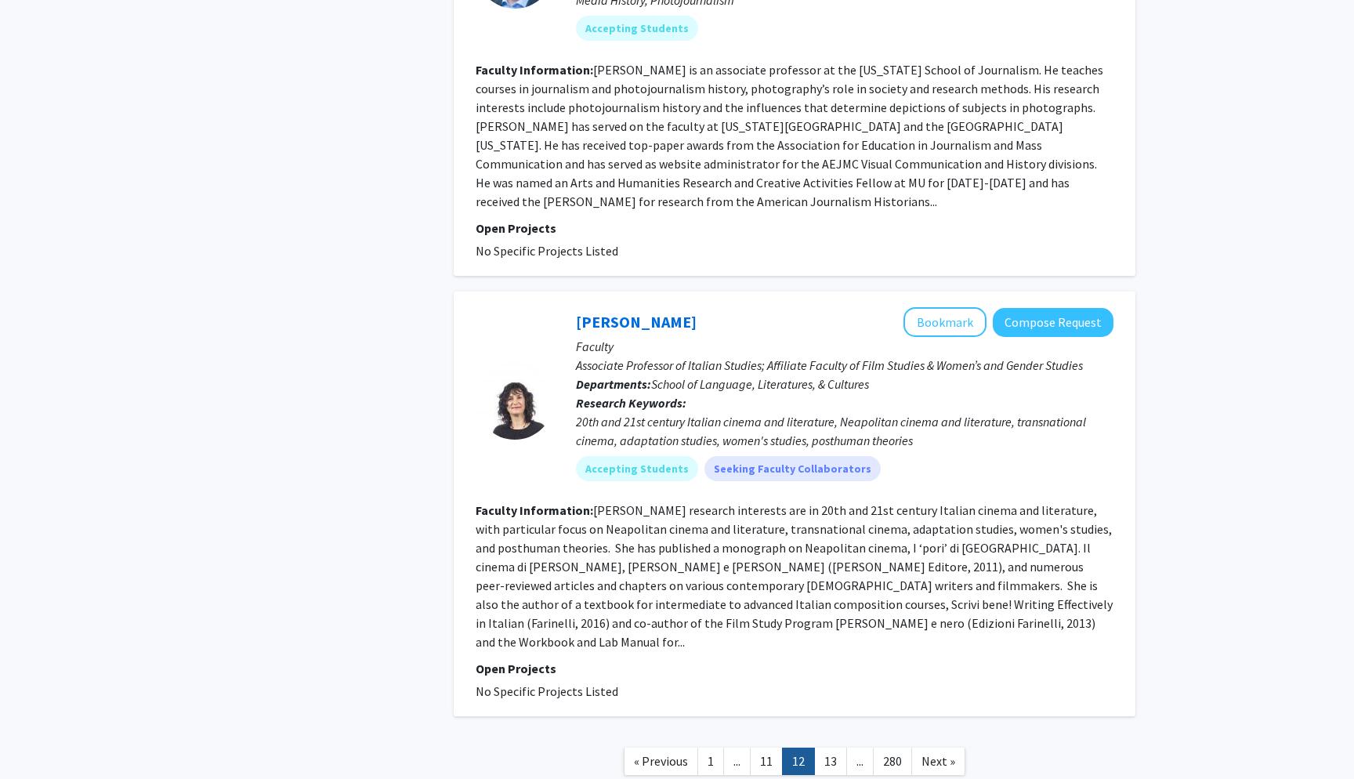
scroll to position [3528, 0]
click at [831, 748] on link "13" at bounding box center [830, 761] width 33 height 27
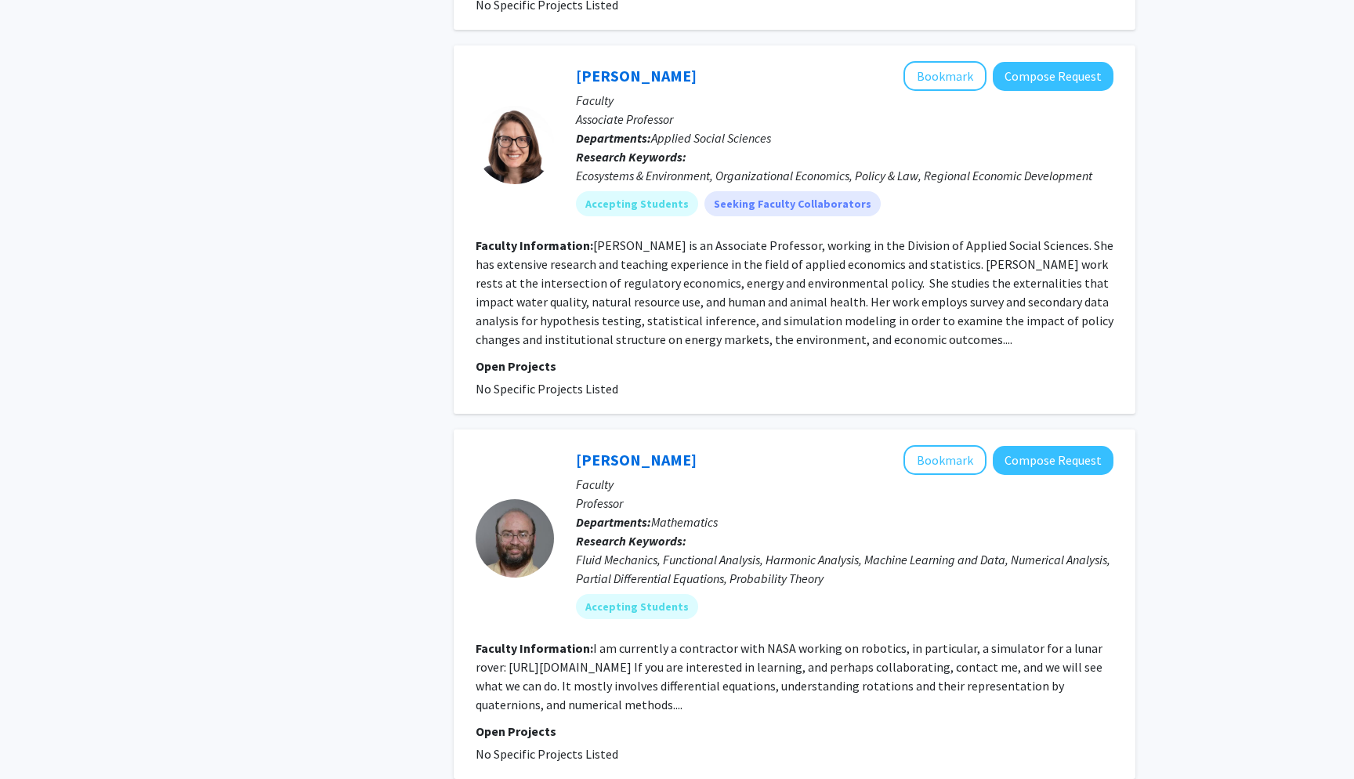
scroll to position [3537, 0]
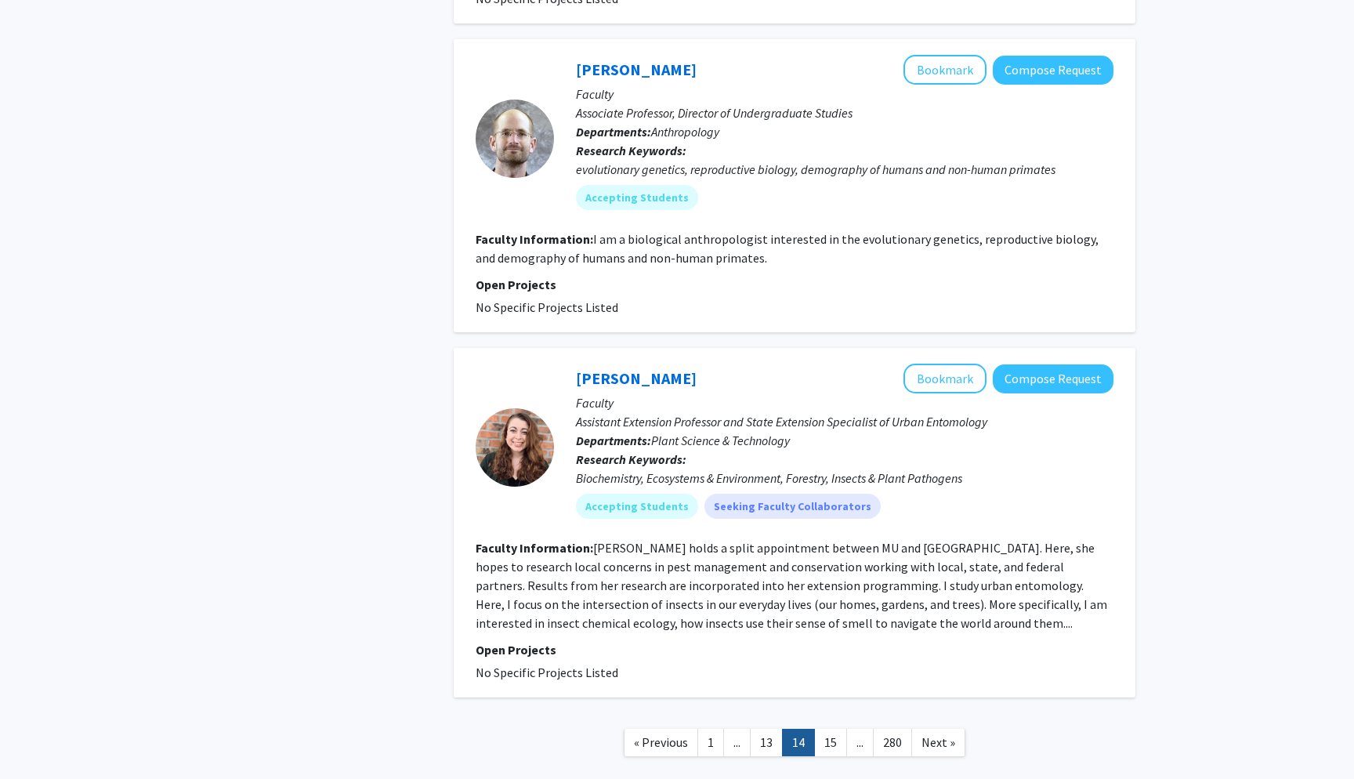
scroll to position [3491, 0]
click at [839, 729] on link "15" at bounding box center [830, 742] width 33 height 27
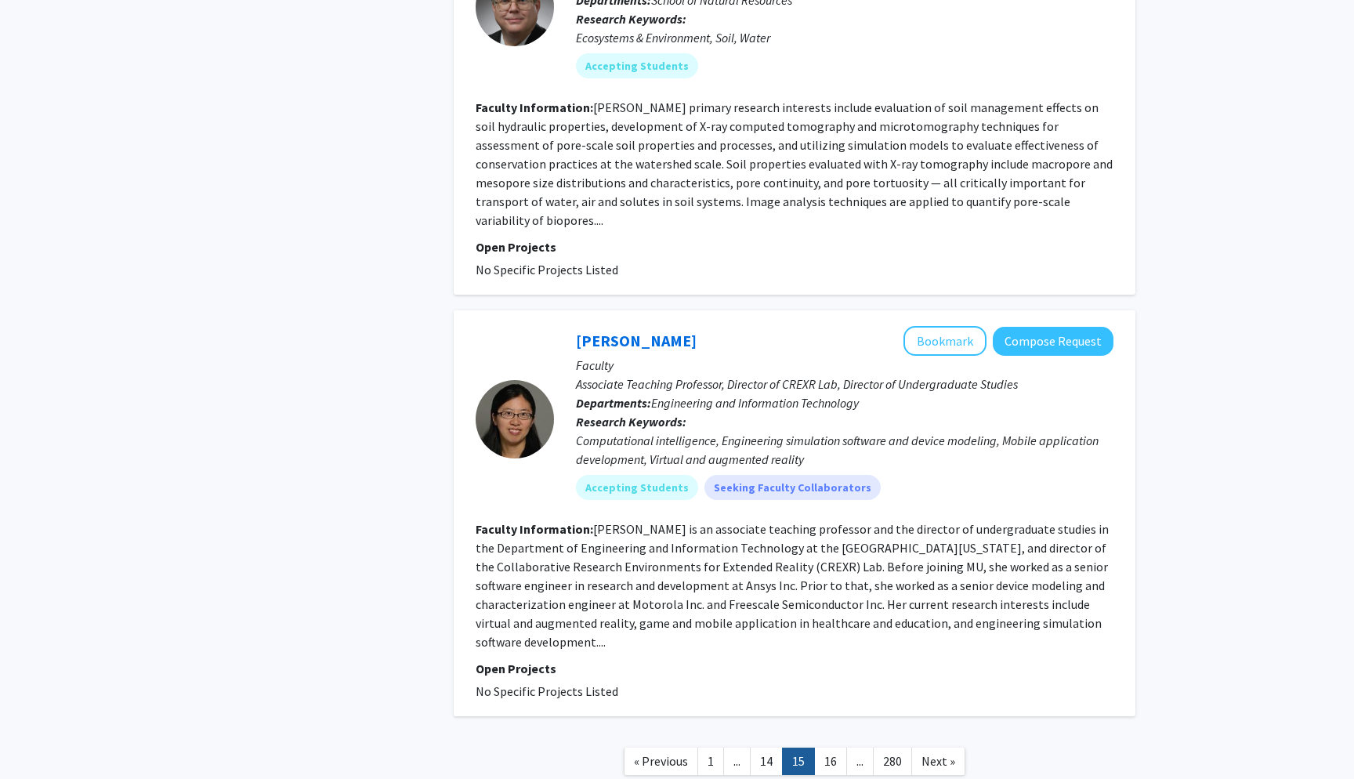
scroll to position [3227, 0]
click at [831, 748] on link "16" at bounding box center [830, 761] width 33 height 27
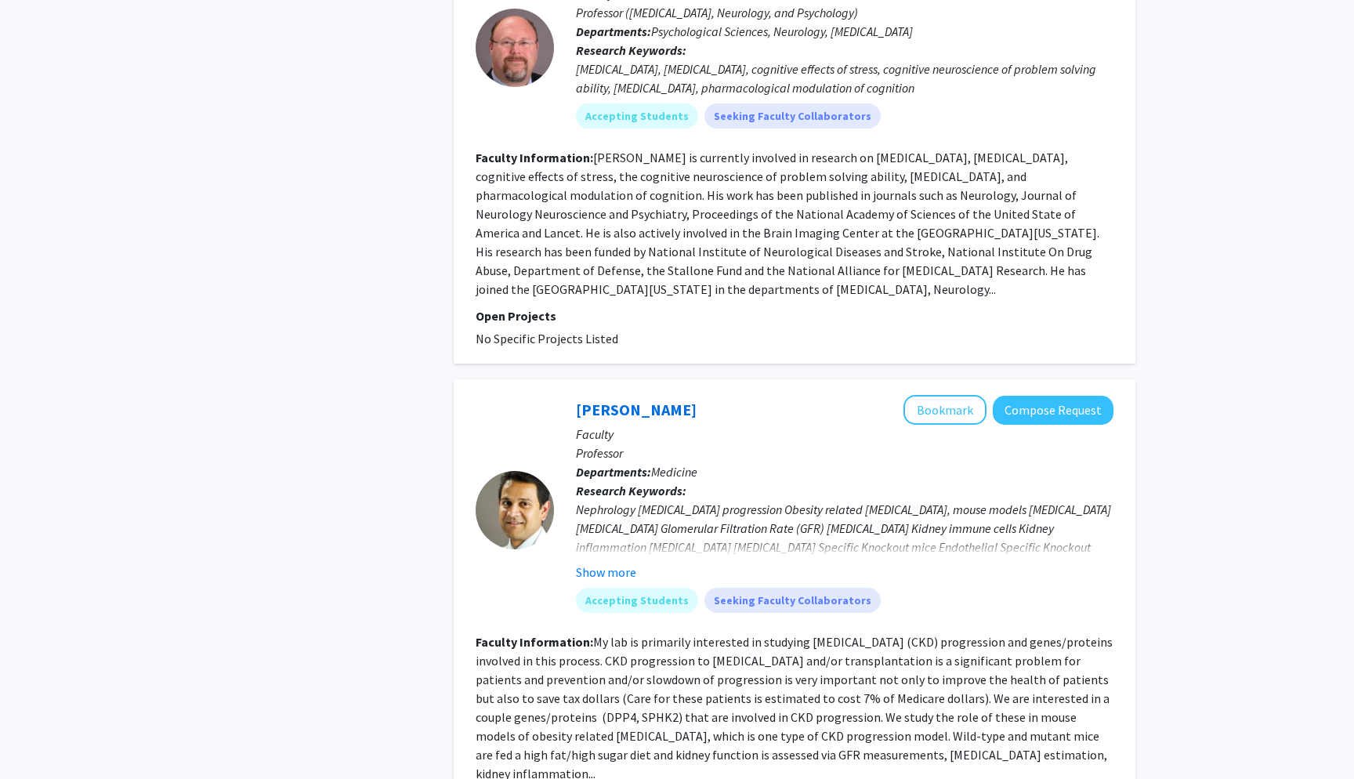
scroll to position [2225, 0]
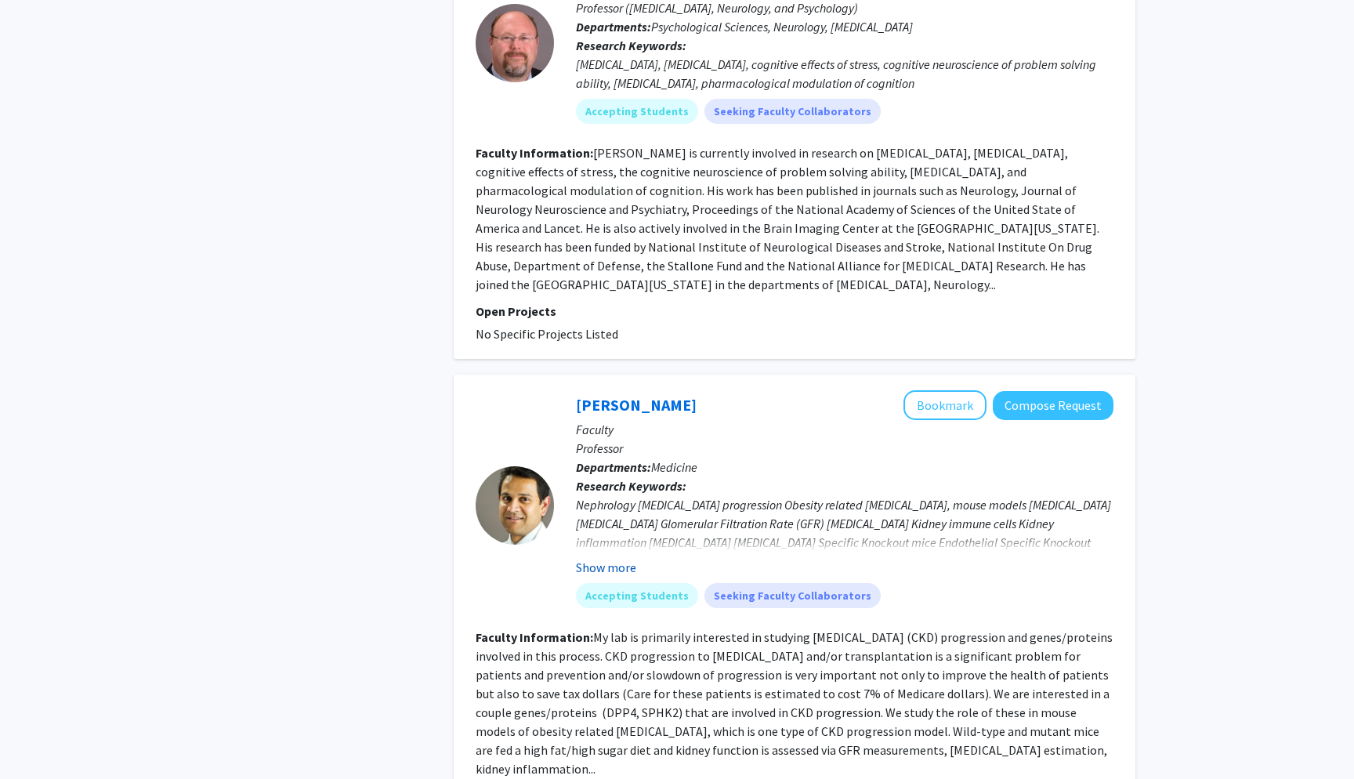
click at [624, 558] on button "Show more" at bounding box center [606, 567] width 60 height 19
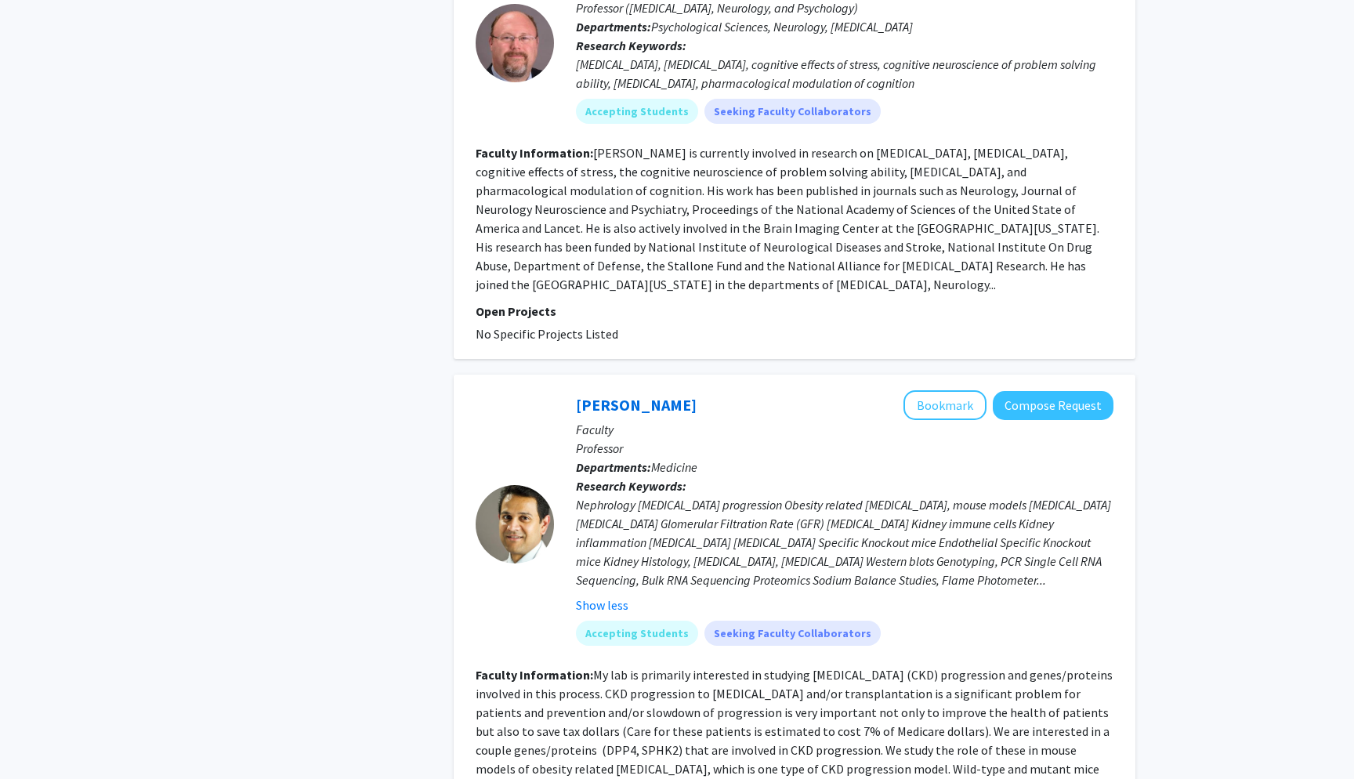
click at [636, 390] on div "[PERSON_NAME] Bookmark Compose Request" at bounding box center [845, 405] width 538 height 30
click at [639, 395] on link "[PERSON_NAME]" at bounding box center [636, 405] width 121 height 20
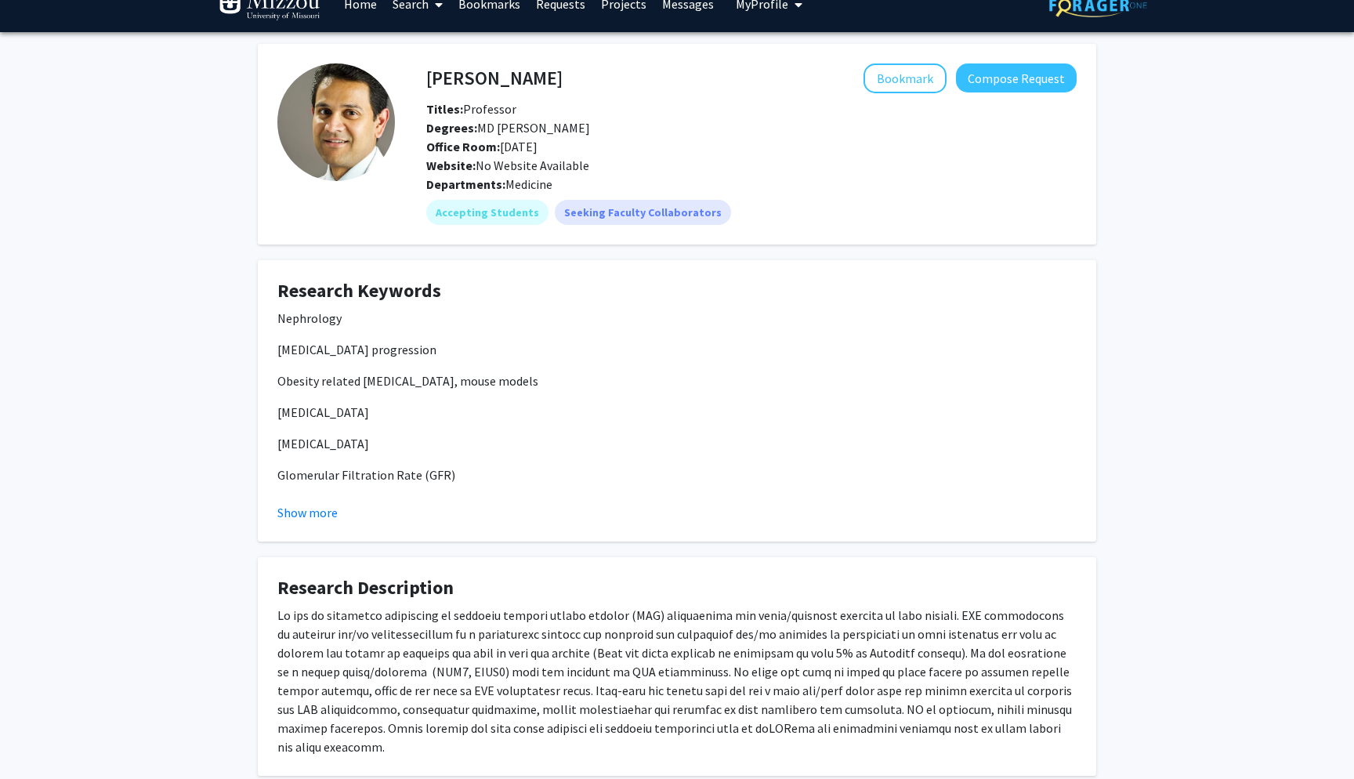
scroll to position [22, 0]
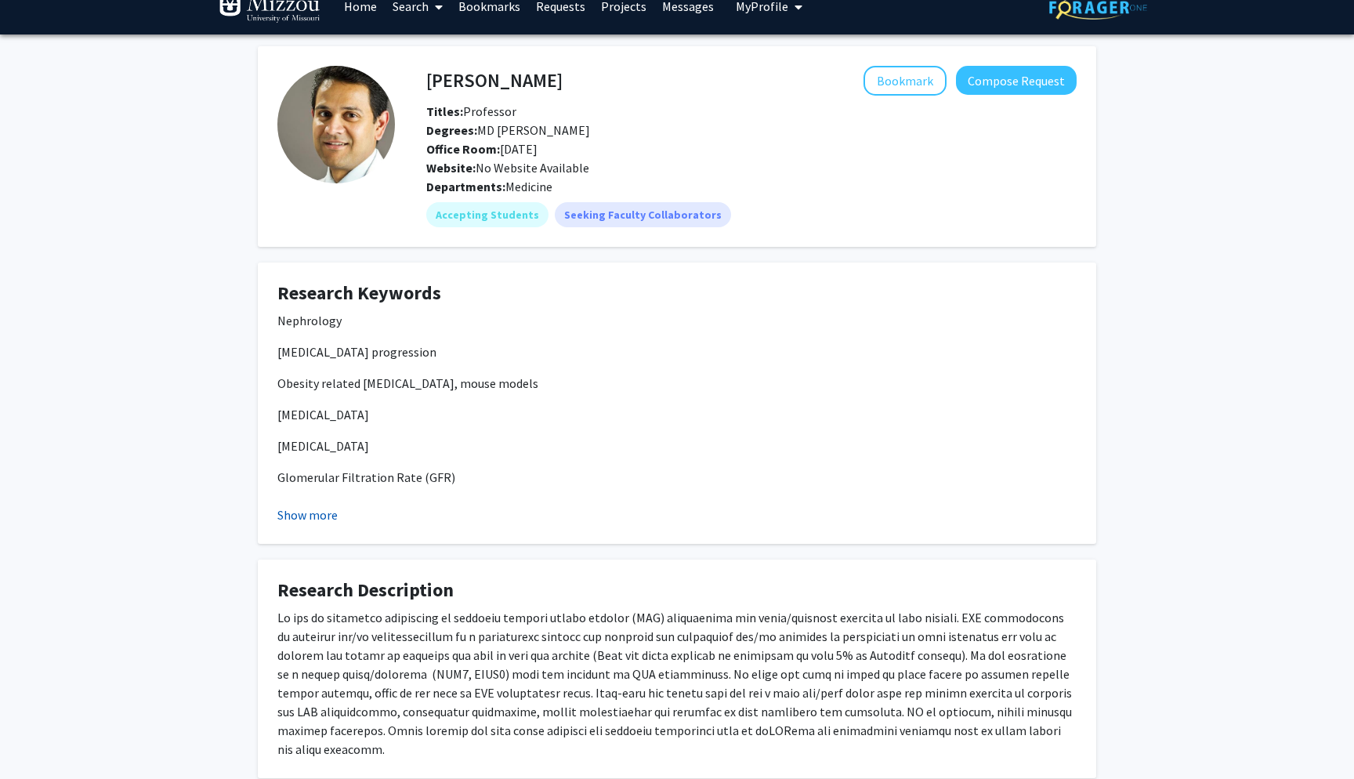
click at [319, 521] on button "Show more" at bounding box center [307, 514] width 60 height 19
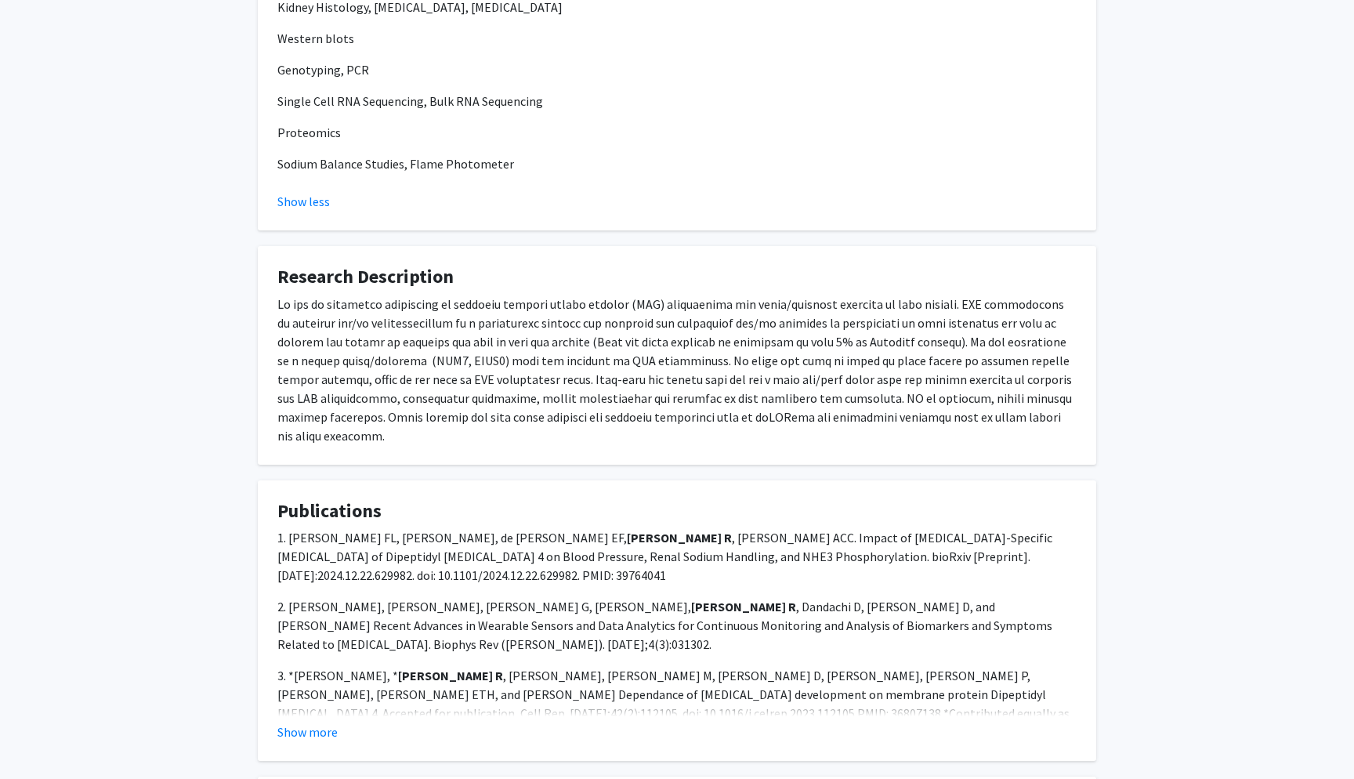
scroll to position [712, 0]
click at [330, 665] on p "3. *[PERSON_NAME], * [PERSON_NAME] R , [PERSON_NAME] M, [PERSON_NAME] M, [PERSO…" at bounding box center [676, 702] width 799 height 75
click at [315, 737] on button "Show more" at bounding box center [307, 731] width 60 height 19
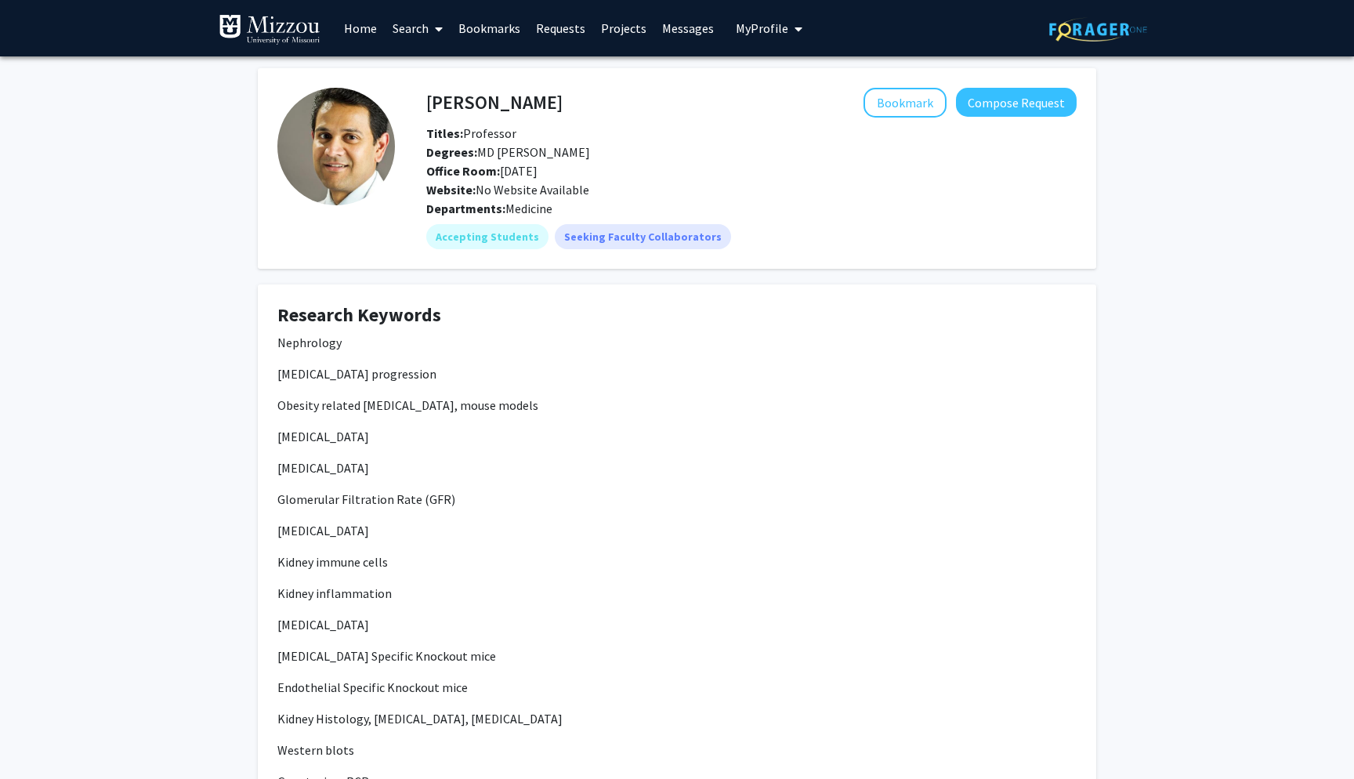
scroll to position [0, 0]
click at [927, 113] on button "Bookmark" at bounding box center [904, 103] width 83 height 30
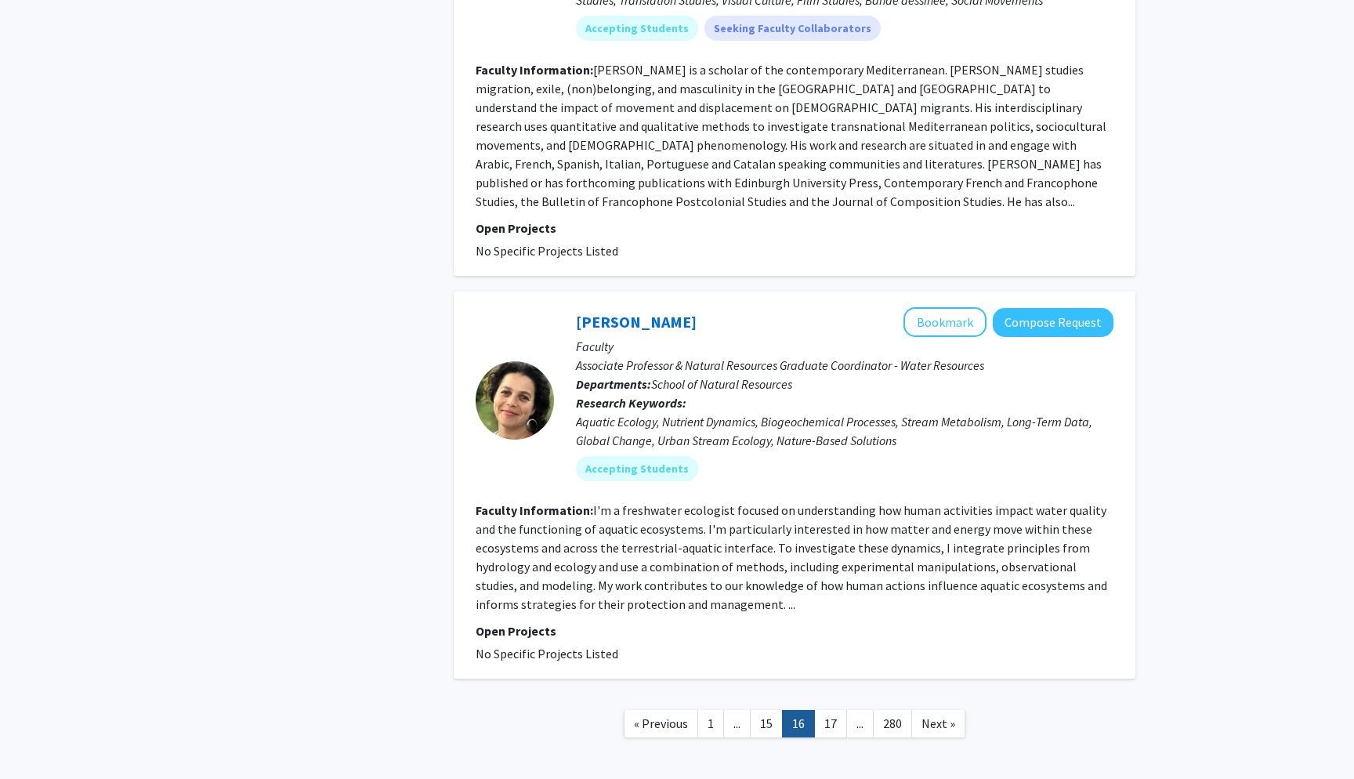
scroll to position [3654, 0]
click at [826, 711] on link "17" at bounding box center [830, 724] width 33 height 27
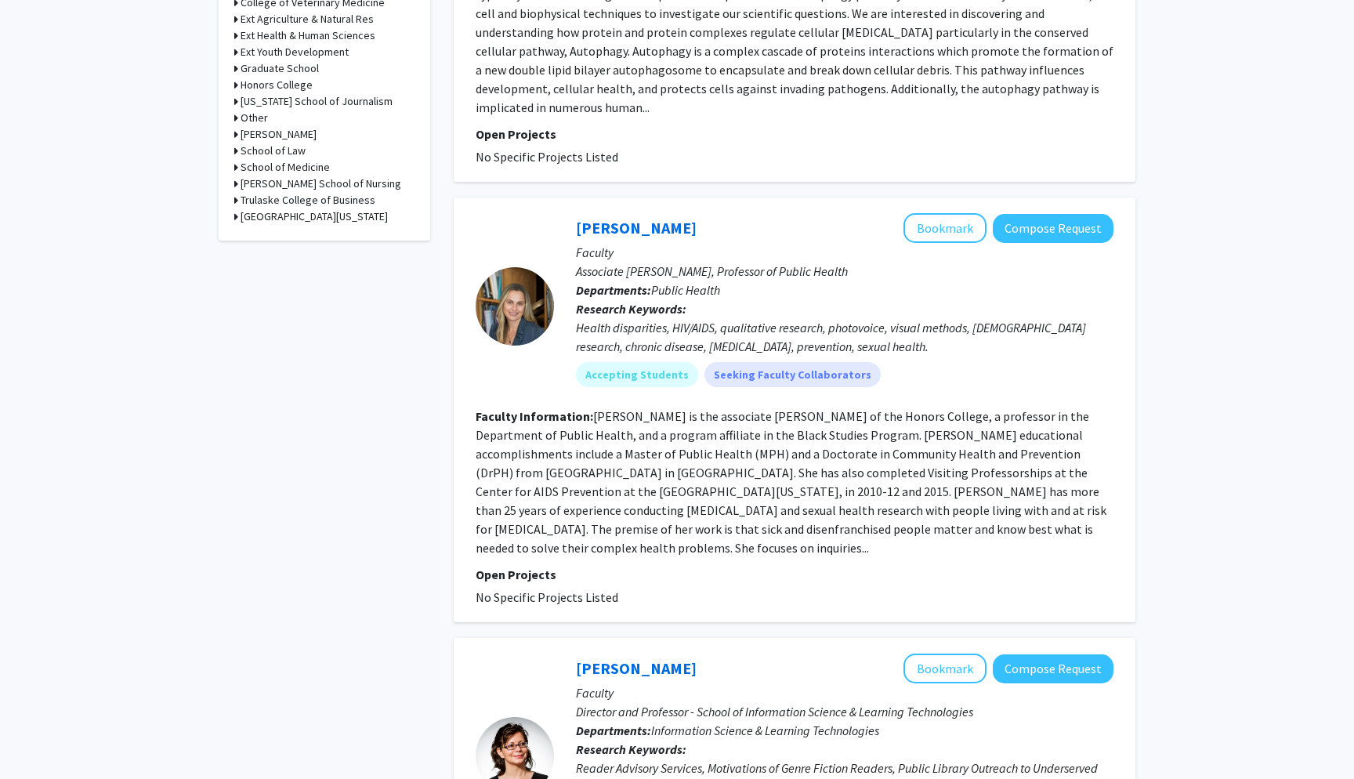
scroll to position [794, 0]
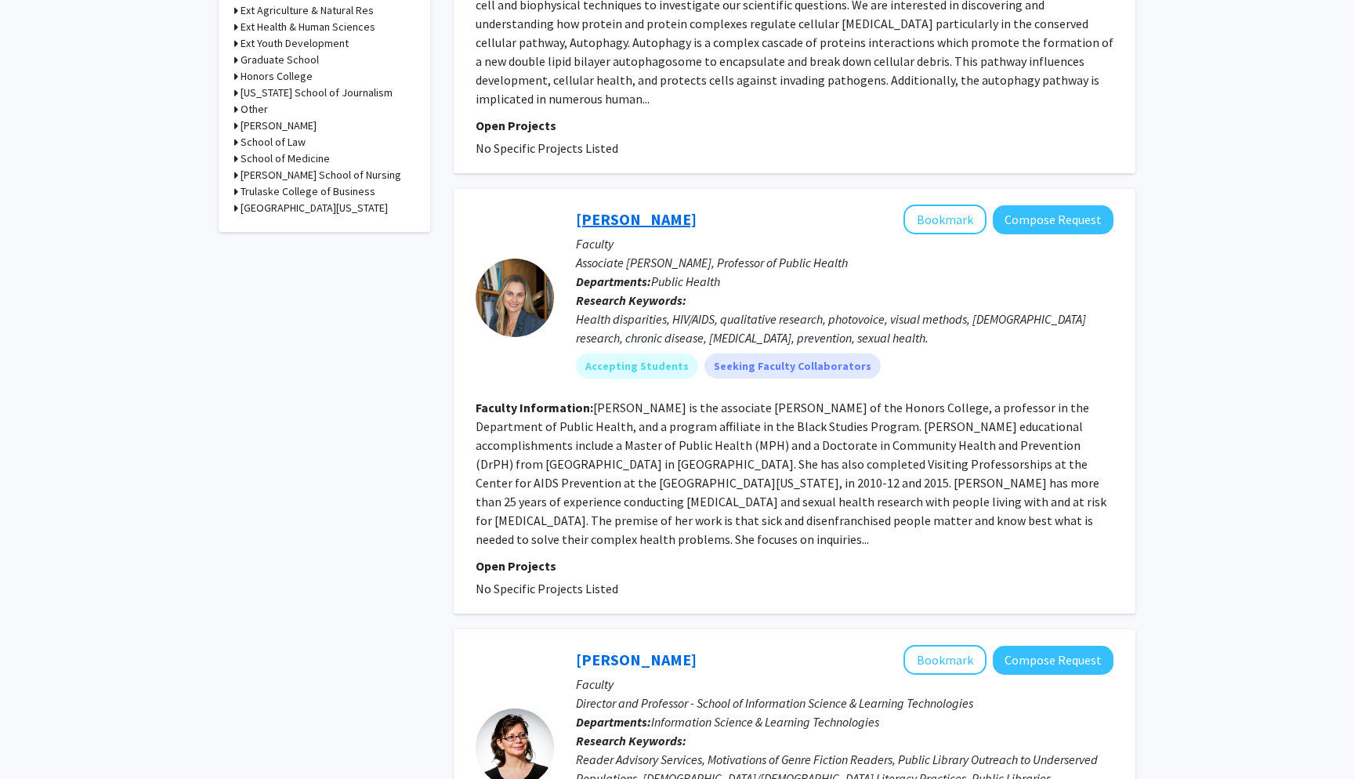
click at [639, 209] on link "[PERSON_NAME]" at bounding box center [636, 219] width 121 height 20
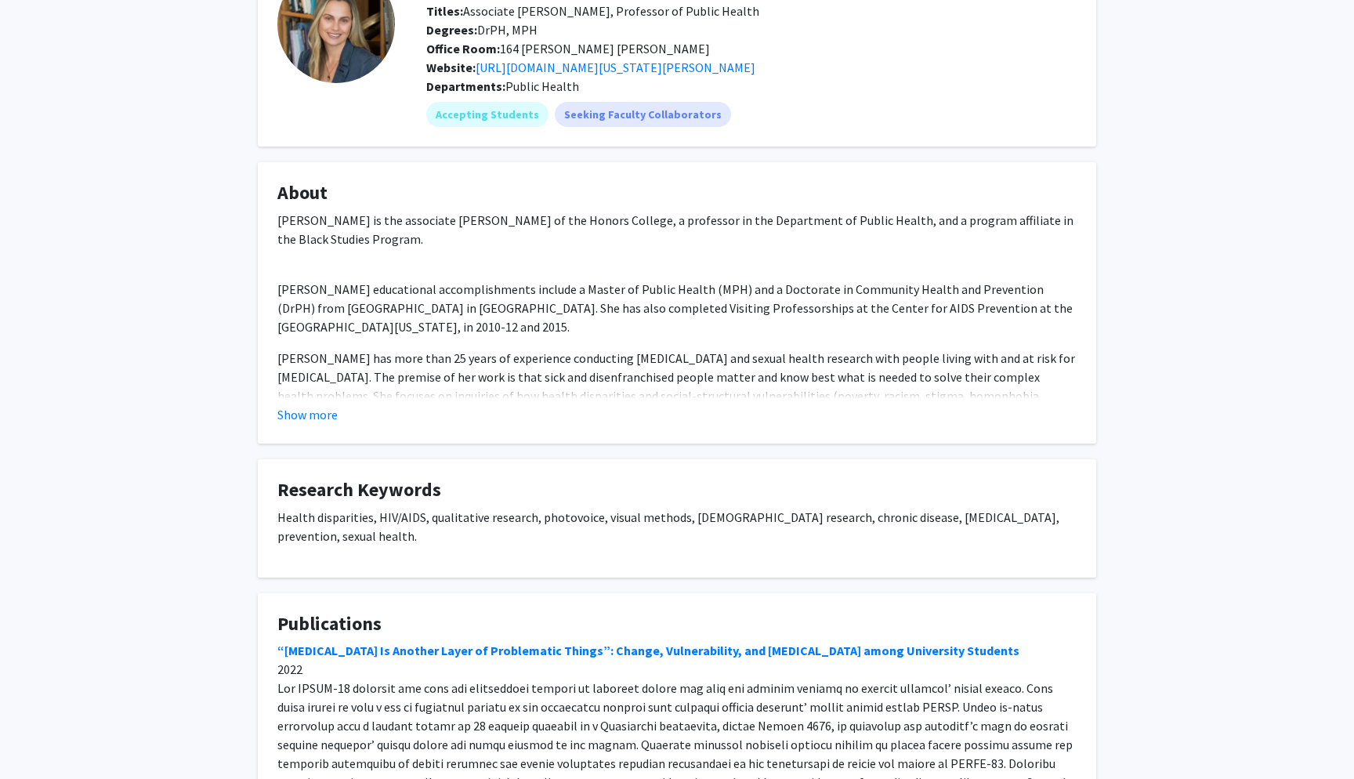
scroll to position [110, 0]
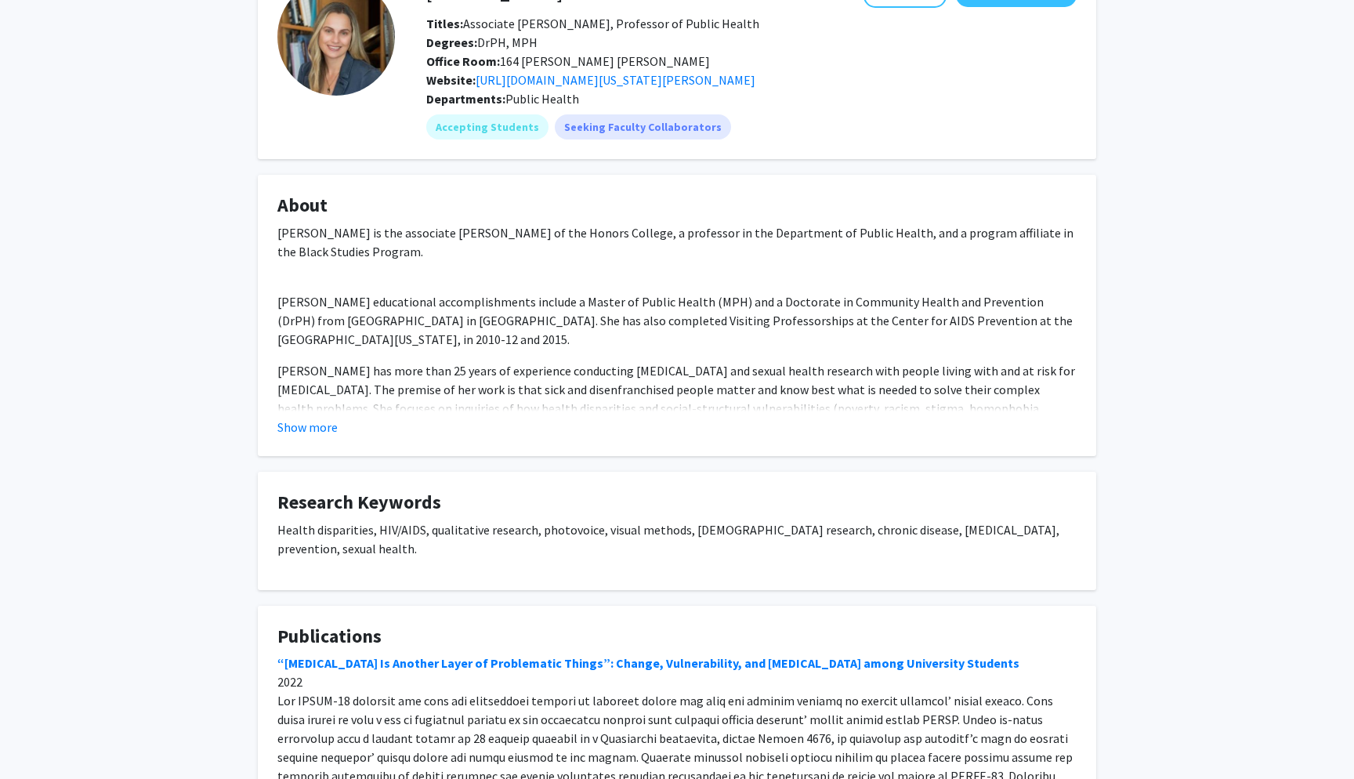
click at [309, 439] on fg-card "About [PERSON_NAME] is the associate [PERSON_NAME] of the Honors College, a pro…" at bounding box center [677, 315] width 838 height 281
click at [309, 436] on button "Show more" at bounding box center [307, 427] width 60 height 19
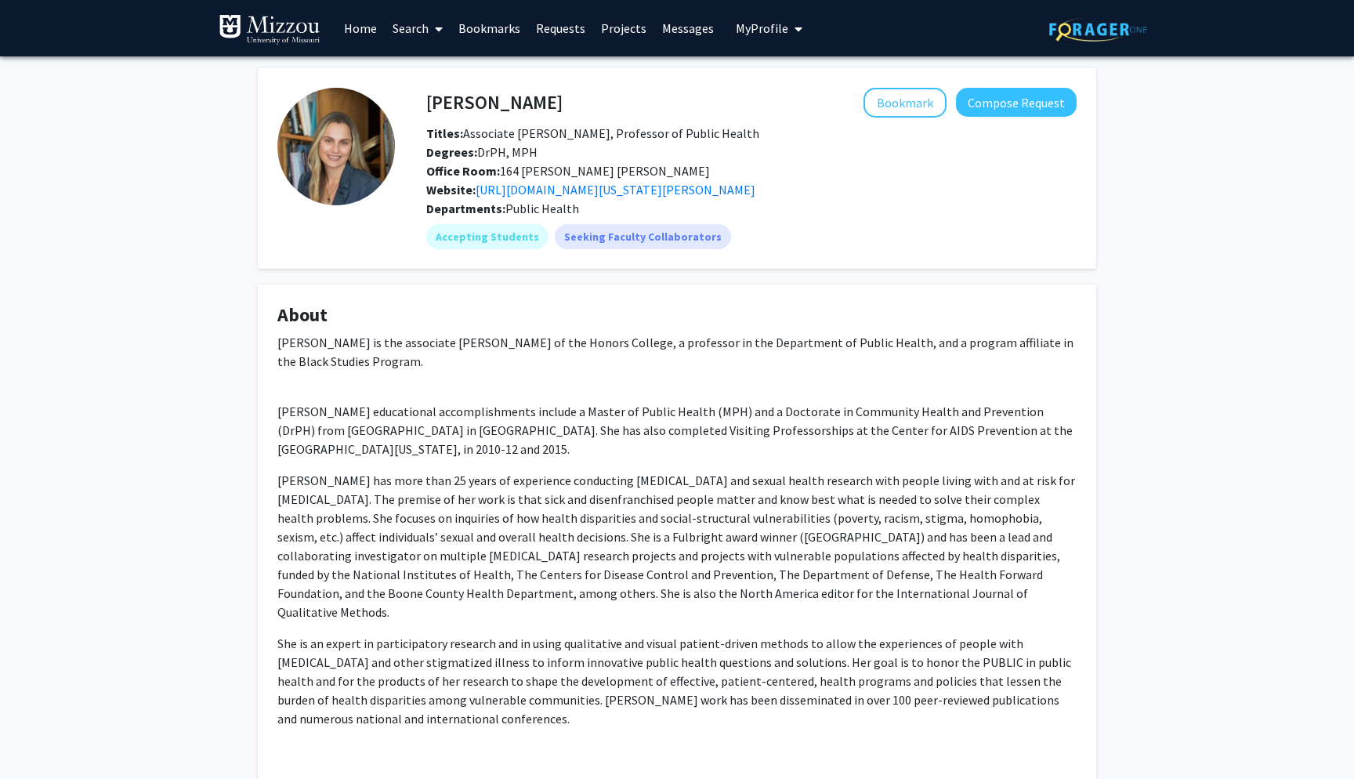
scroll to position [0, 0]
click at [921, 116] on button "Bookmark" at bounding box center [904, 103] width 83 height 30
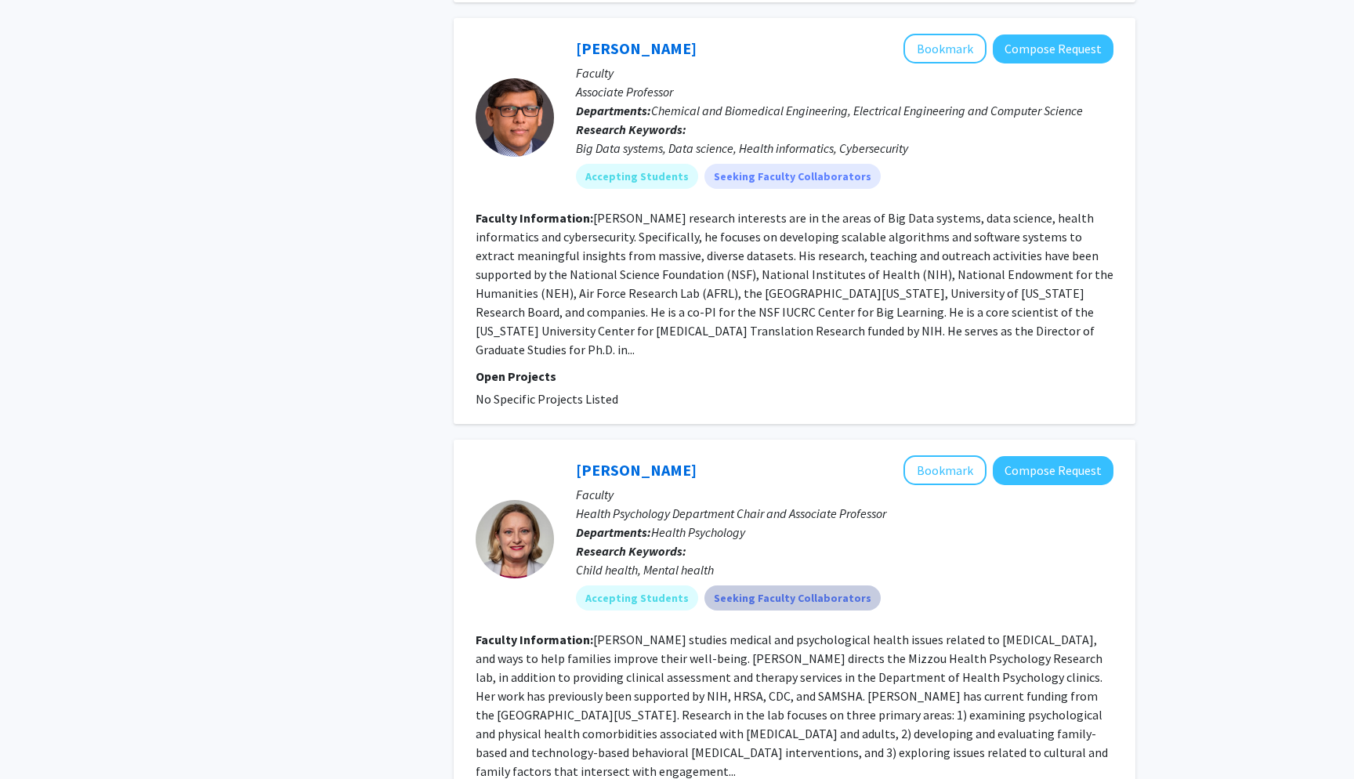
scroll to position [1863, 0]
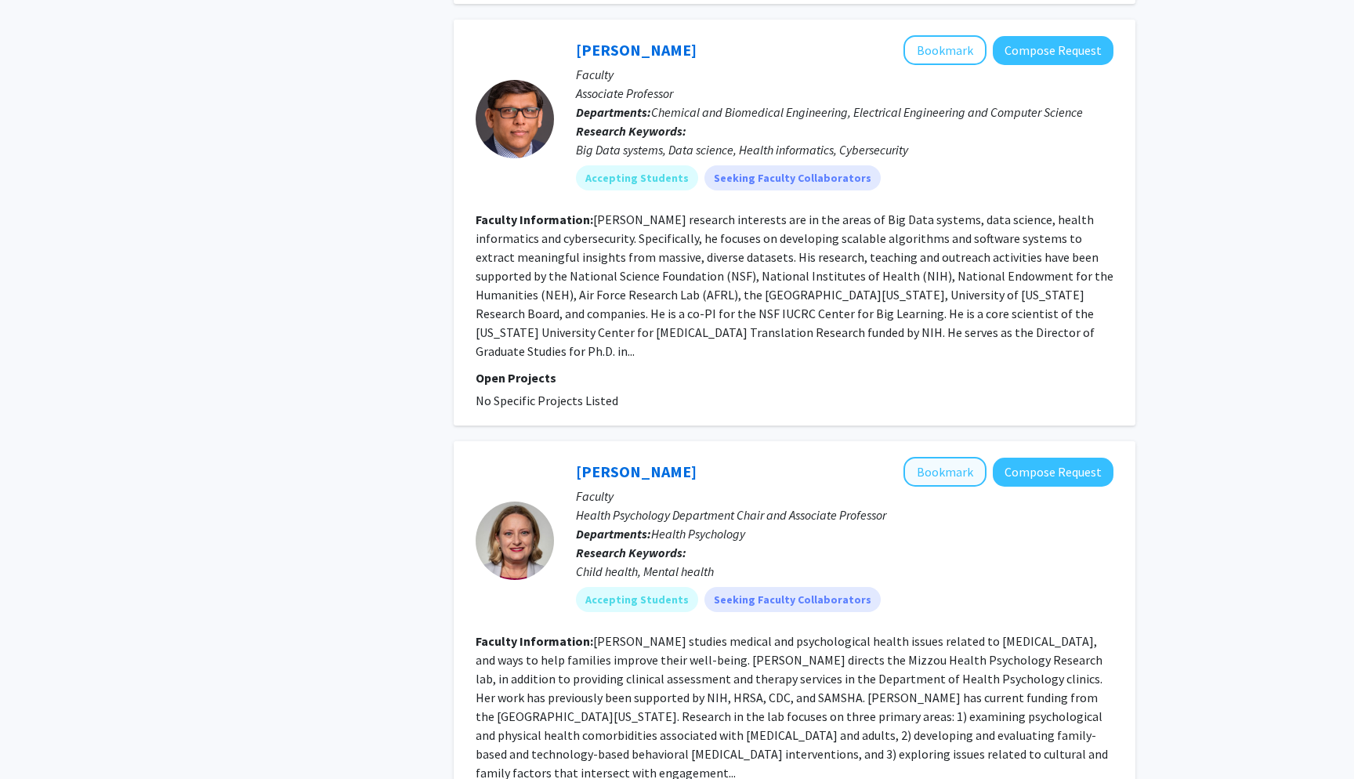
click at [948, 457] on button "Bookmark" at bounding box center [944, 472] width 83 height 30
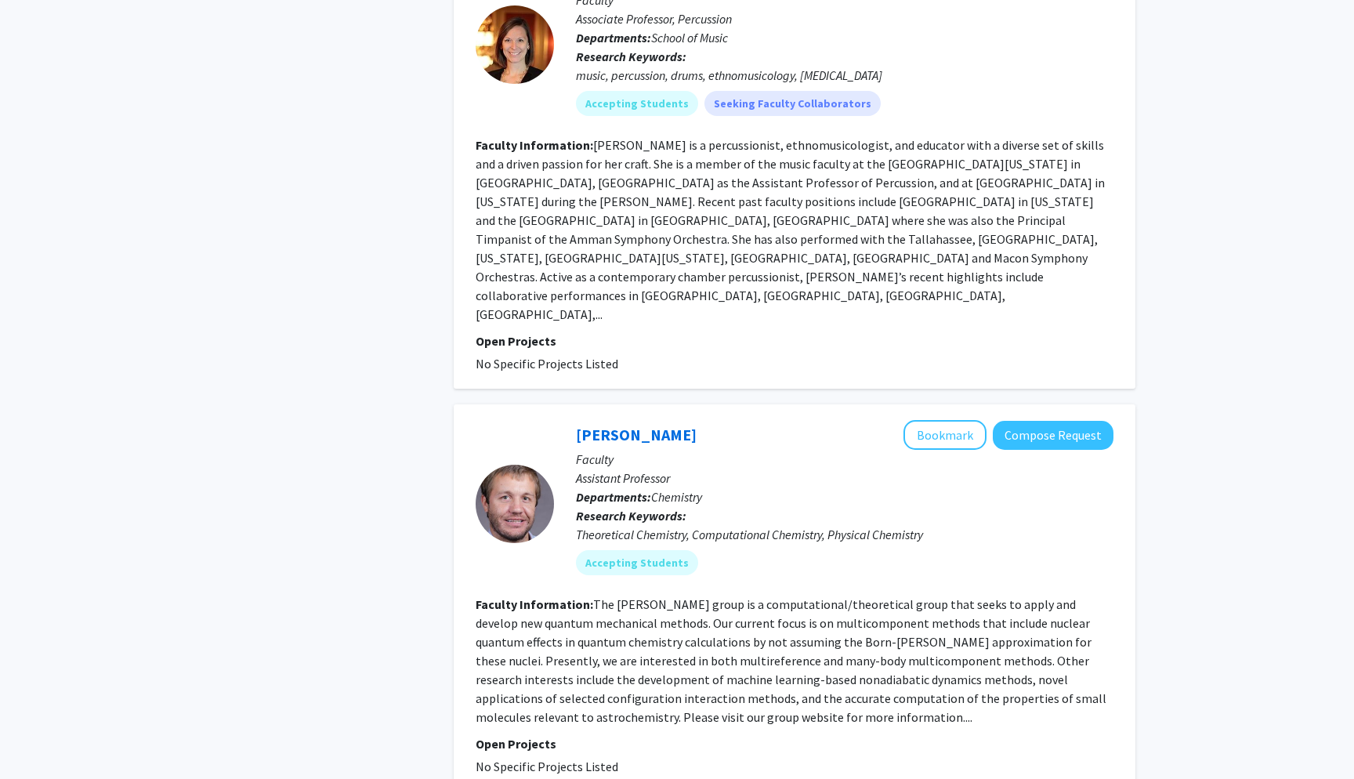
scroll to position [3604, 0]
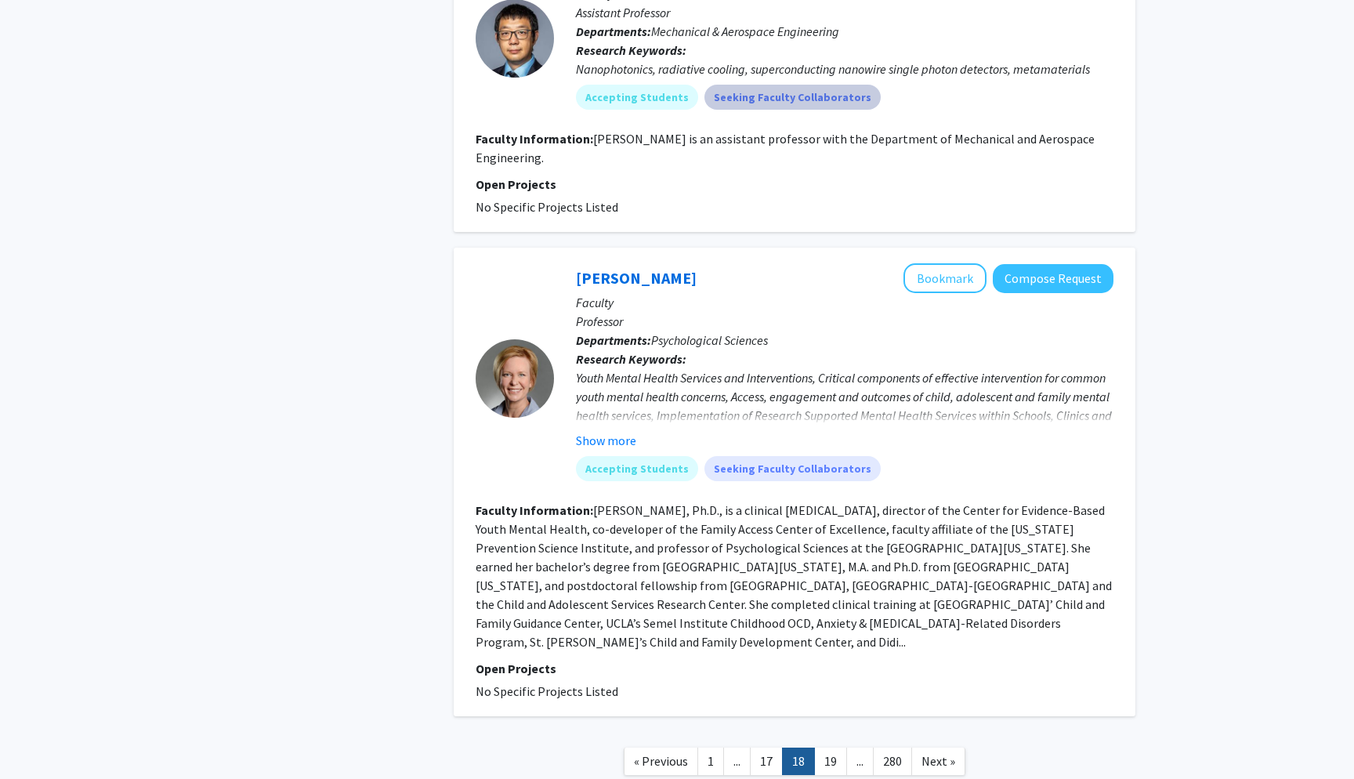
scroll to position [3635, 0]
click at [831, 748] on link "19" at bounding box center [830, 761] width 33 height 27
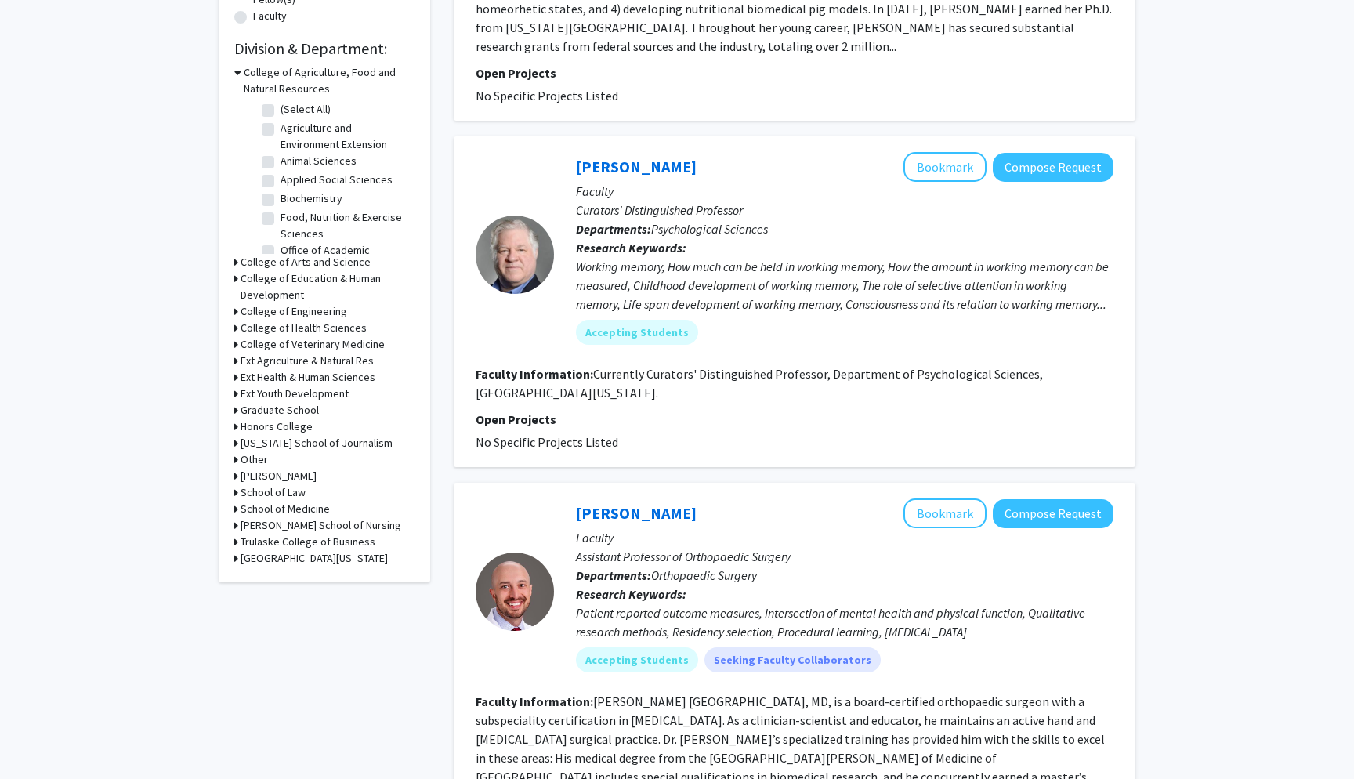
scroll to position [443, 0]
click at [956, 152] on button "Bookmark" at bounding box center [944, 167] width 83 height 30
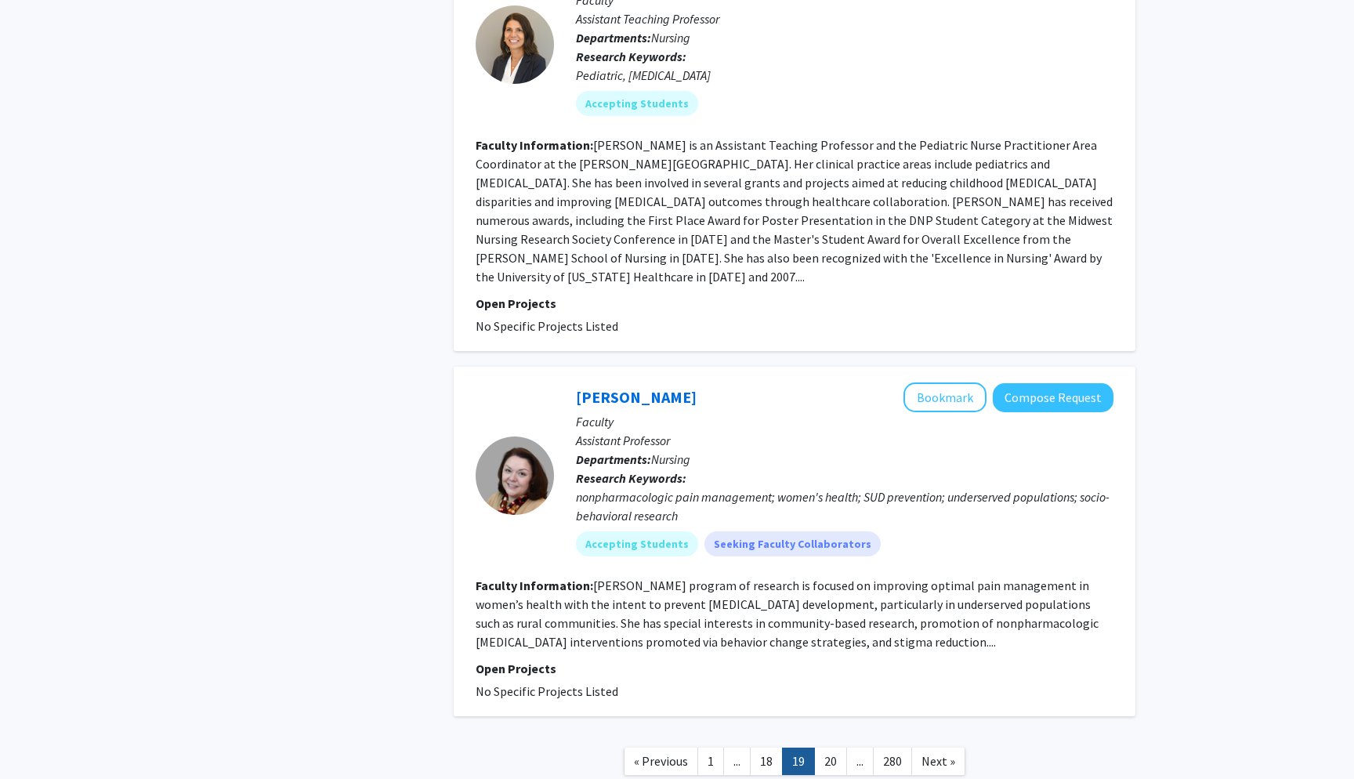
scroll to position [3472, 0]
click at [830, 748] on link "20" at bounding box center [830, 761] width 33 height 27
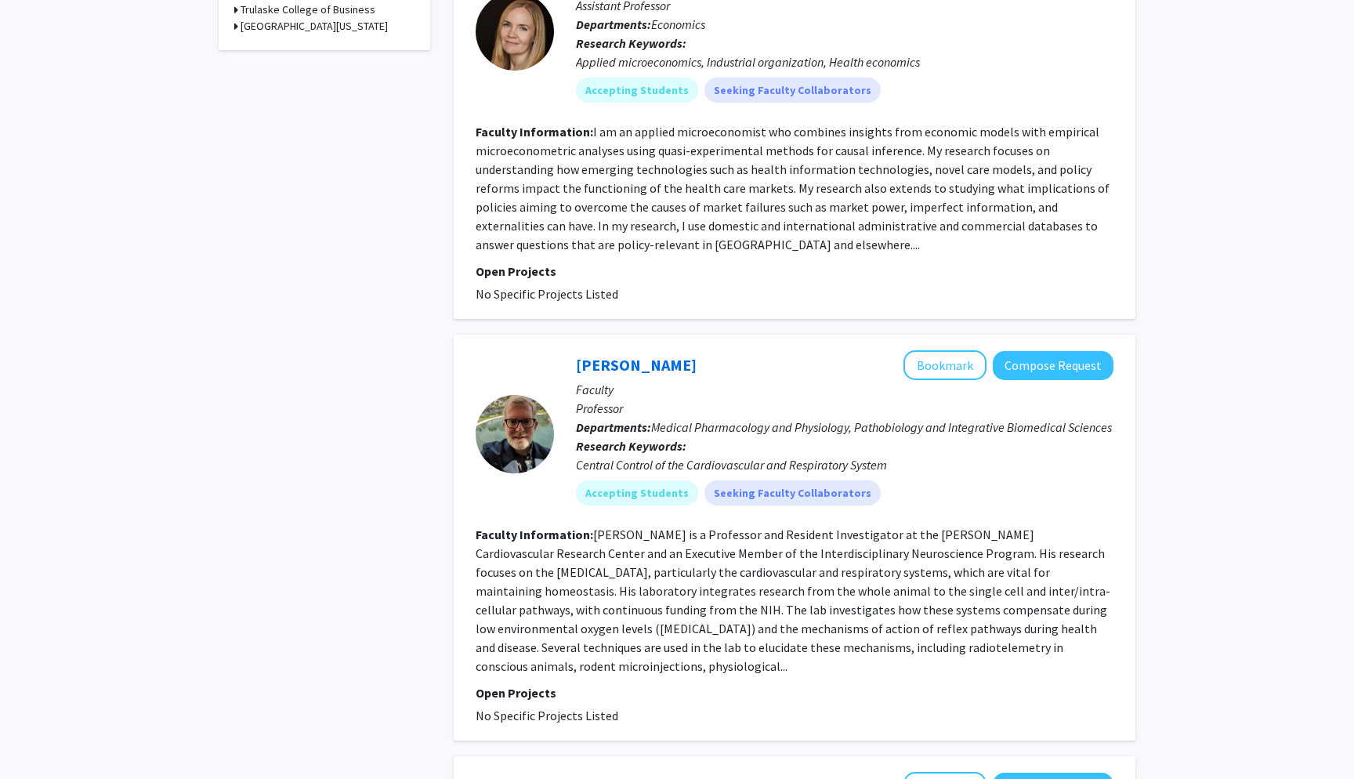
scroll to position [984, 0]
